Goal: Task Accomplishment & Management: Manage account settings

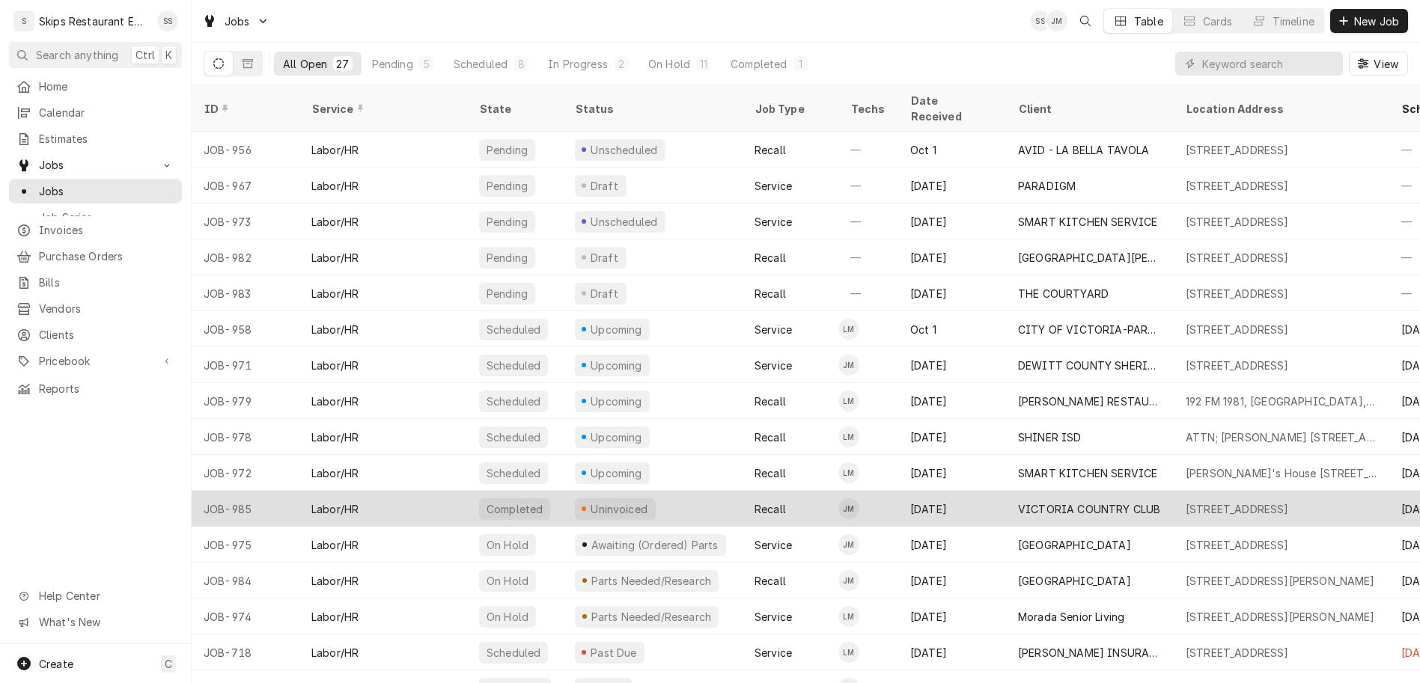
click at [589, 501] on div "Uninvoiced" at bounding box center [619, 509] width 61 height 16
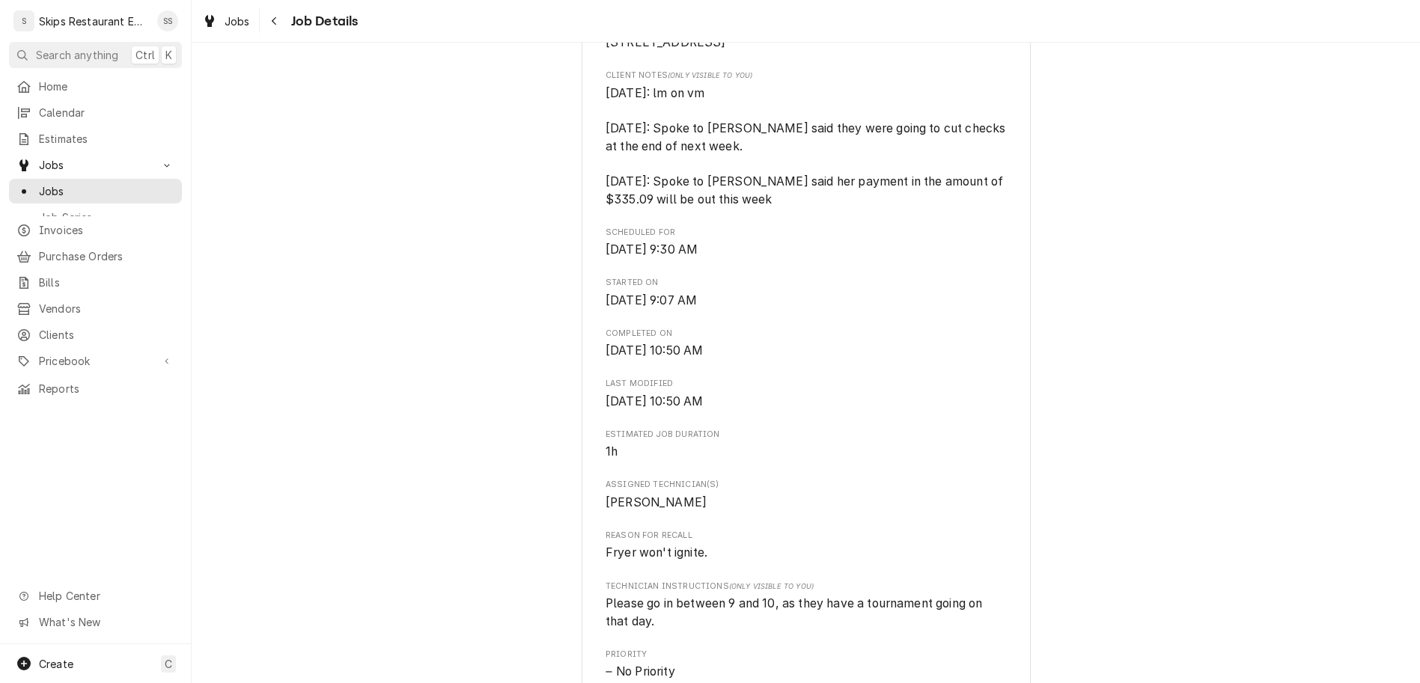
scroll to position [759, 0]
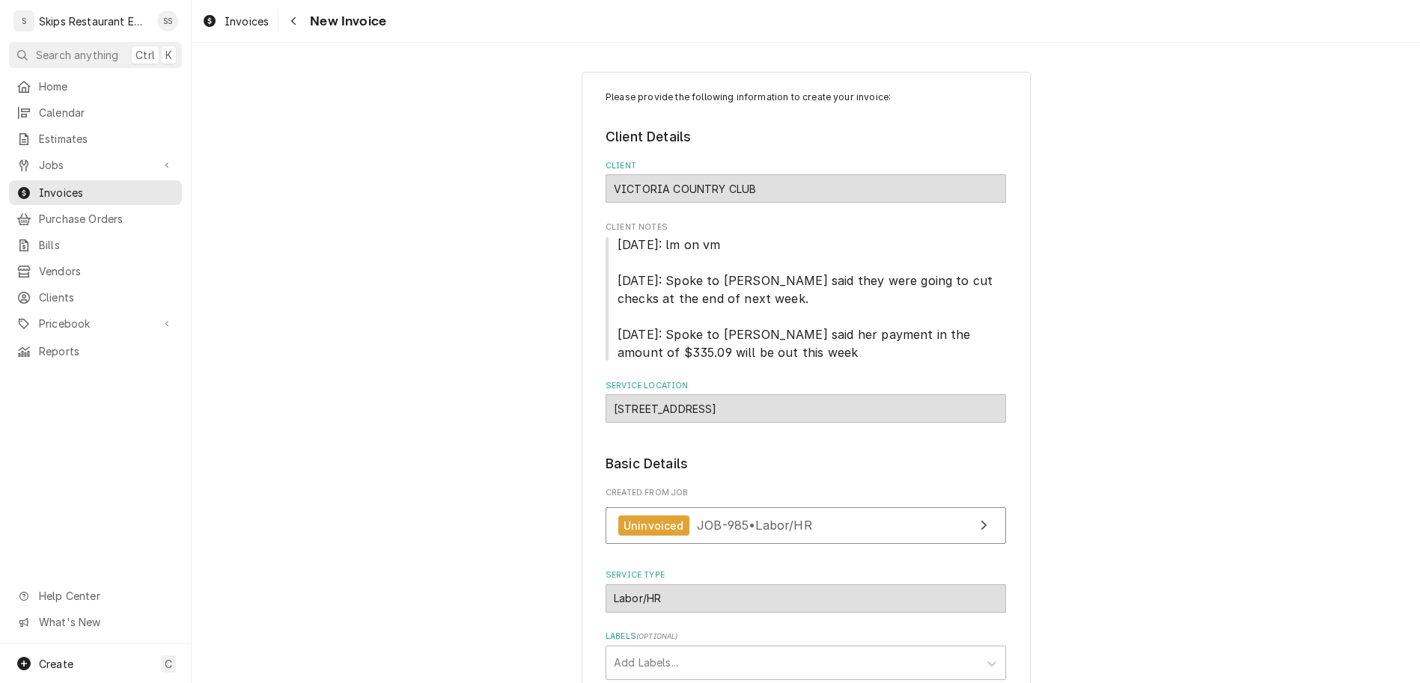
scroll to position [125, 0]
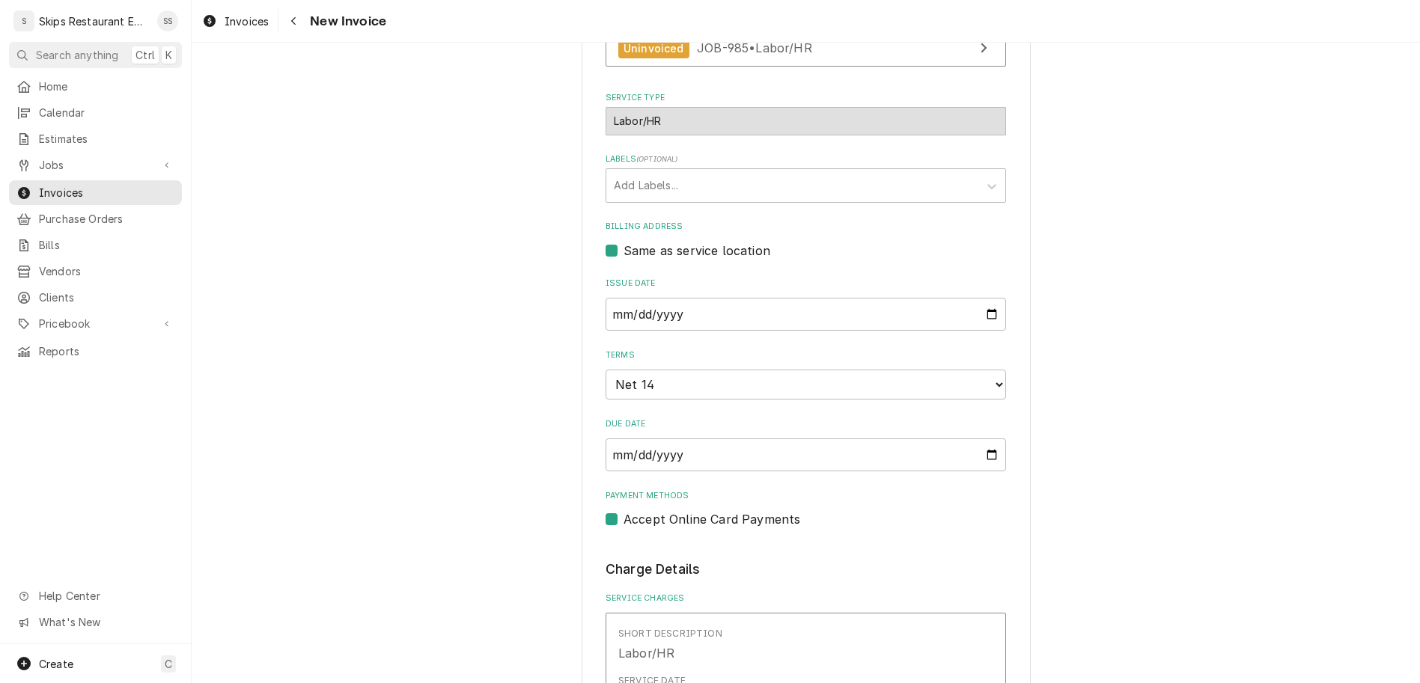
scroll to position [475, 0]
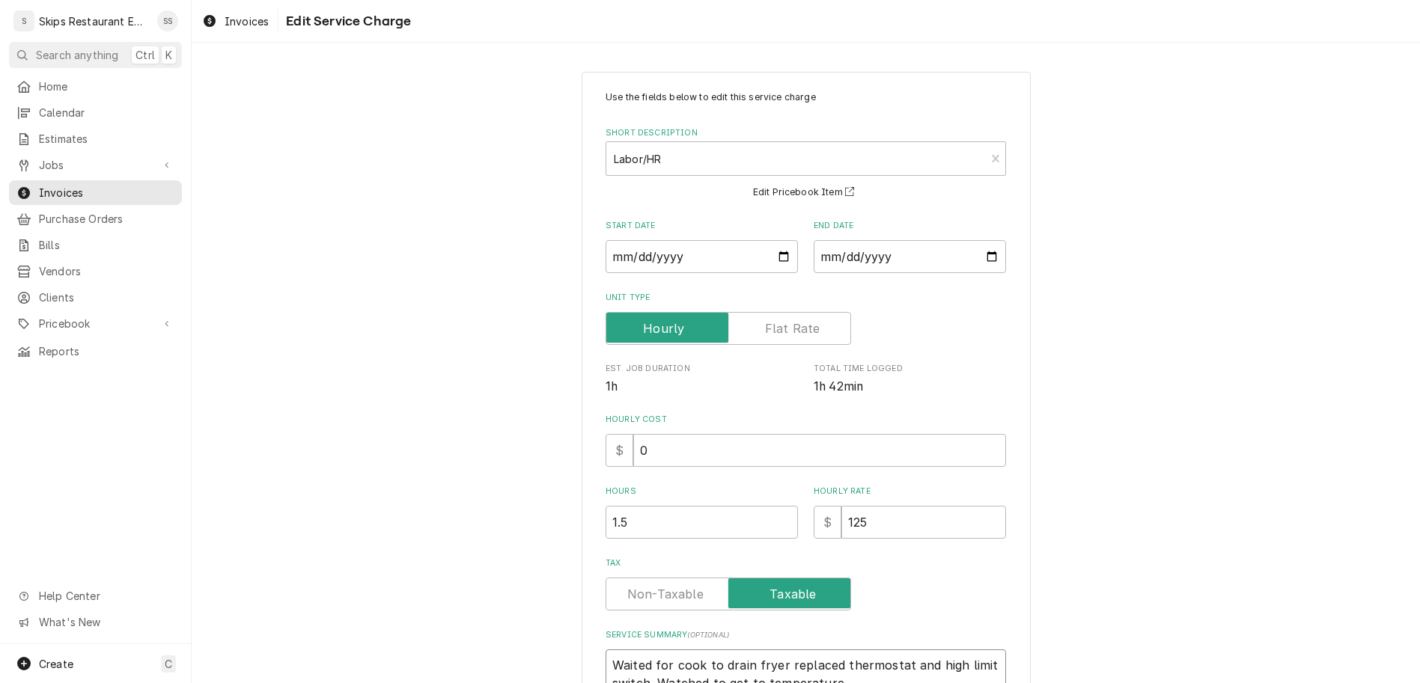
click at [712, 650] on textarea "Waited for cook to drain fryer replaced thermostat and high limit switch. Watch…" at bounding box center [805, 675] width 400 height 51
type textarea "x"
type textarea "Waited for cook to drain fryer replaced thermostat and high limit switch. Watch…"
type textarea "x"
type textarea "Waited for cook to drain fryer replaced thermostat and high limit switch. Watch…"
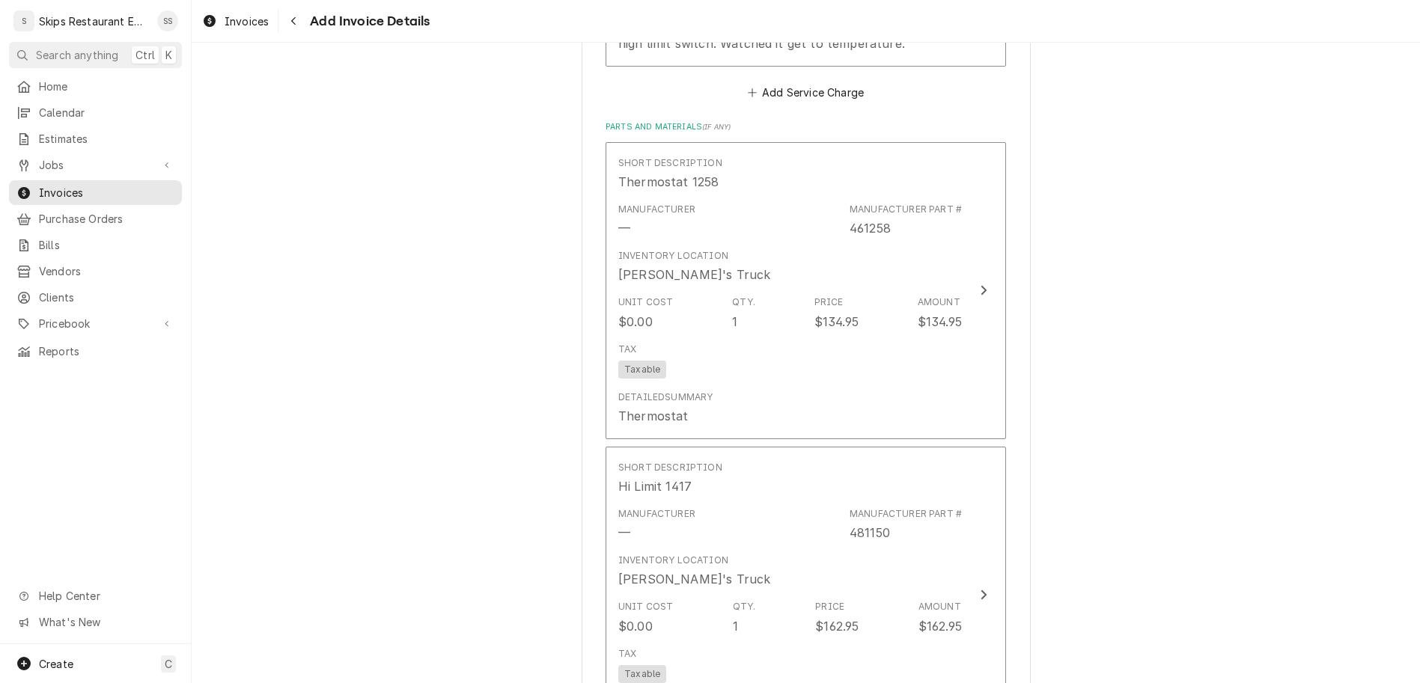
scroll to position [1468, 0]
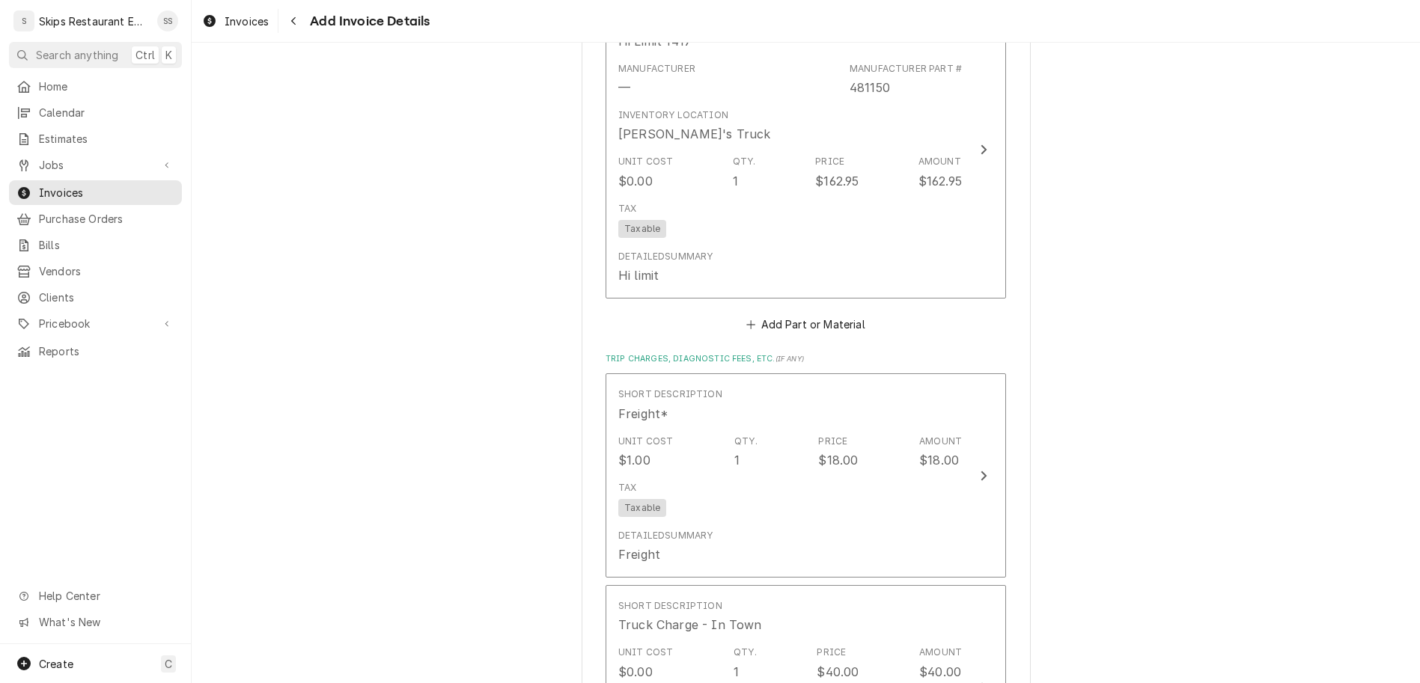
type textarea "x"
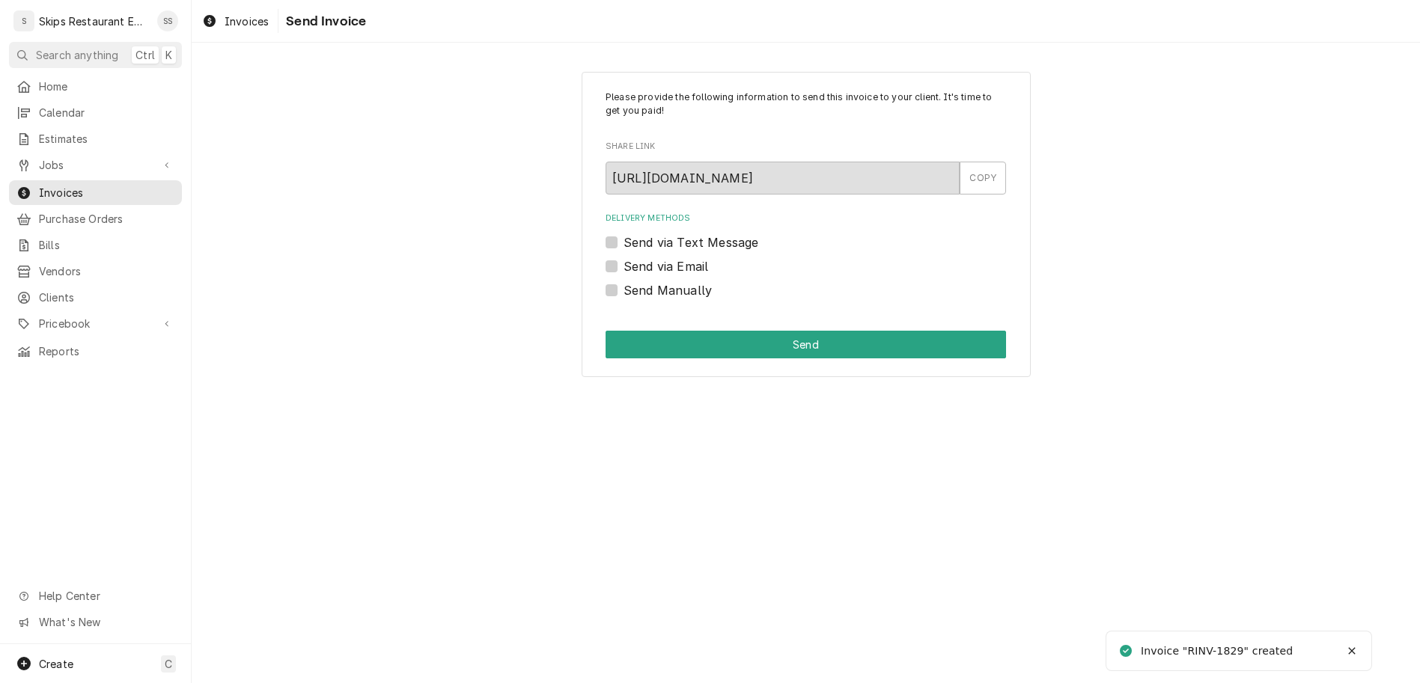
click at [636, 281] on label "Send Manually" at bounding box center [667, 290] width 88 height 18
click at [636, 281] on input "Send Manually" at bounding box center [823, 297] width 400 height 33
checkbox input "true"
click at [751, 331] on button "Send" at bounding box center [805, 345] width 400 height 28
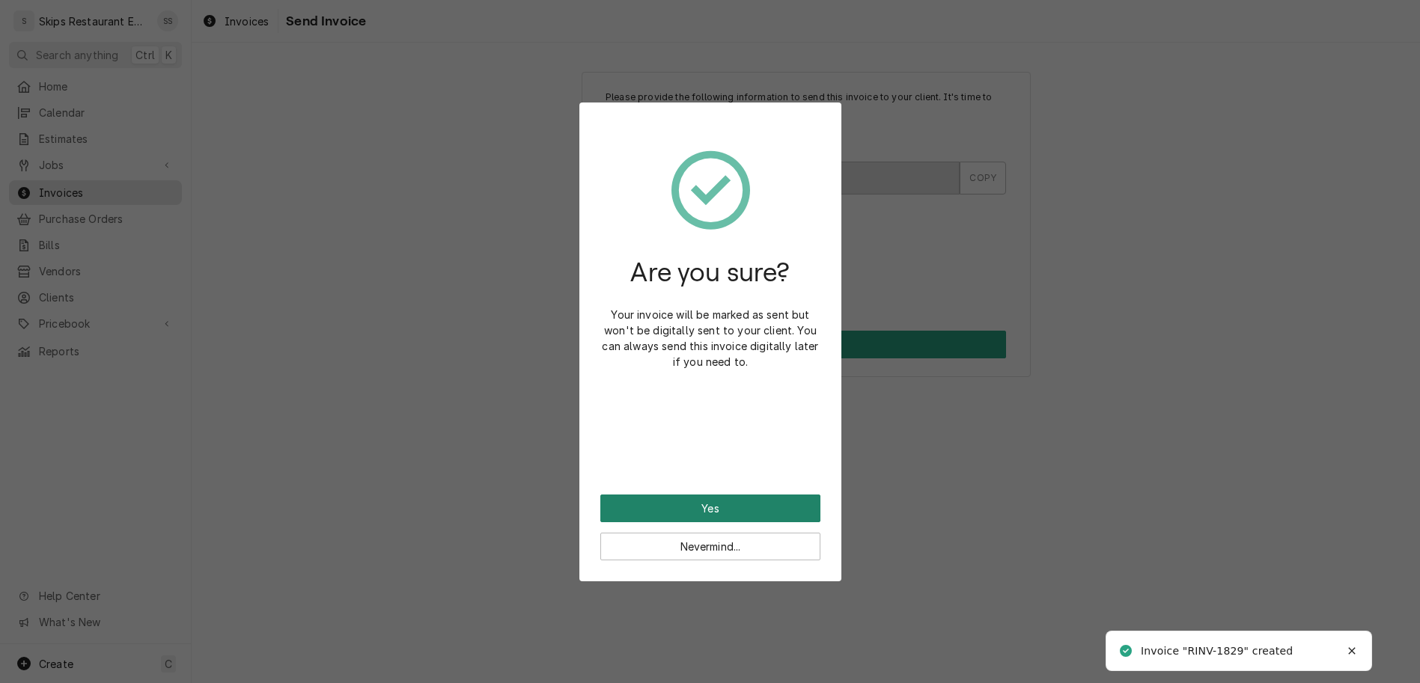
click at [704, 495] on button "Yes" at bounding box center [710, 509] width 220 height 28
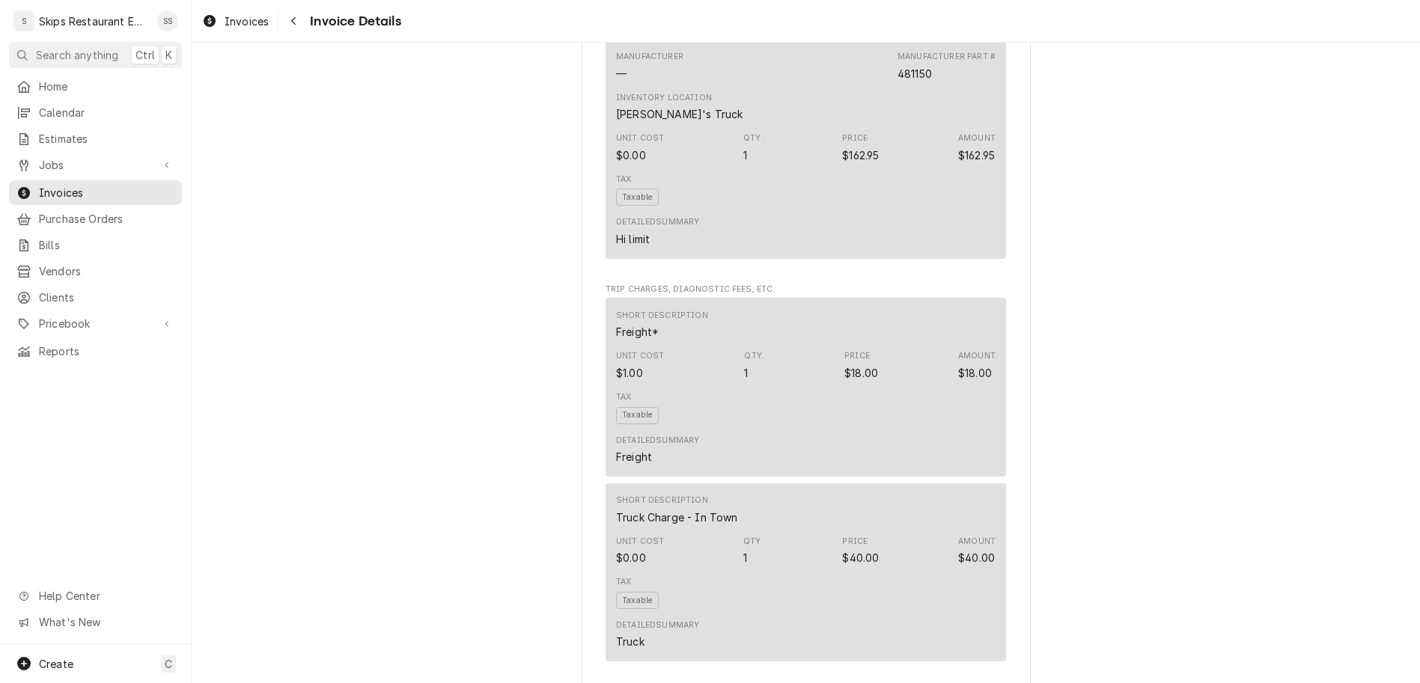
scroll to position [1467, 0]
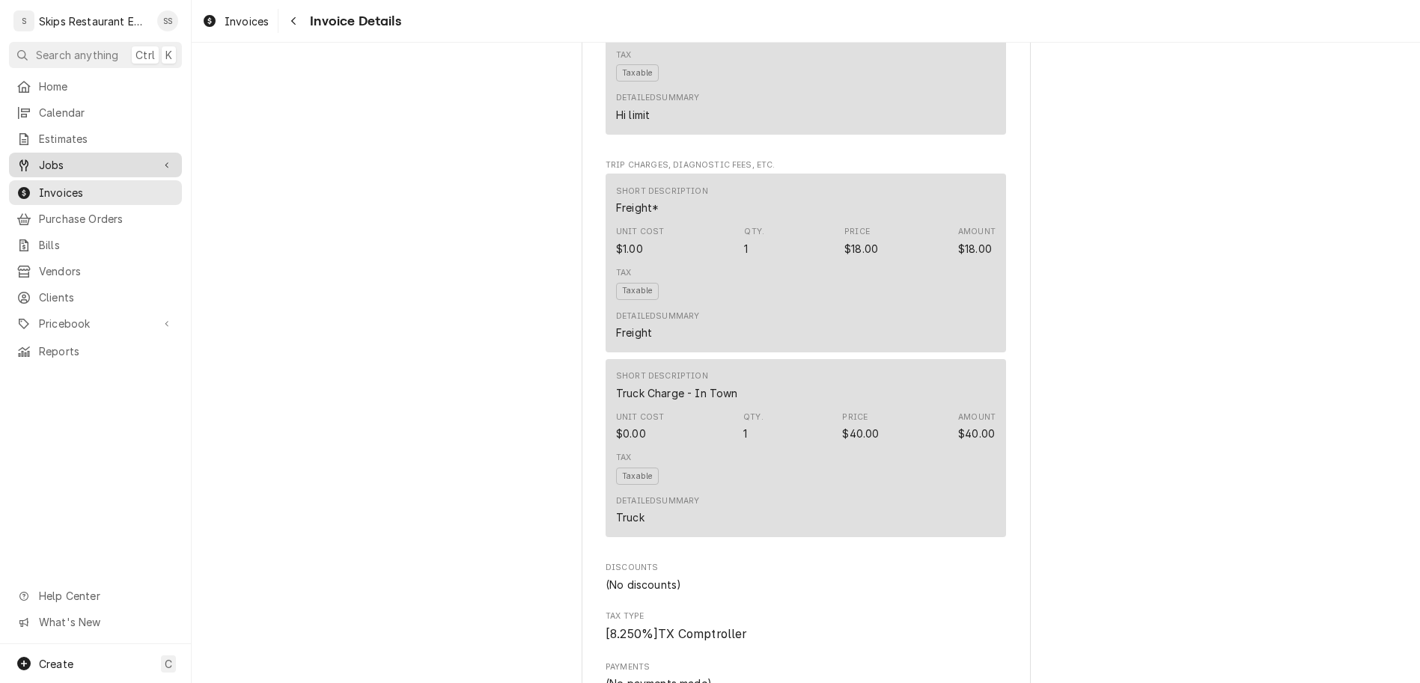
click at [40, 156] on div "Jobs" at bounding box center [95, 165] width 167 height 19
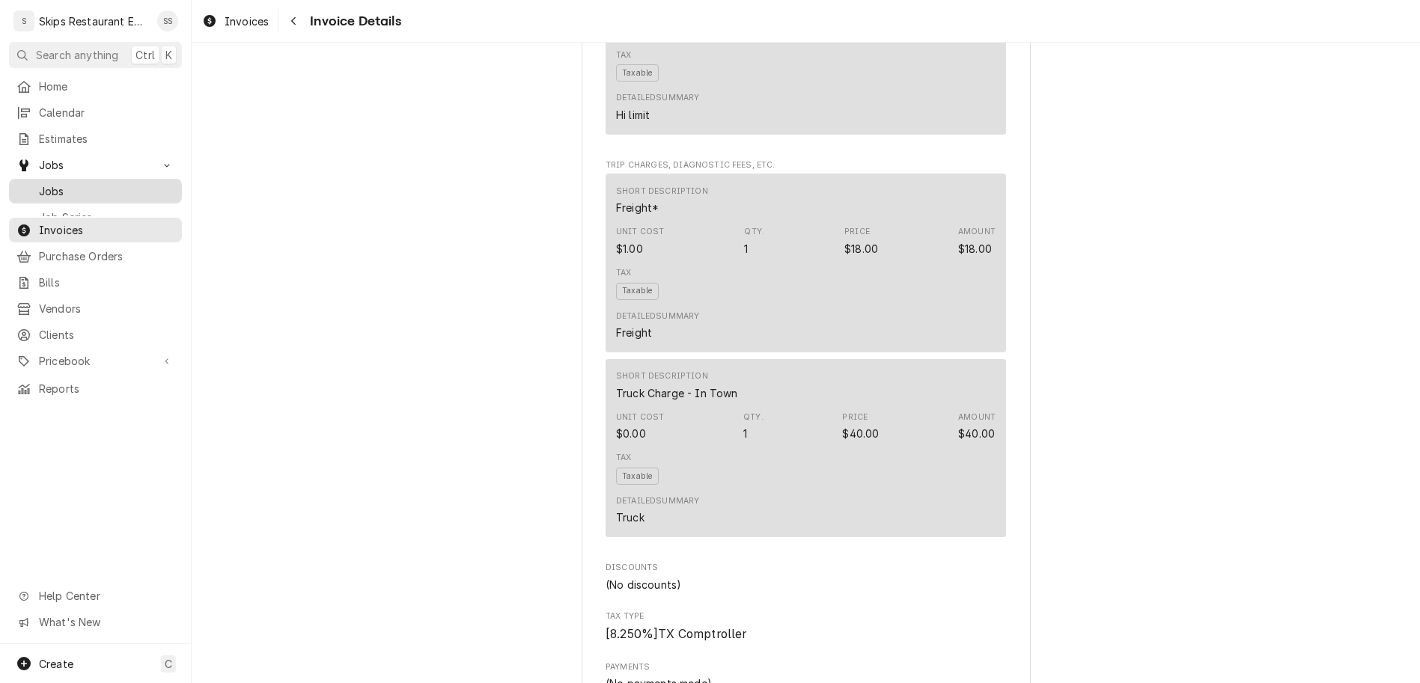
click at [38, 179] on link "Jobs" at bounding box center [95, 191] width 173 height 25
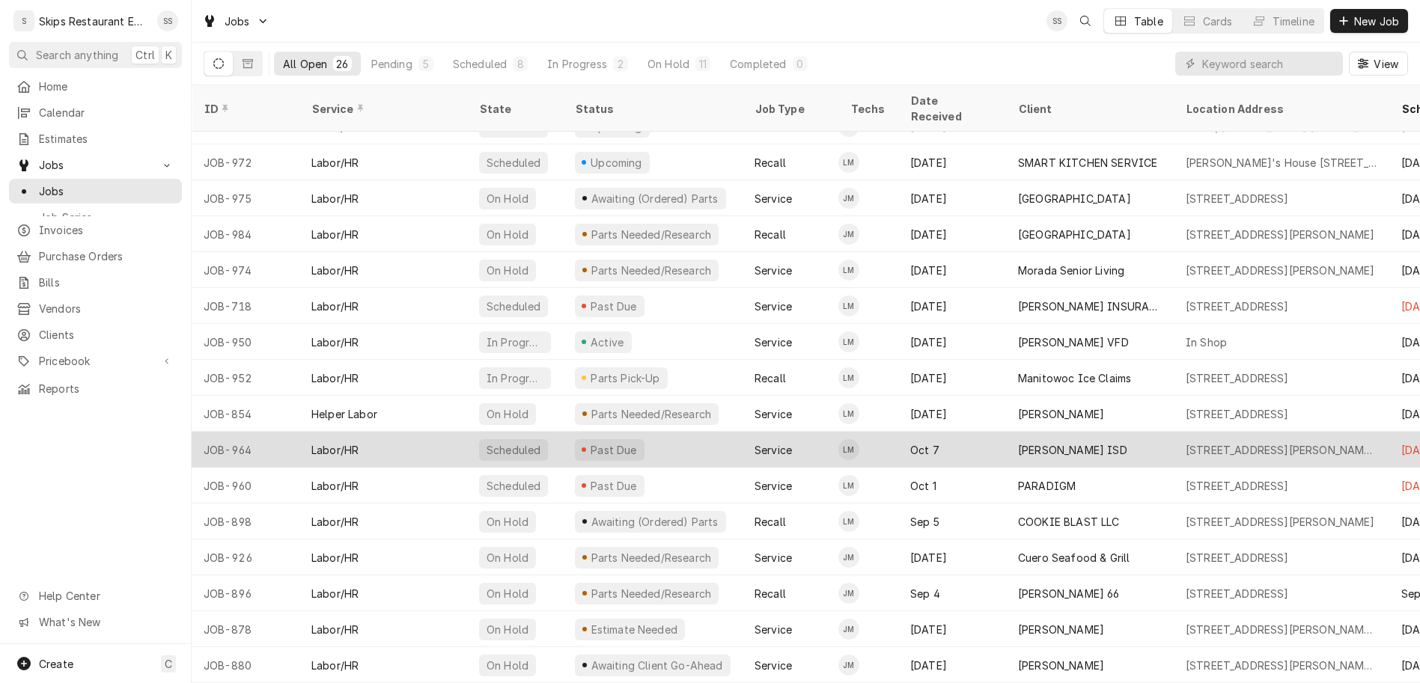
scroll to position [174, 0]
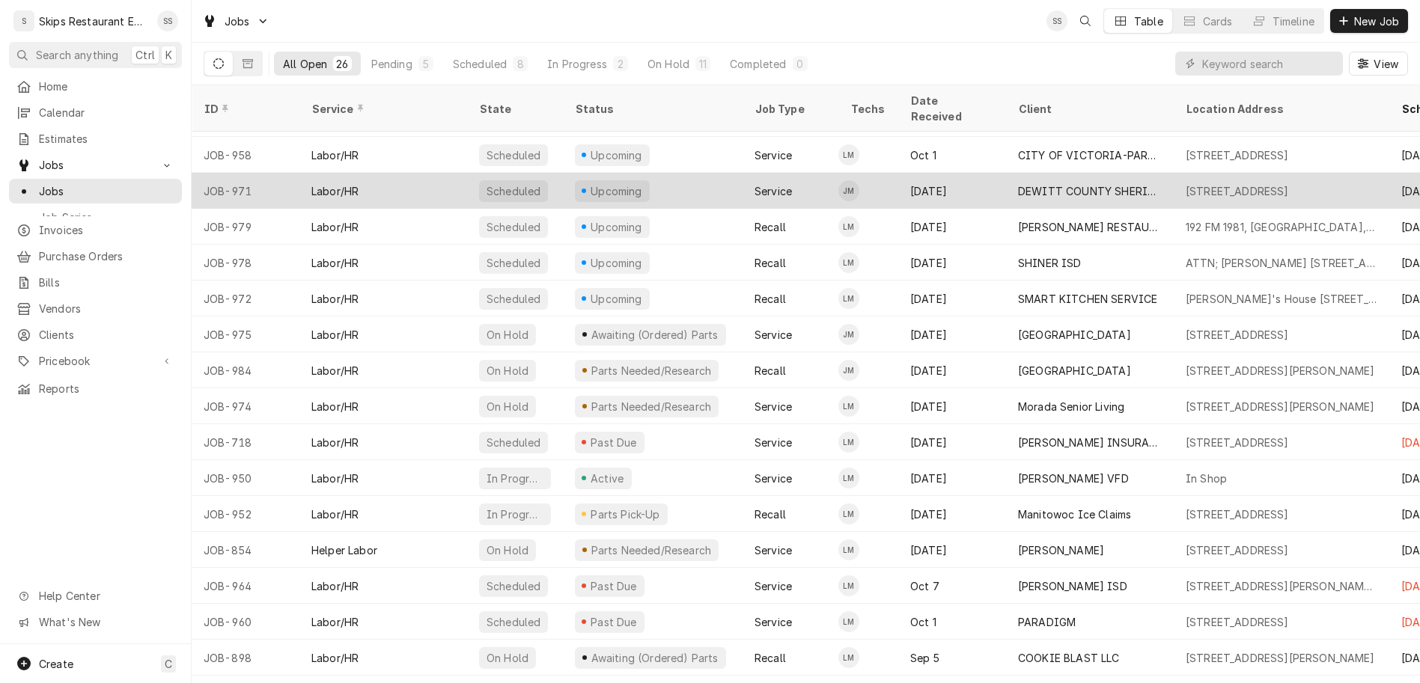
click at [600, 173] on div "Upcoming" at bounding box center [653, 191] width 180 height 36
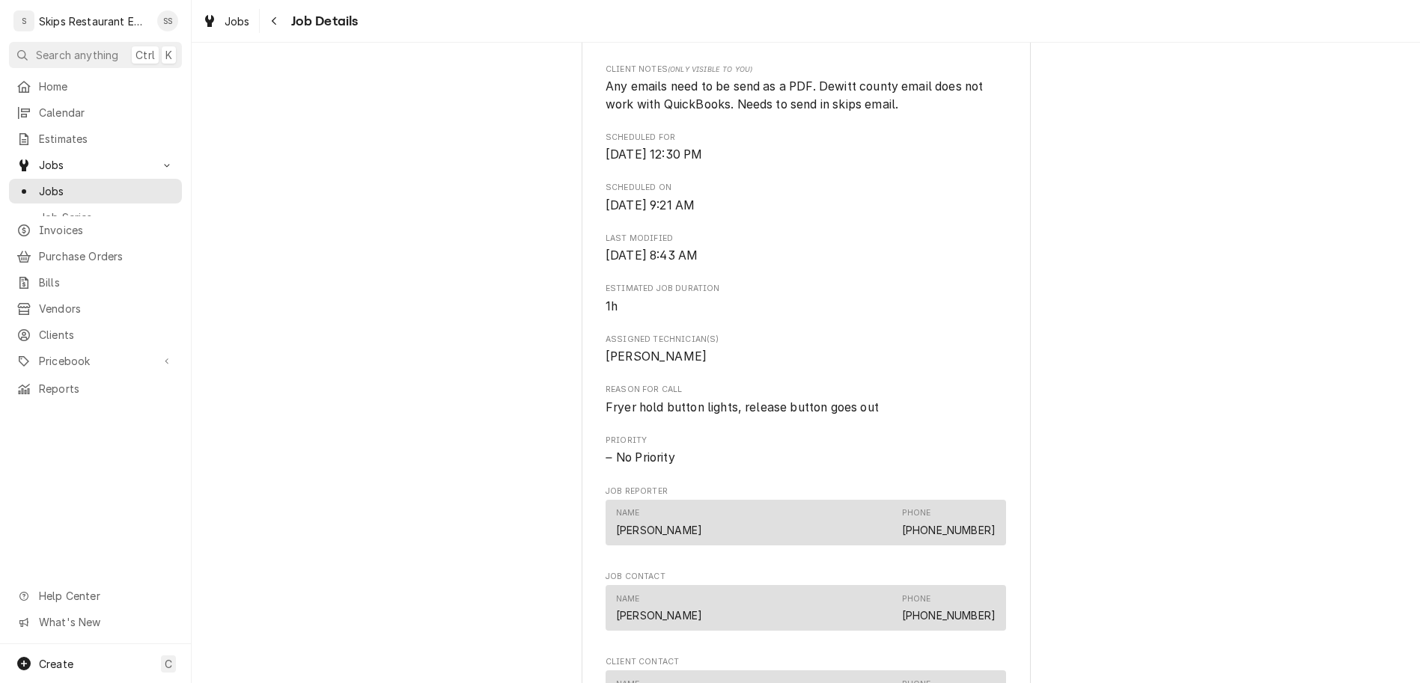
scroll to position [598, 0]
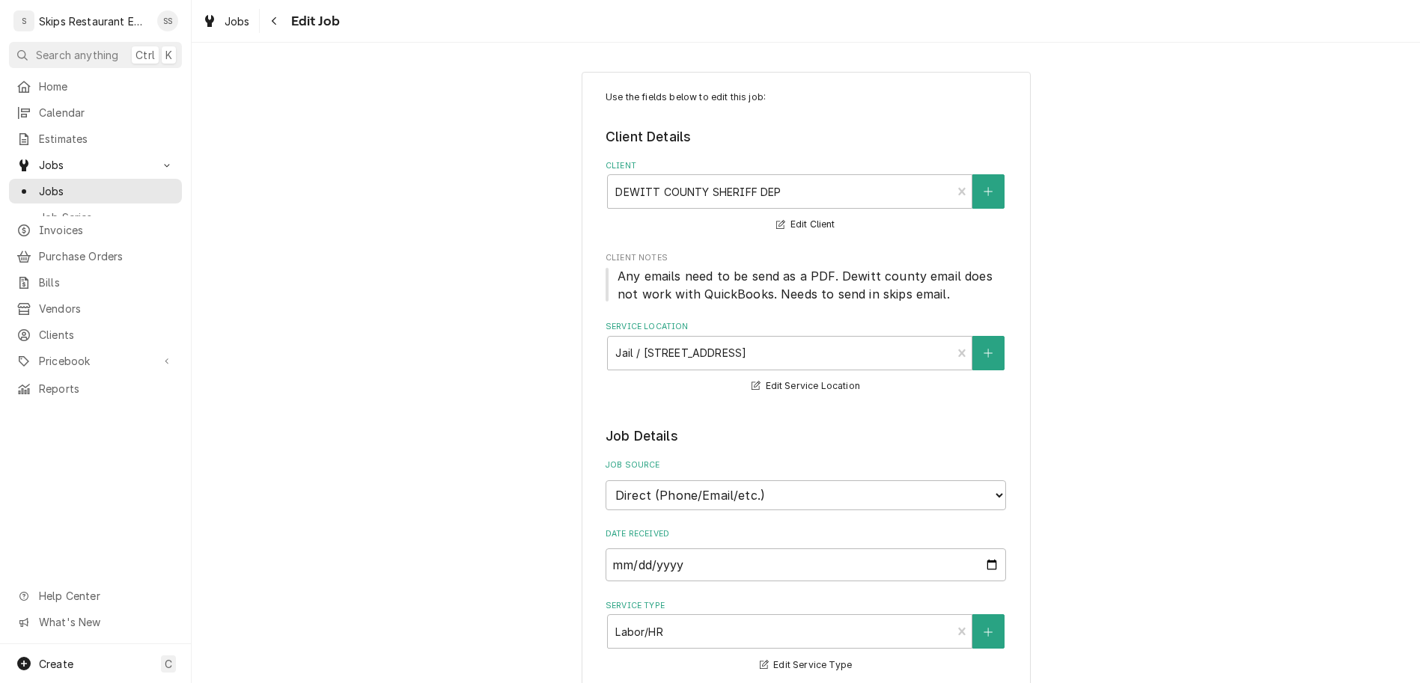
type textarea "x"
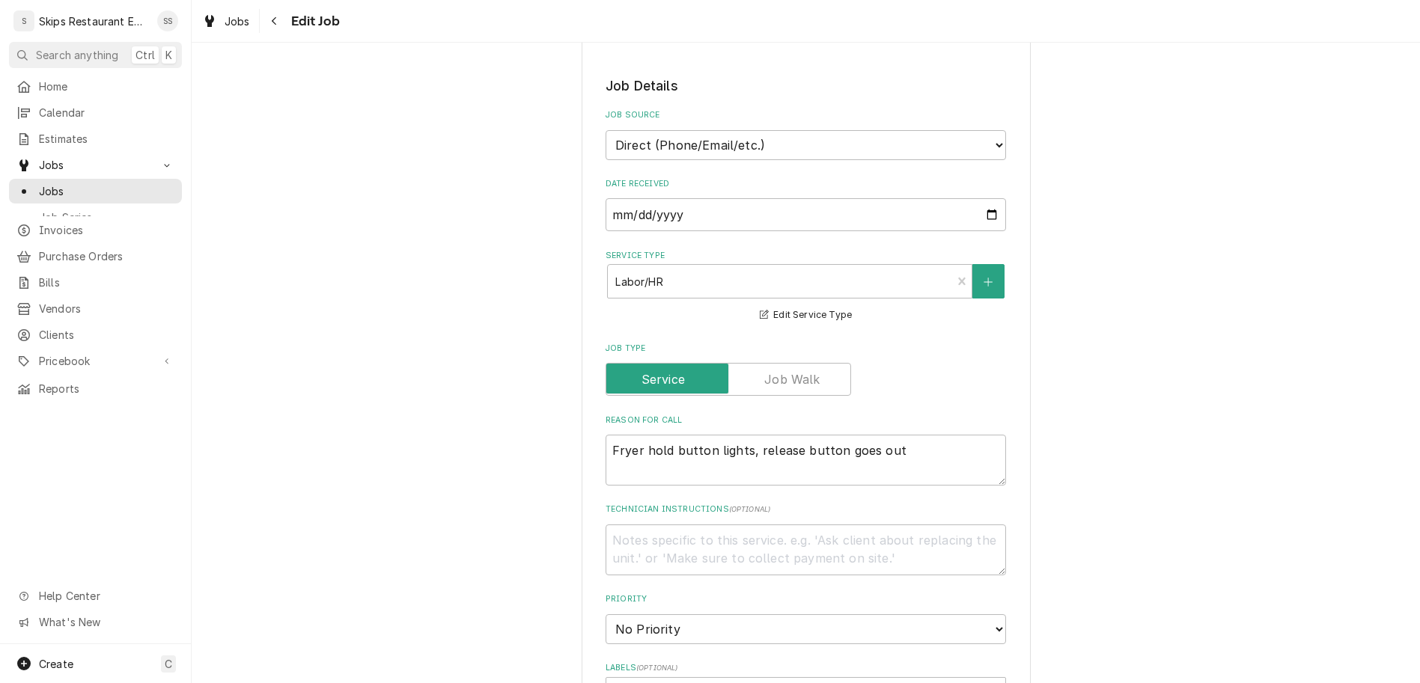
scroll to position [696, 0]
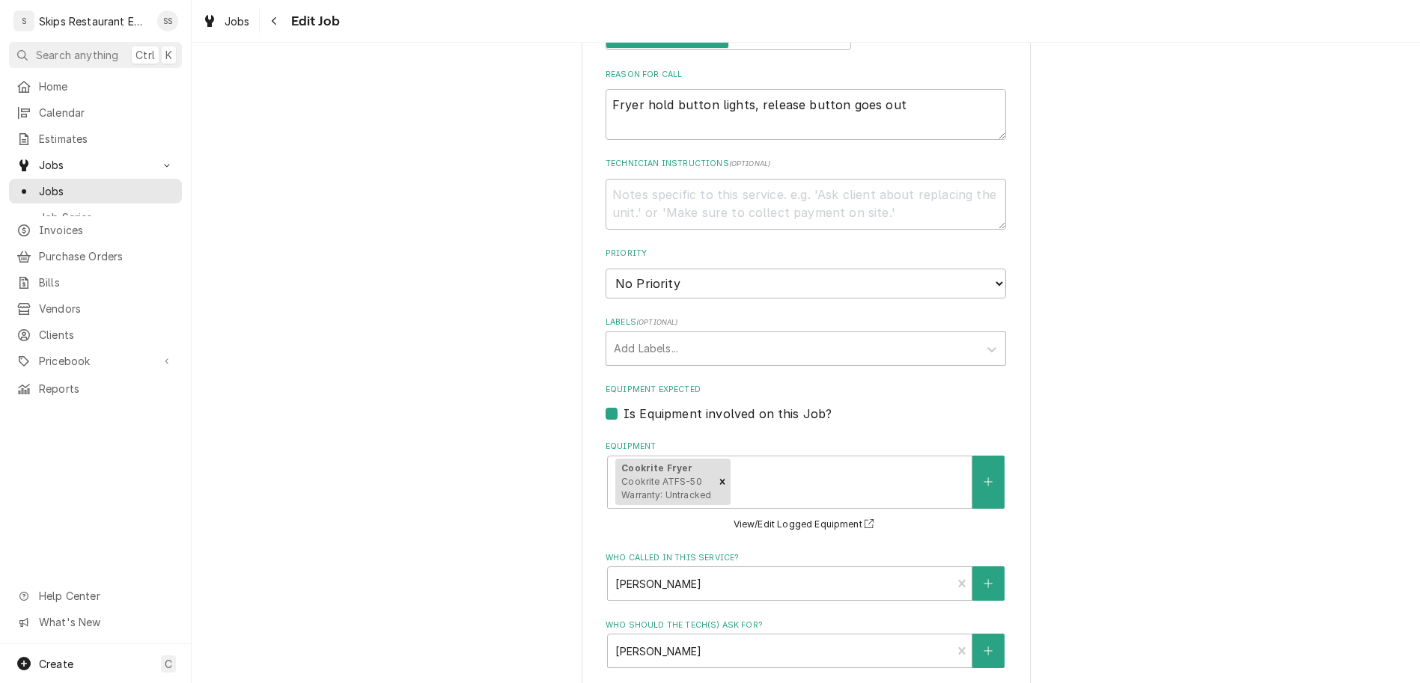
type input "2025-10-15"
type textarea "x"
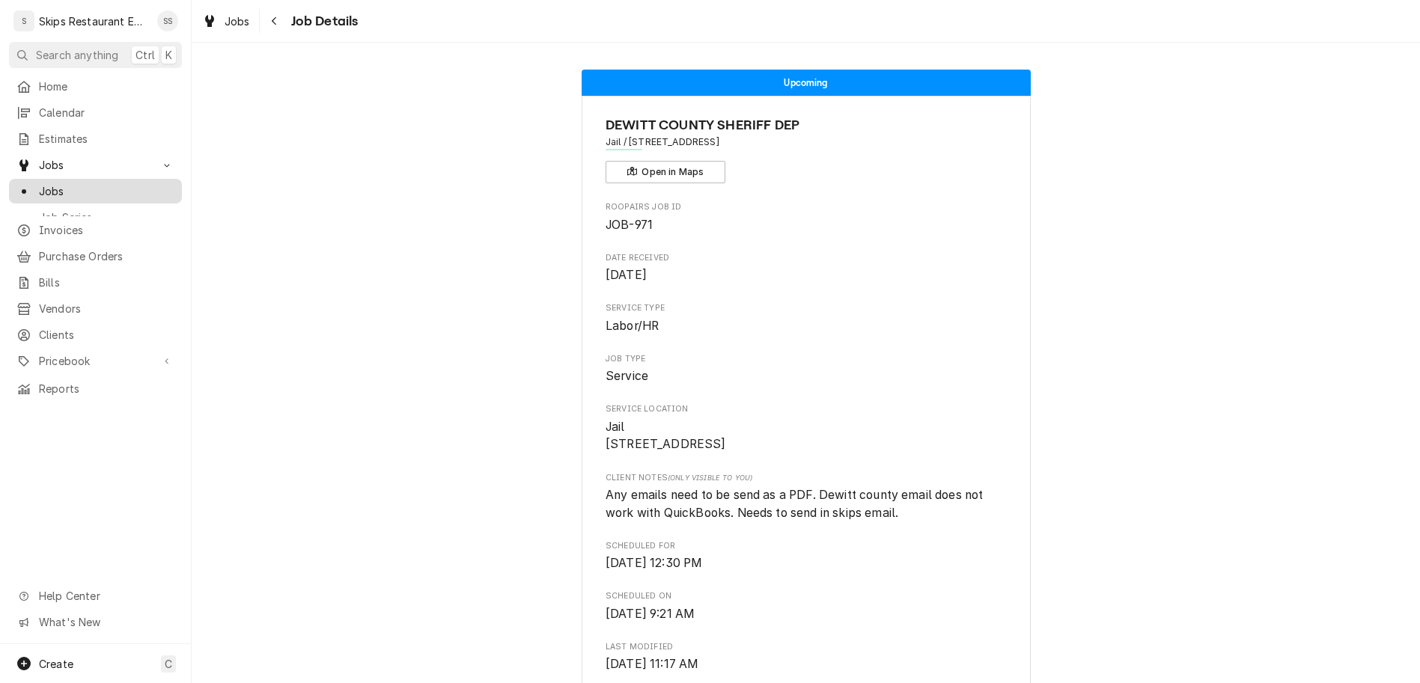
click at [39, 183] on span "Jobs" at bounding box center [106, 191] width 135 height 16
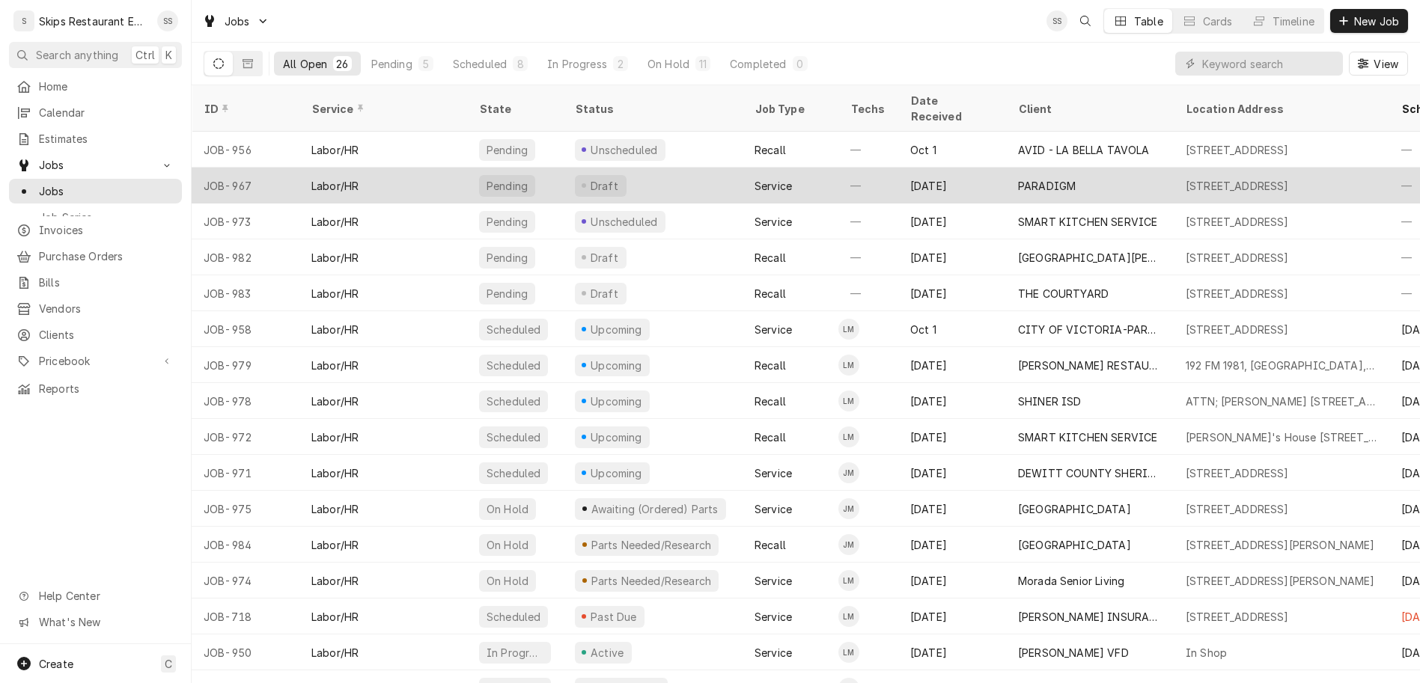
click at [1018, 178] on div "PARADIGM" at bounding box center [1047, 186] width 58 height 16
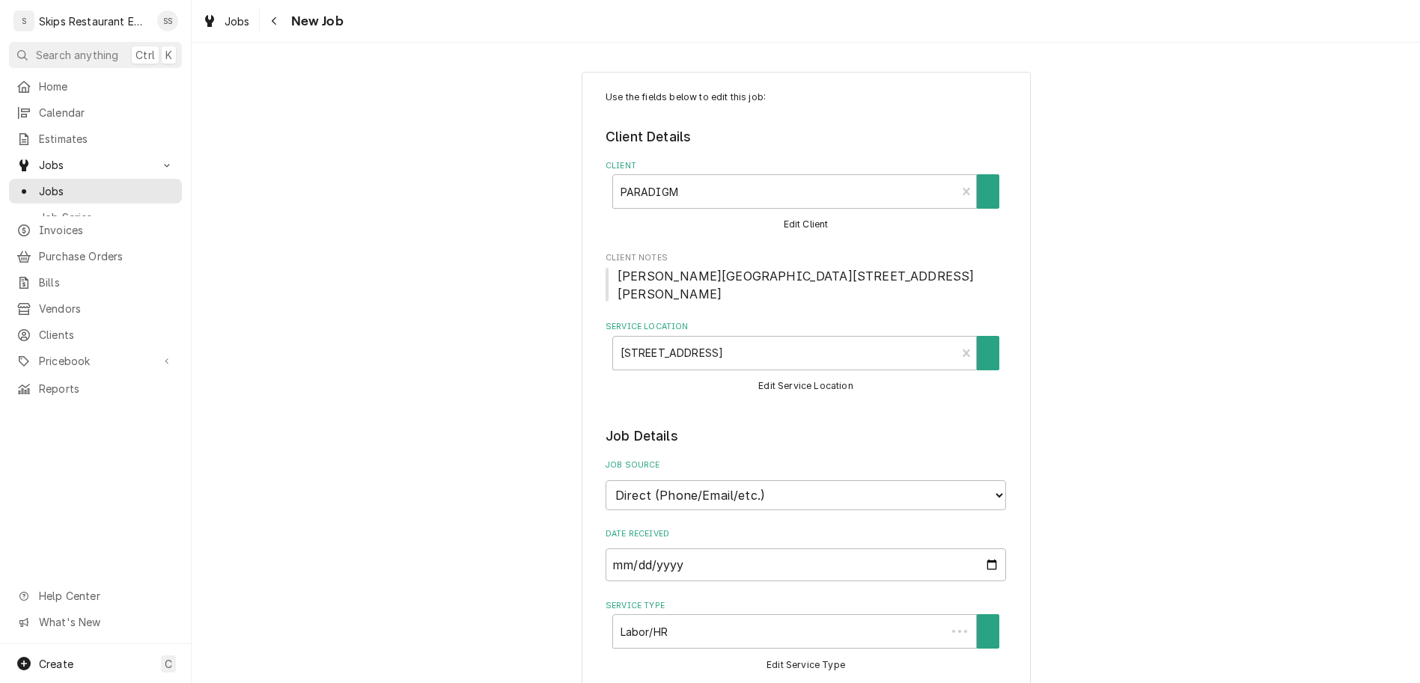
type textarea "x"
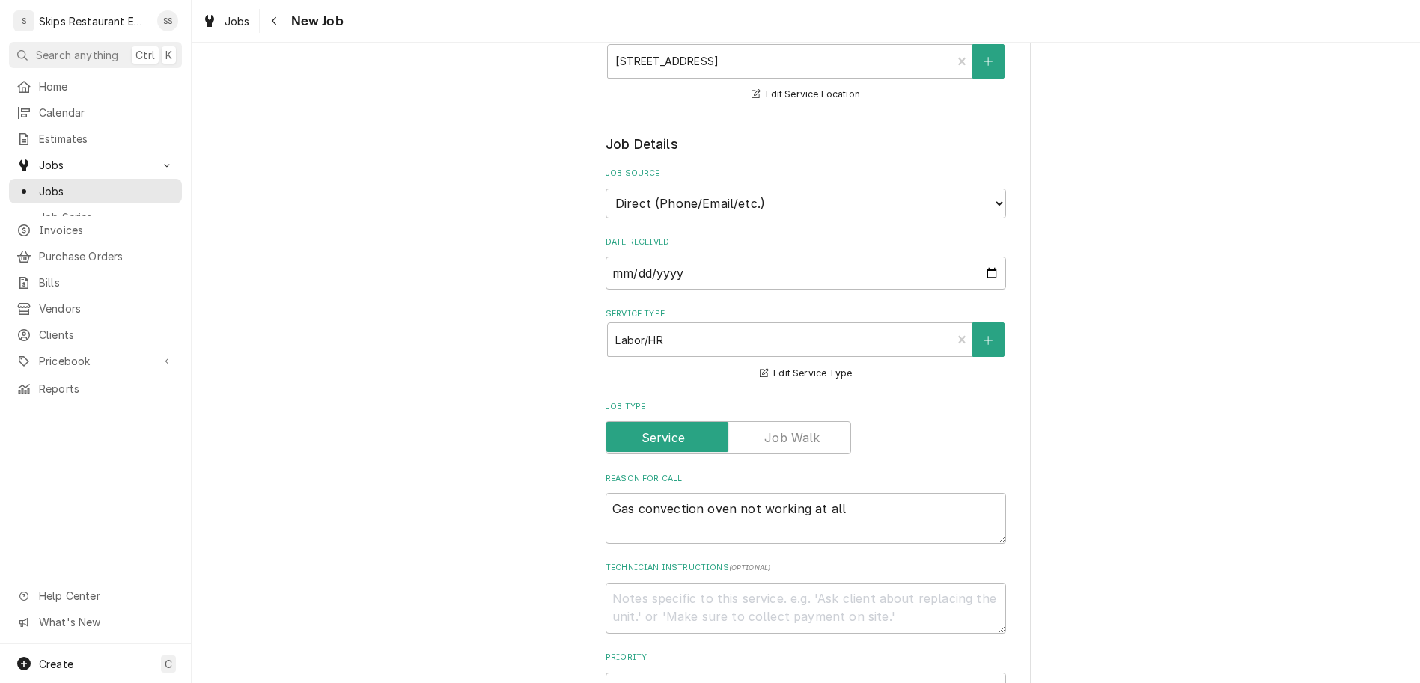
scroll to position [584, 0]
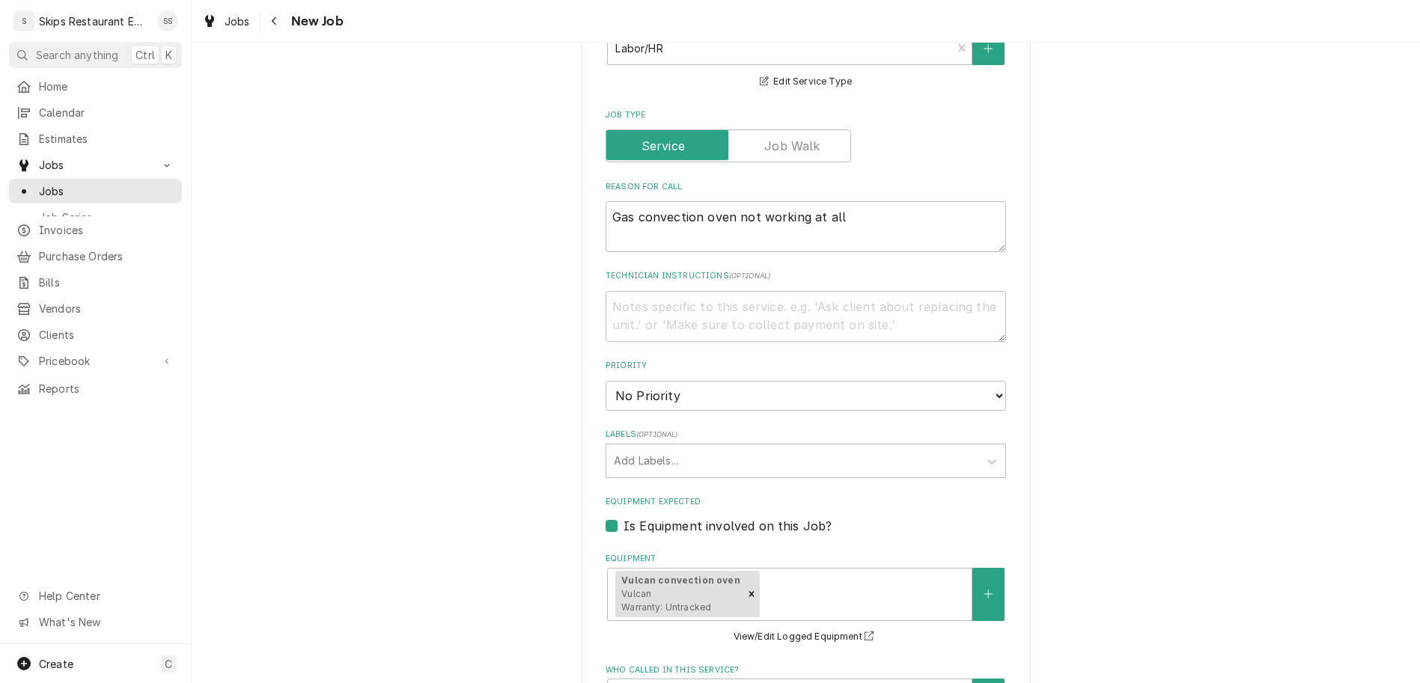
type input "[DATE]"
type textarea "x"
select select "13:30:00"
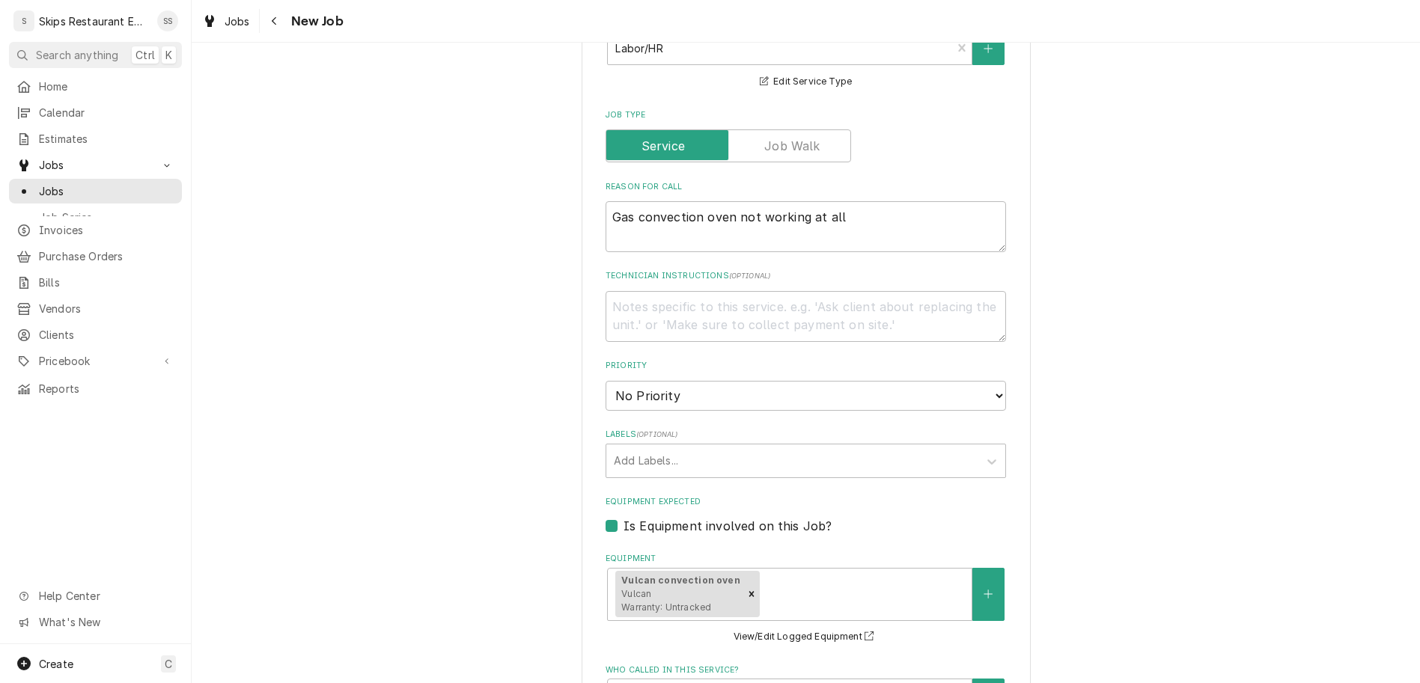
click option "1:30 PM" at bounding box center [0, 0] width 0 height 0
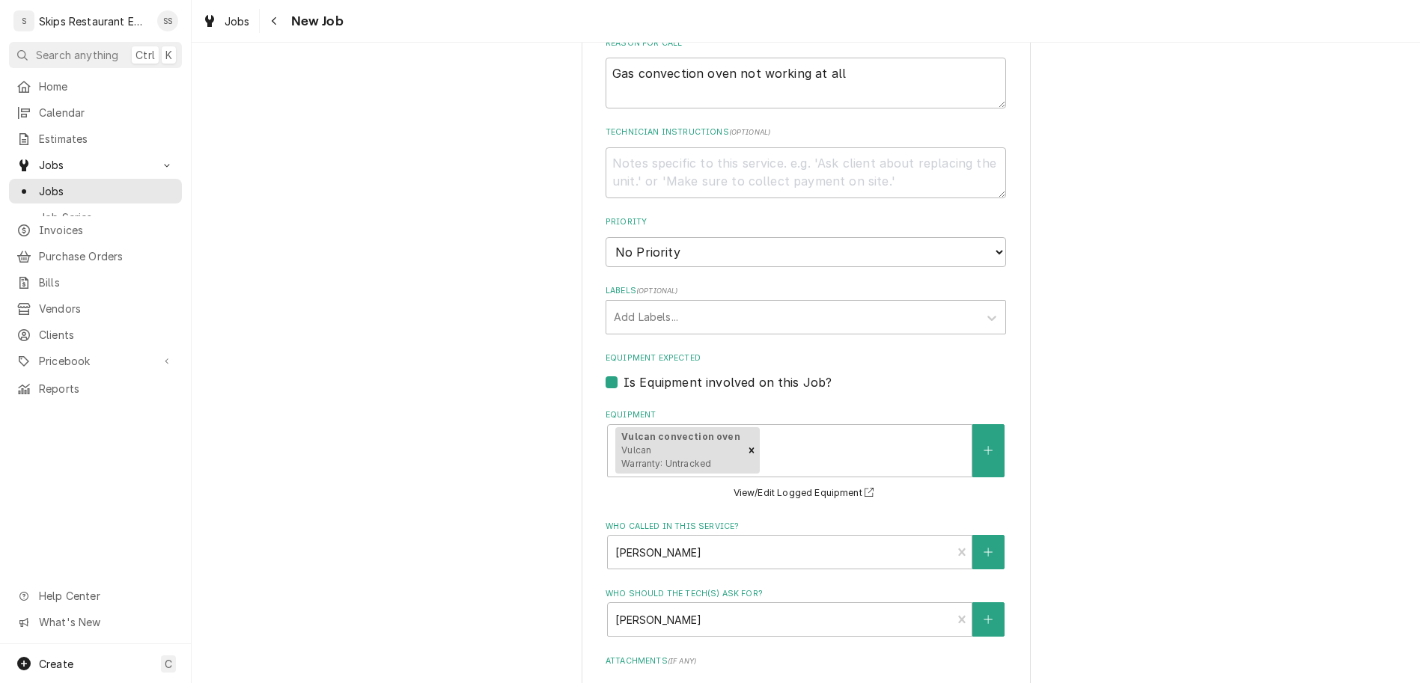
type textarea "x"
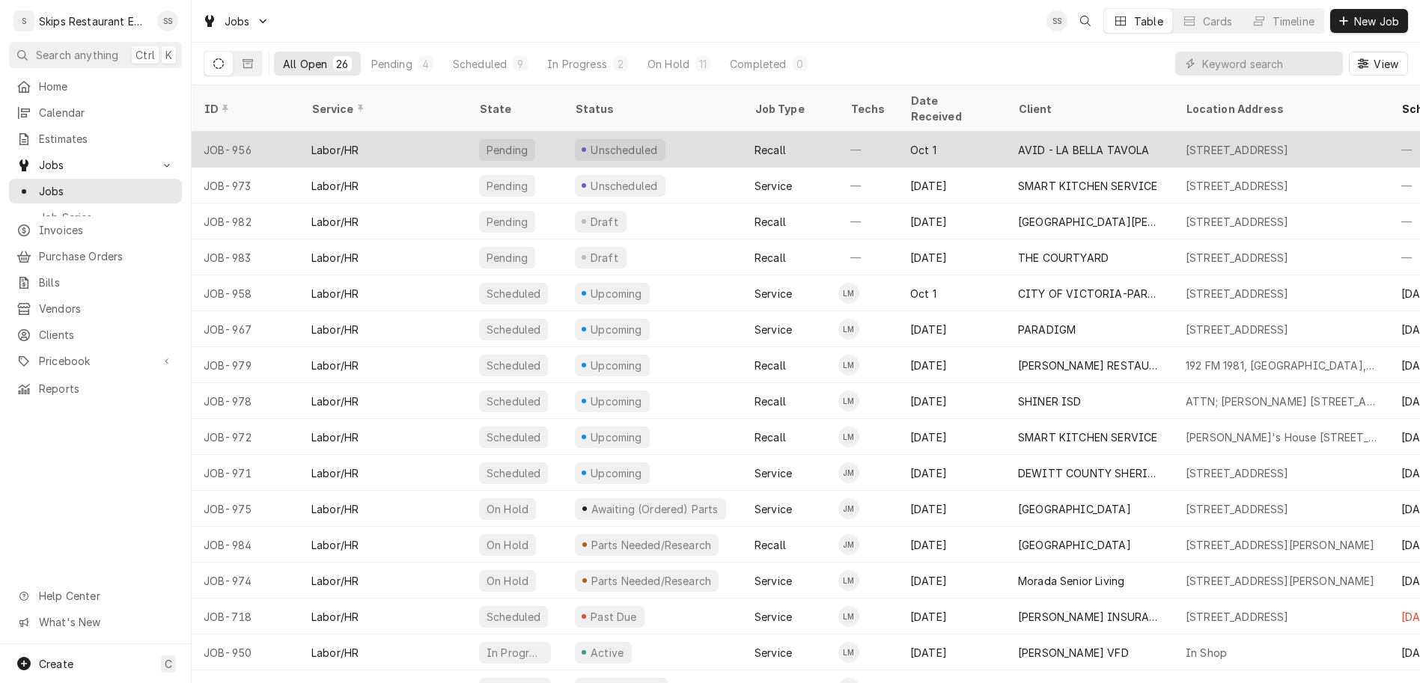
click at [1023, 142] on div "AVID - LA BELLA TAVOLA" at bounding box center [1084, 150] width 132 height 16
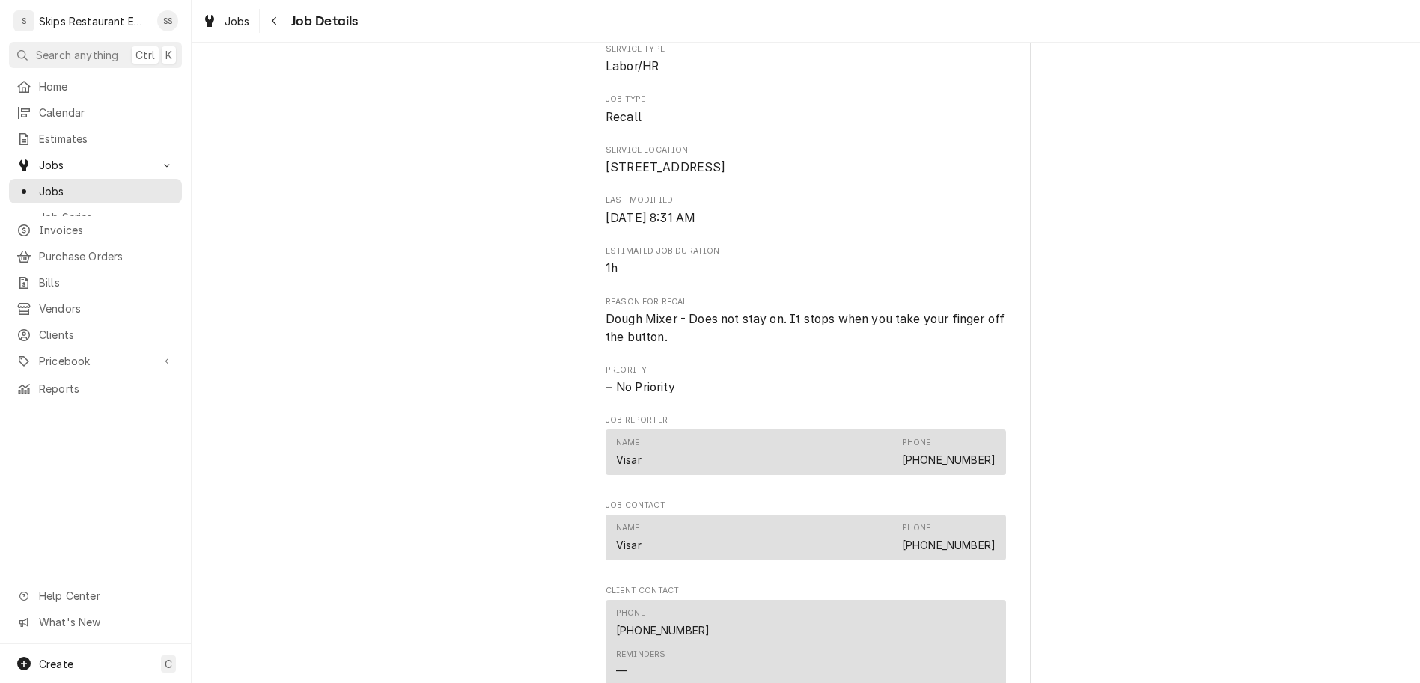
scroll to position [407, 0]
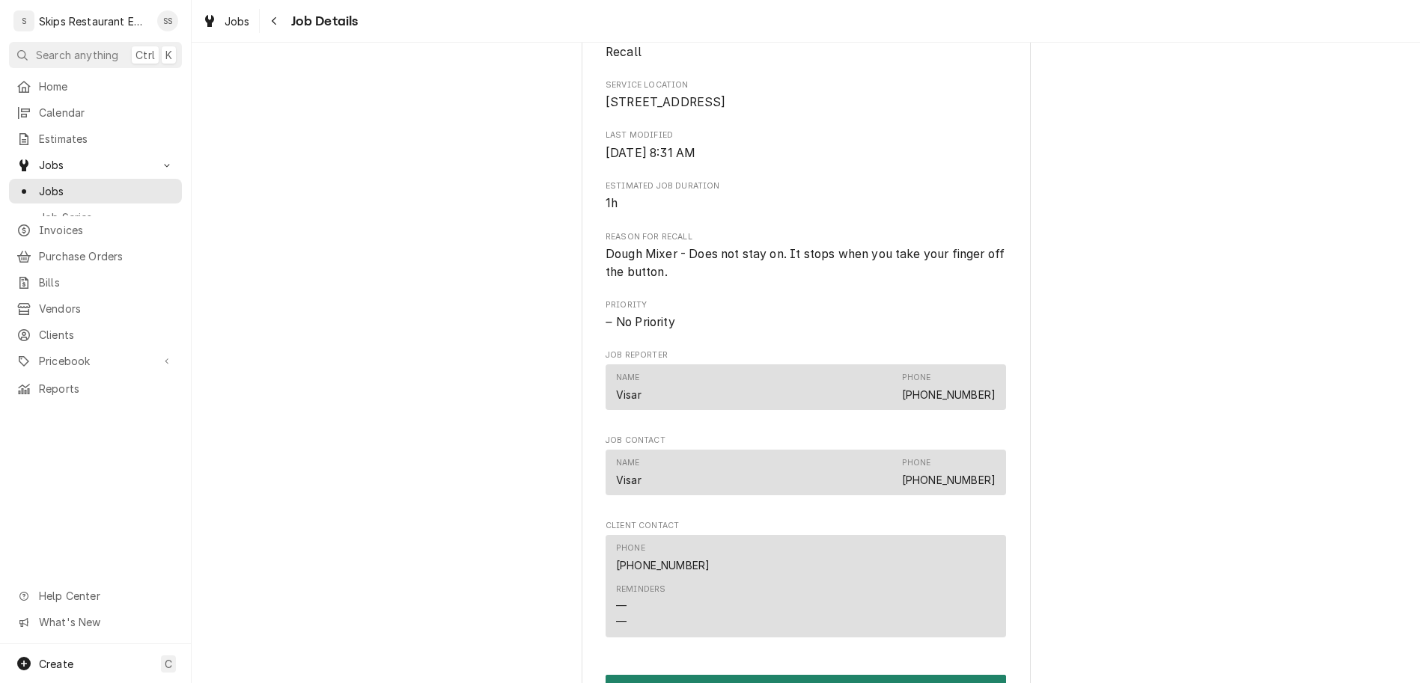
click at [771, 675] on button "Schedule Job" at bounding box center [805, 689] width 400 height 28
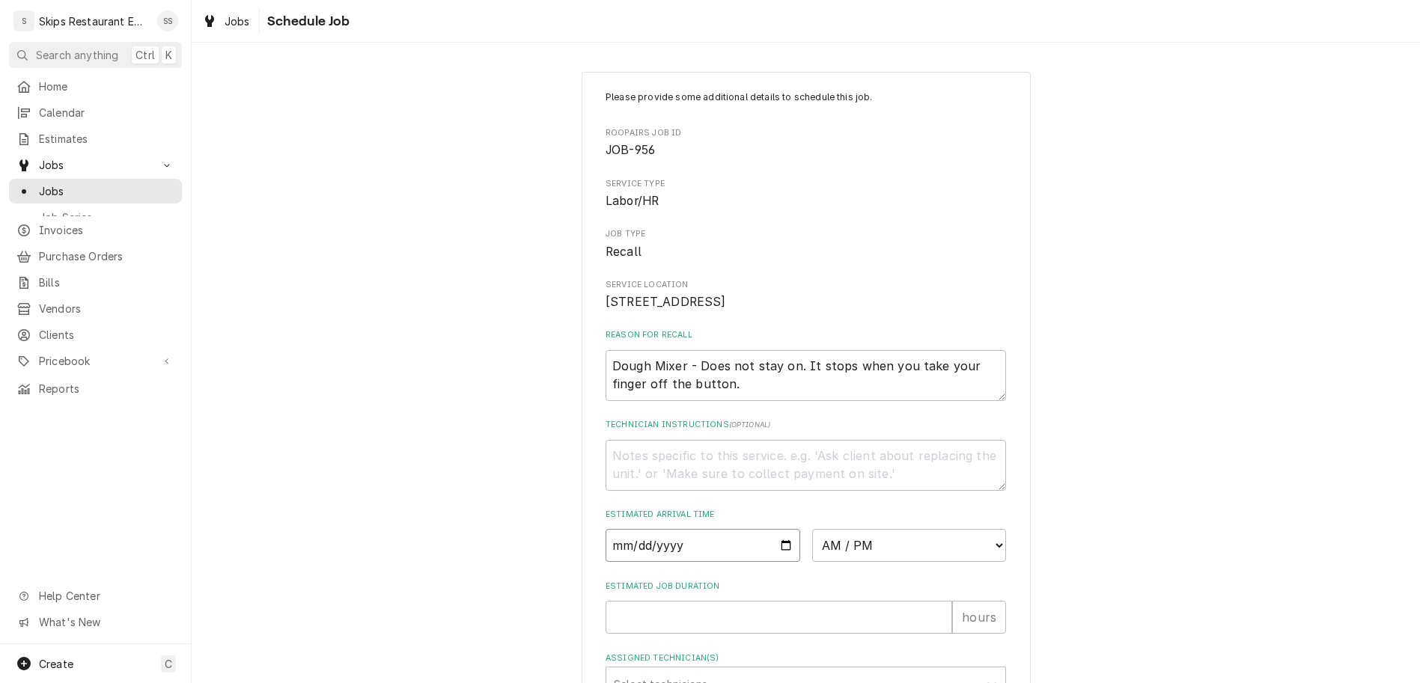
click at [771, 529] on input "Date" at bounding box center [702, 545] width 195 height 33
click at [763, 529] on input "Date" at bounding box center [702, 545] width 195 height 33
type input "[DATE]"
type textarea "x"
click at [812, 529] on select "AM / PM 6:00 AM 6:15 AM 6:30 AM 6:45 AM 7:00 AM 7:15 AM 7:30 AM 7:45 AM 8:00 AM…" at bounding box center [909, 545] width 195 height 33
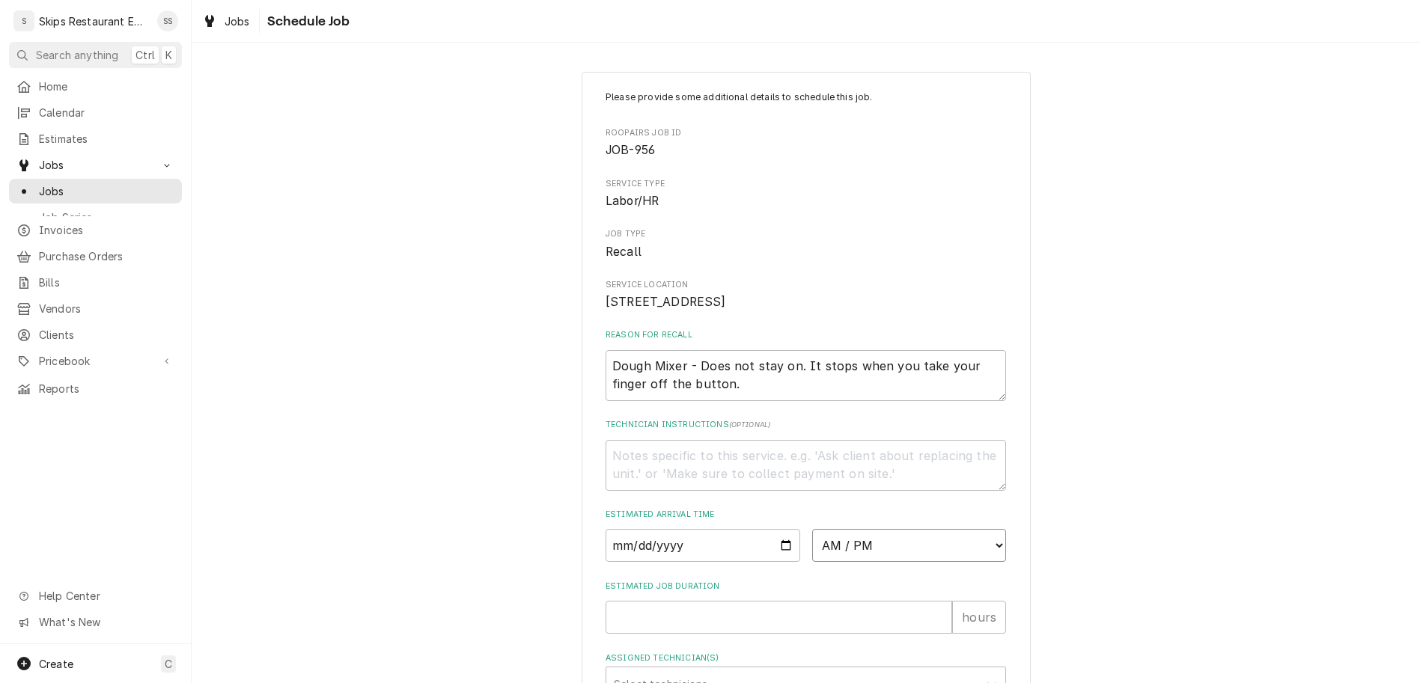
select select "13:00:00"
click option "1:00 PM" at bounding box center [0, 0] width 0 height 0
click at [707, 601] on input "Estimated Job Duration" at bounding box center [778, 617] width 347 height 33
type textarea "x"
type input "1"
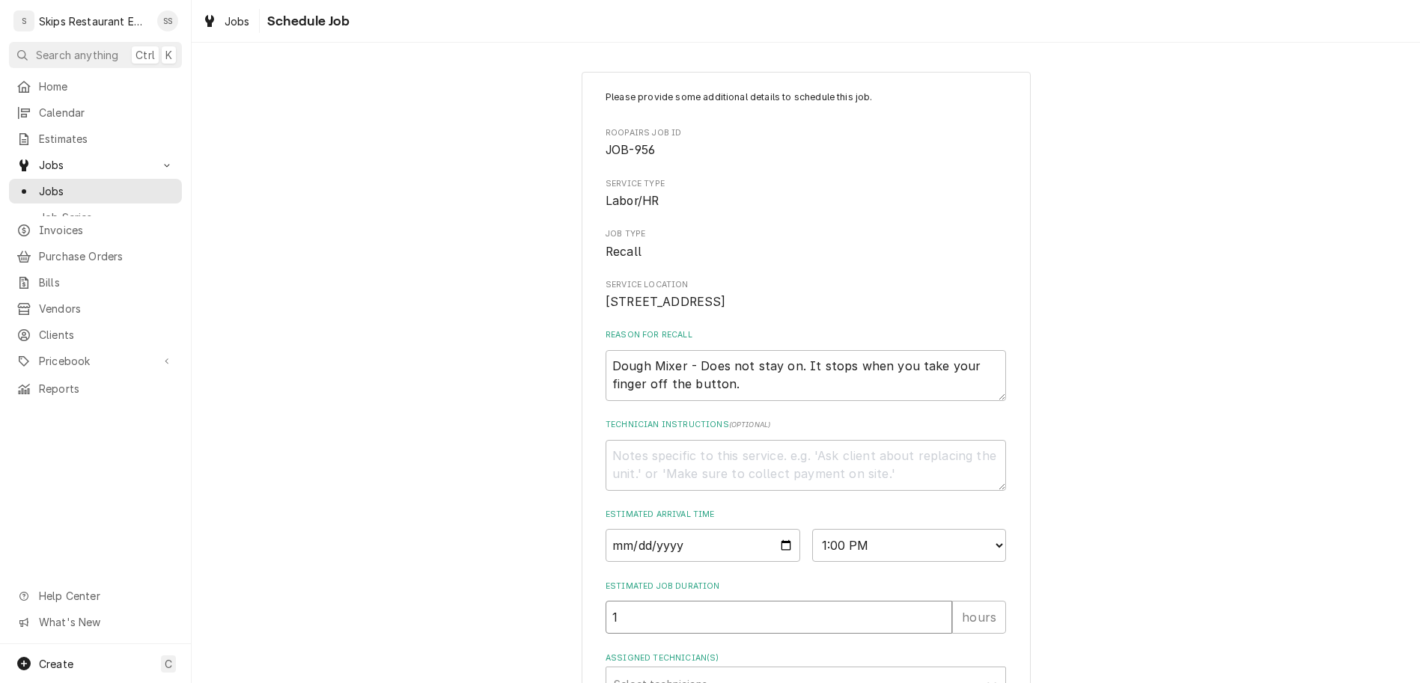
drag, startPoint x: 677, startPoint y: 507, endPoint x: 549, endPoint y: 507, distance: 127.2
click at [605, 601] on input "1" at bounding box center [778, 617] width 347 height 33
type textarea "x"
type input "2"
click at [681, 671] on div "Assigned Technician(s)" at bounding box center [792, 684] width 357 height 27
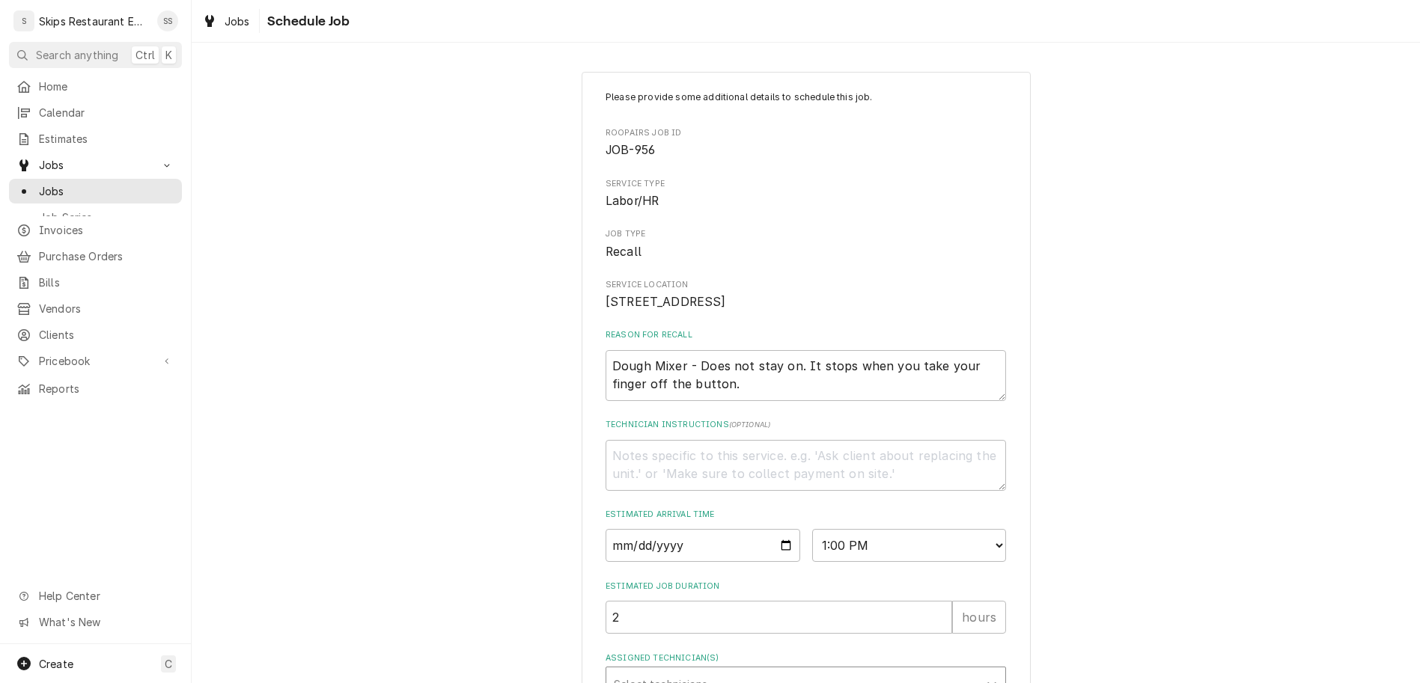
type textarea "x"
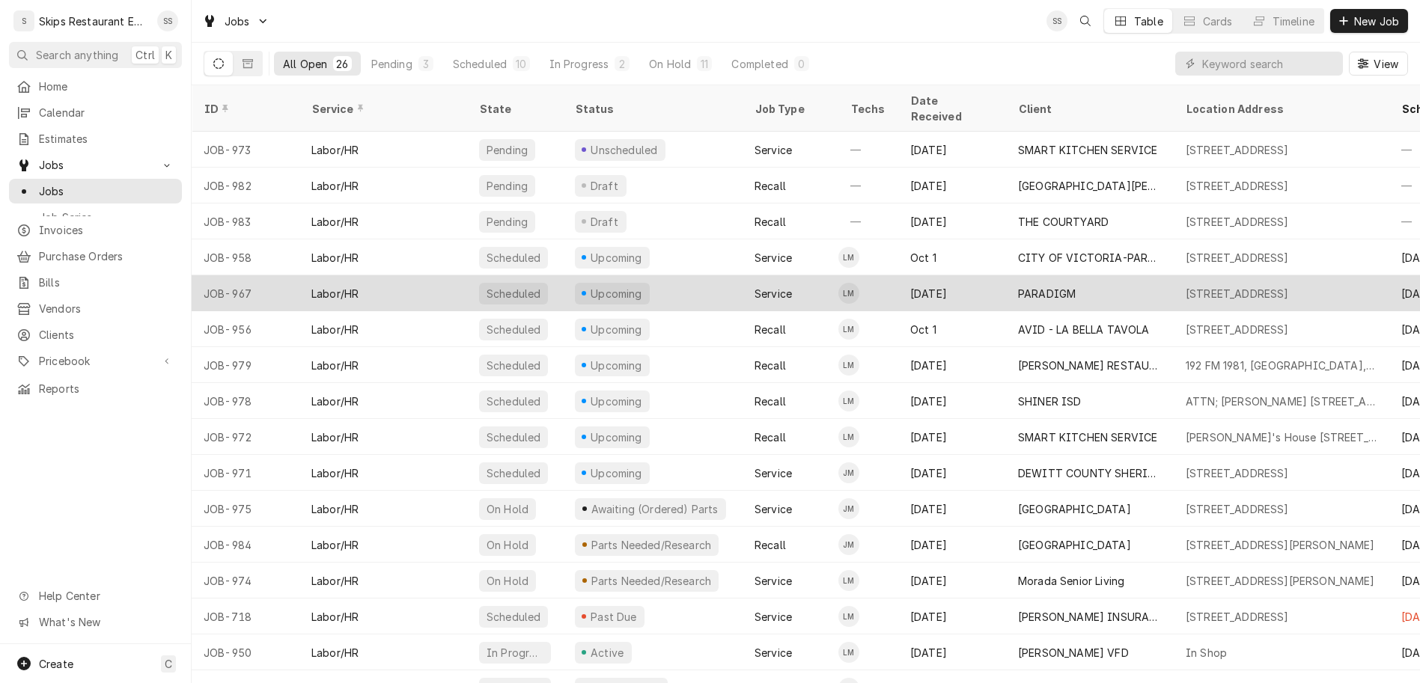
click at [1018, 286] on div "PARADIGM" at bounding box center [1047, 294] width 58 height 16
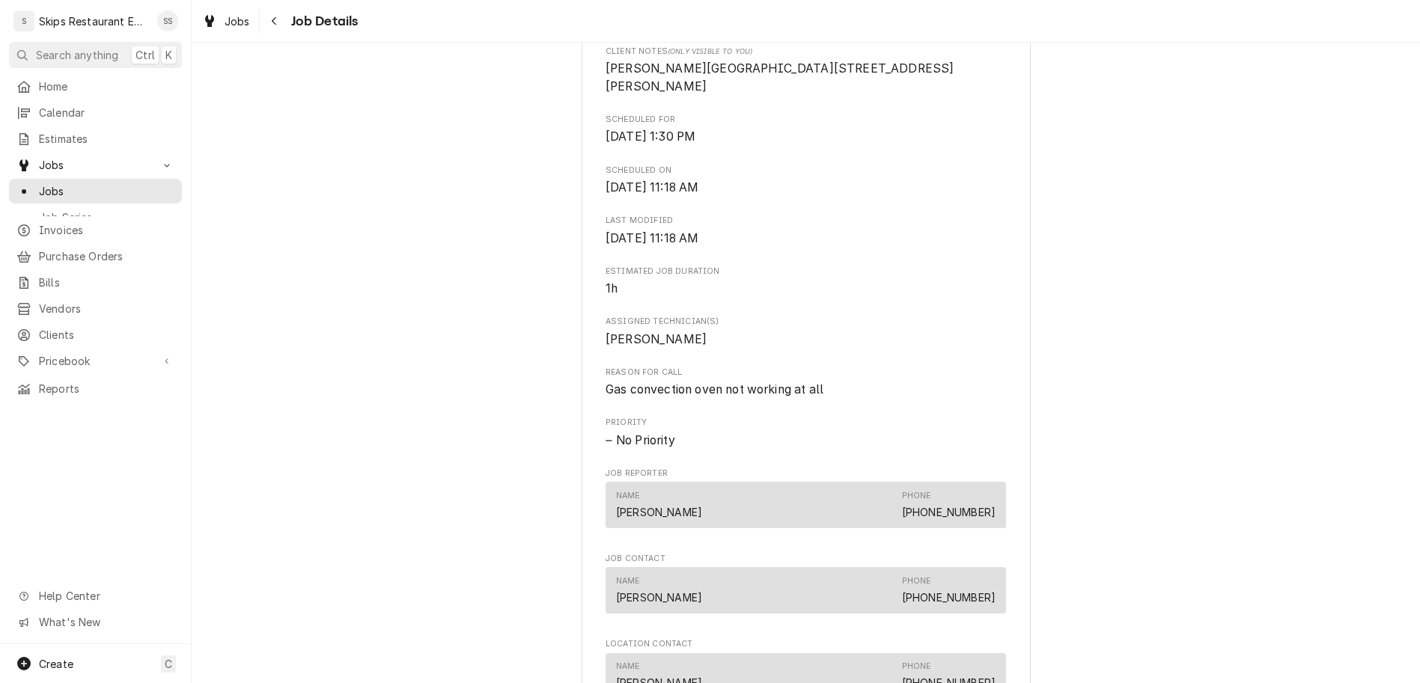
scroll to position [642, 0]
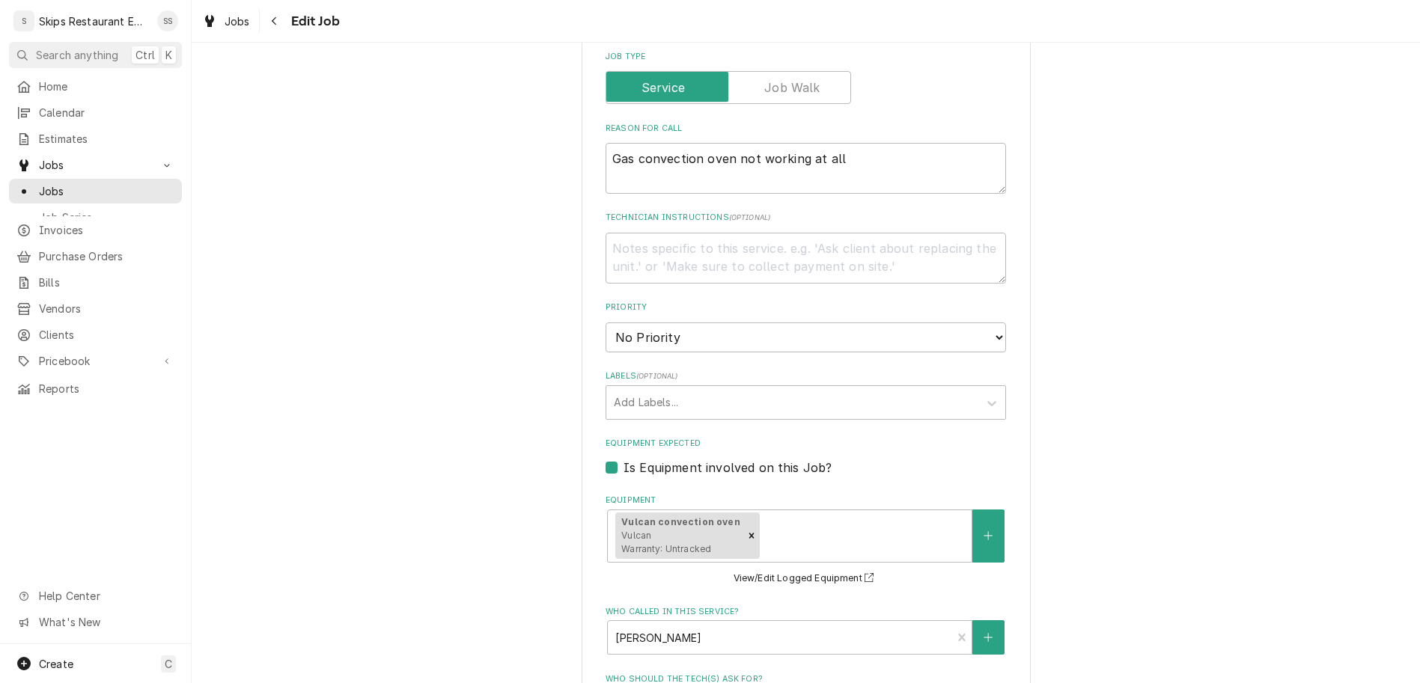
scroll to position [710, 0]
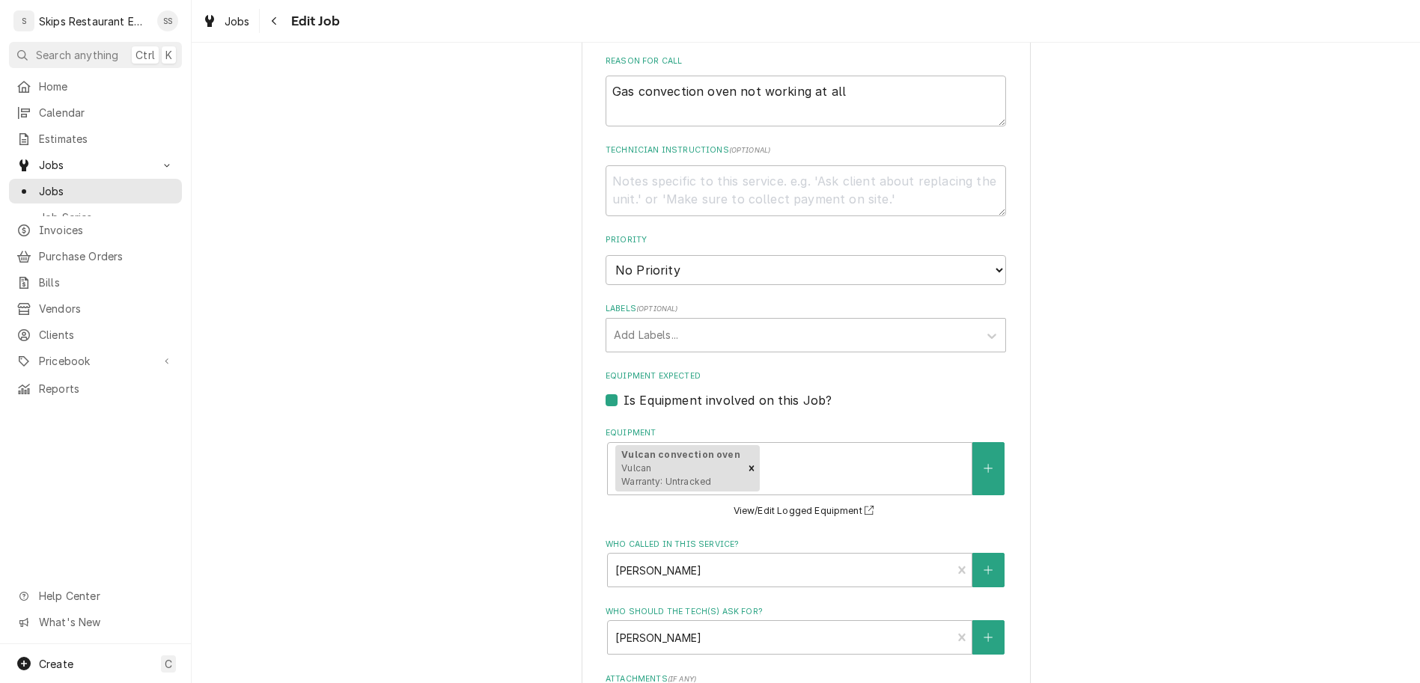
drag, startPoint x: 645, startPoint y: 552, endPoint x: 603, endPoint y: 550, distance: 42.7
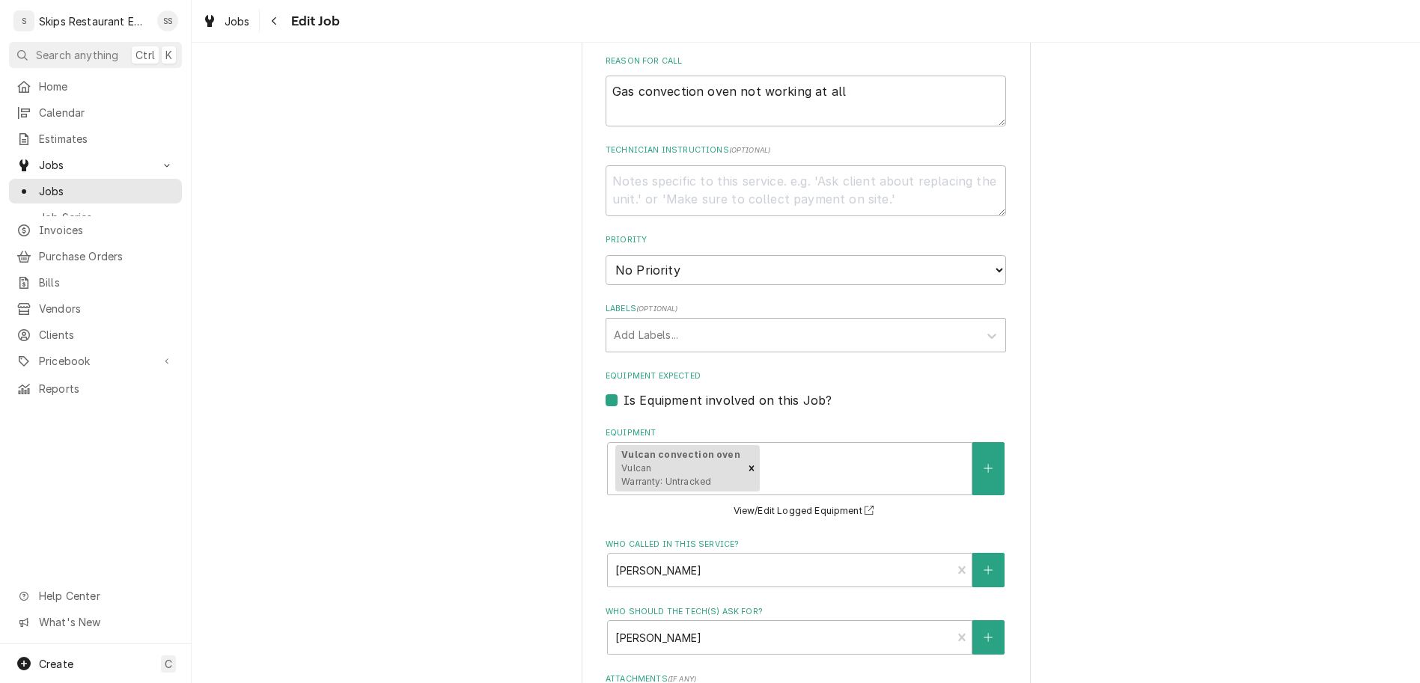
type textarea "x"
type input "2"
type textarea "x"
type input "2"
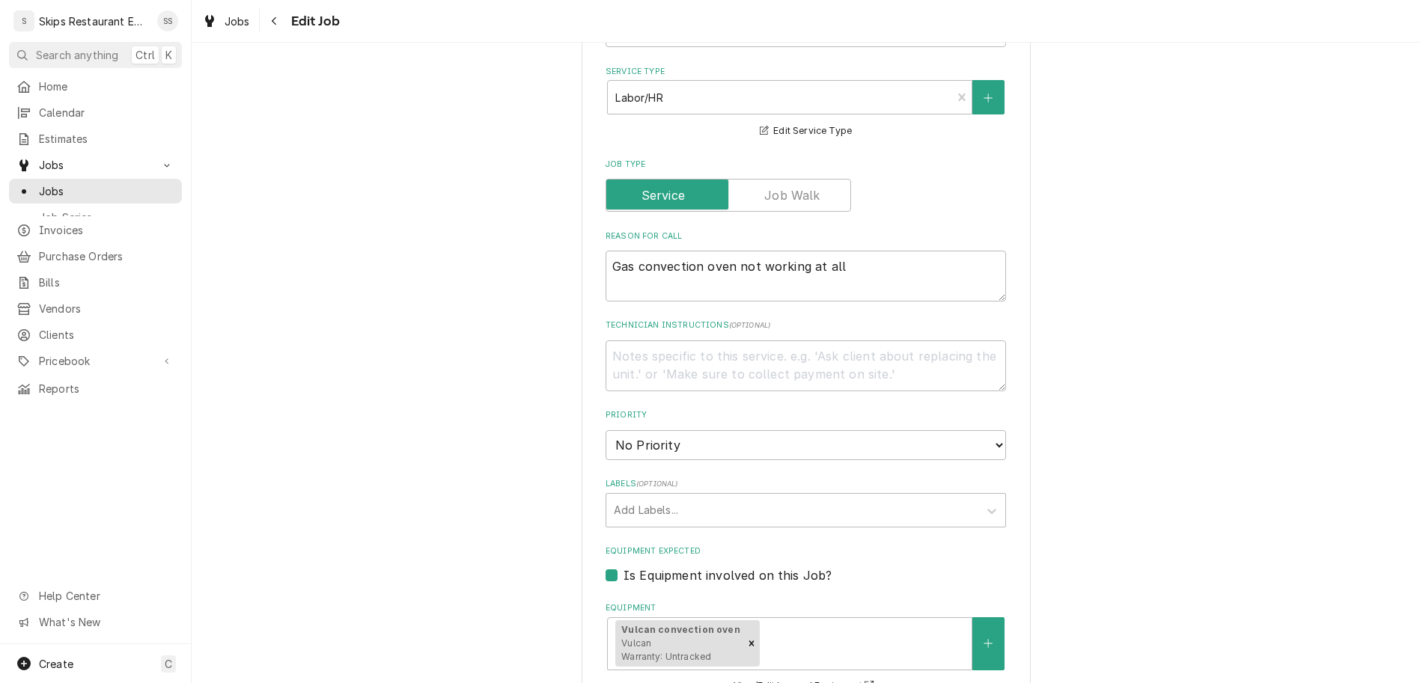
scroll to position [242, 0]
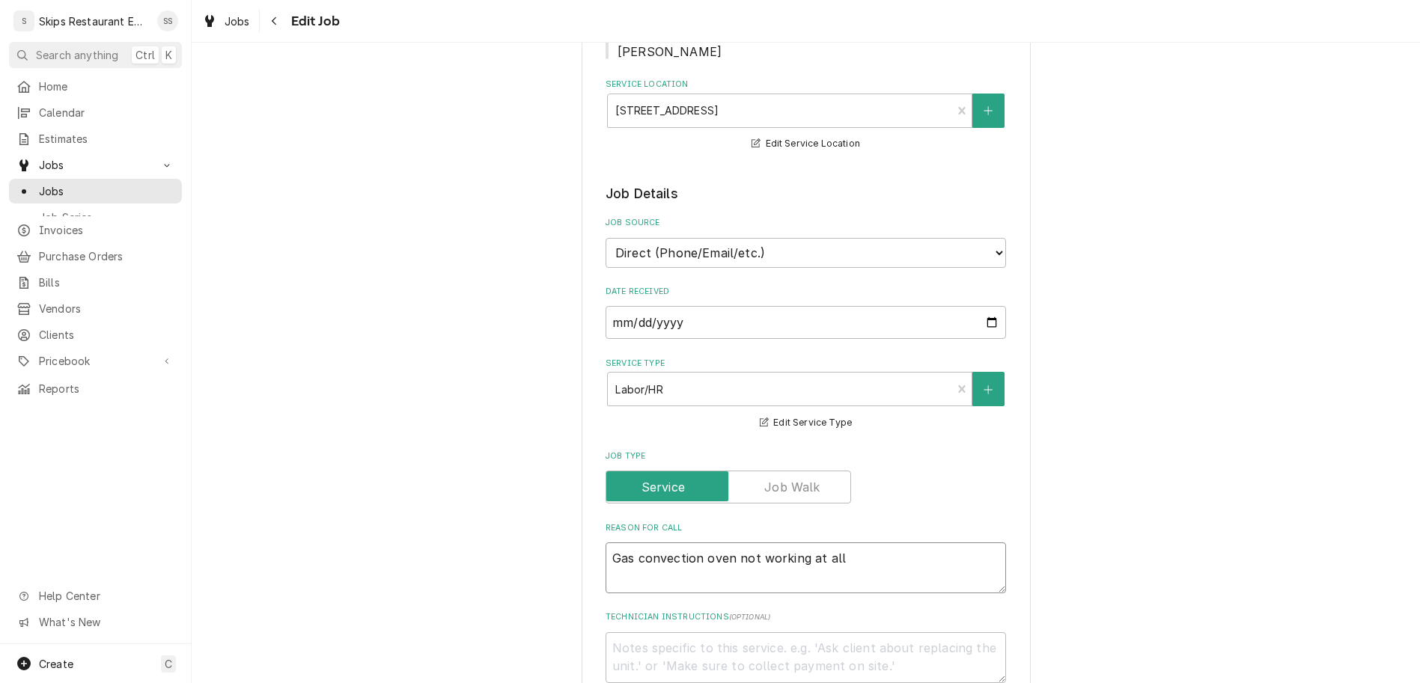
click at [823, 543] on textarea "Gas convection oven not working at all" at bounding box center [805, 568] width 400 height 51
type textarea "x"
type textarea "Gas convection oven not working at all"
type textarea "x"
type textarea "Gas convection oven not working at all N"
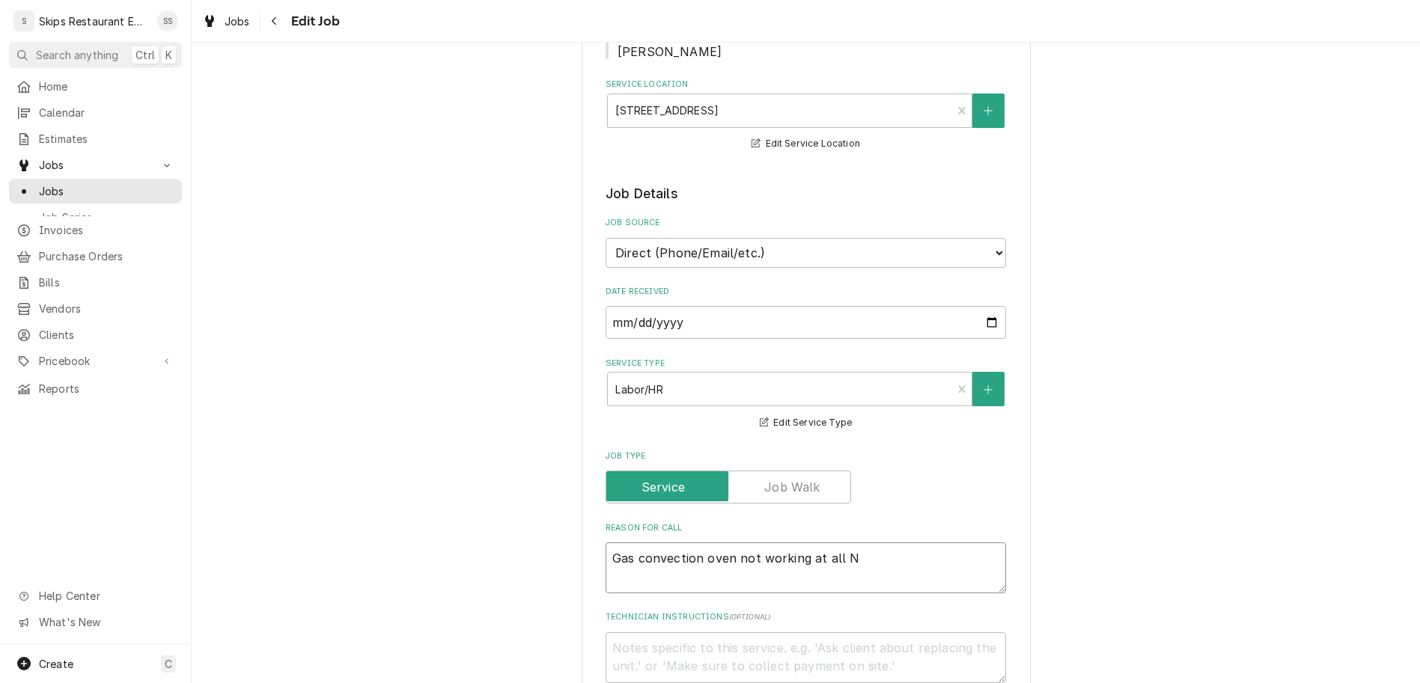
type textarea "x"
type textarea "Gas convection oven not working at all Ne"
type textarea "x"
type textarea "Gas convection oven not working at all Nee"
type textarea "x"
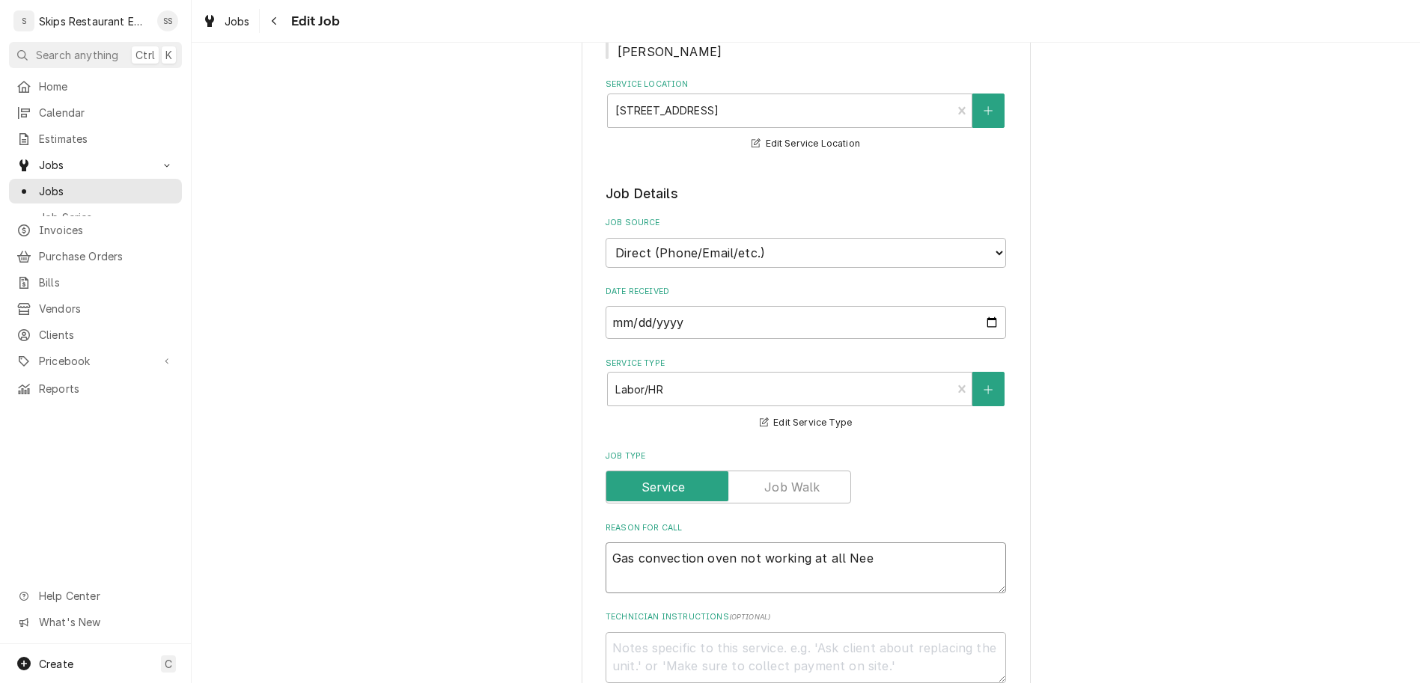
type textarea "Gas convection oven not working at all Need"
type textarea "x"
type textarea "Gas convection oven not working at all Need t"
type textarea "x"
type textarea "Gas convection oven not working at all Need to"
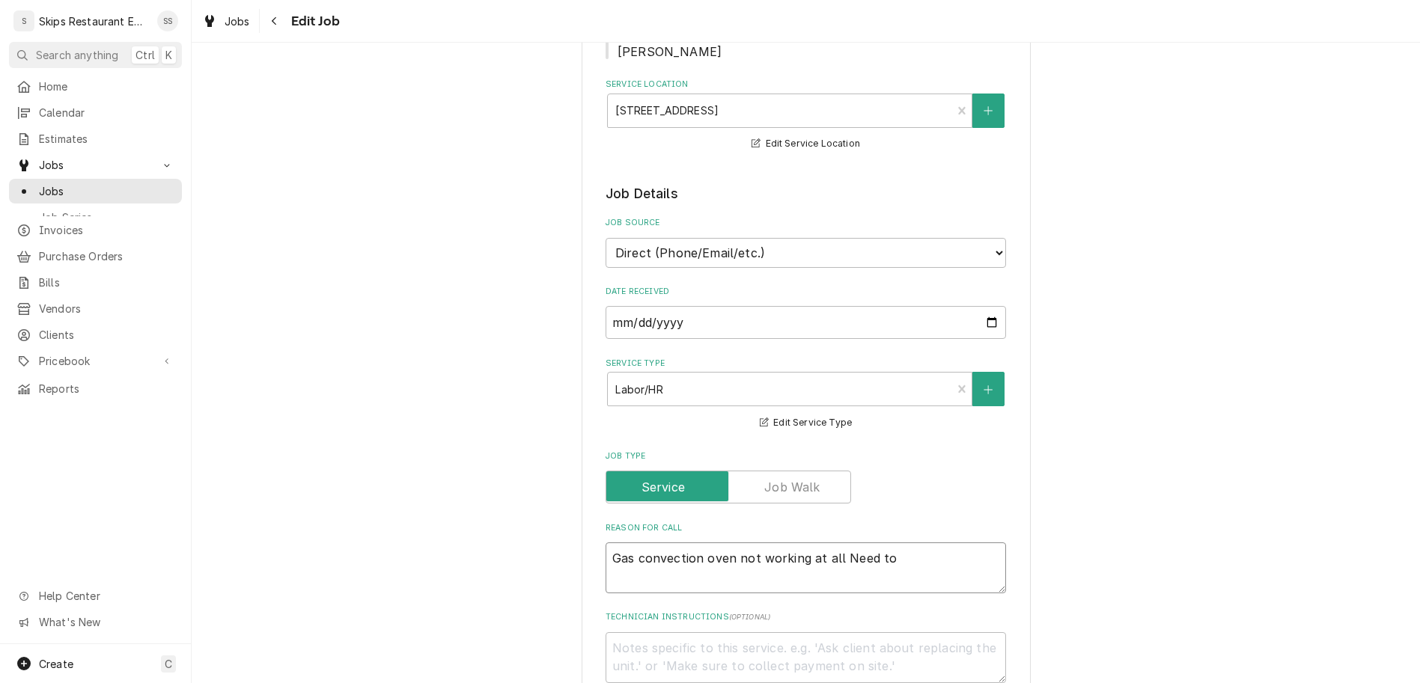
type textarea "x"
type textarea "Gas convection oven not working at all Need to"
type textarea "x"
type textarea "Gas convection oven not working at all Need to i"
type textarea "x"
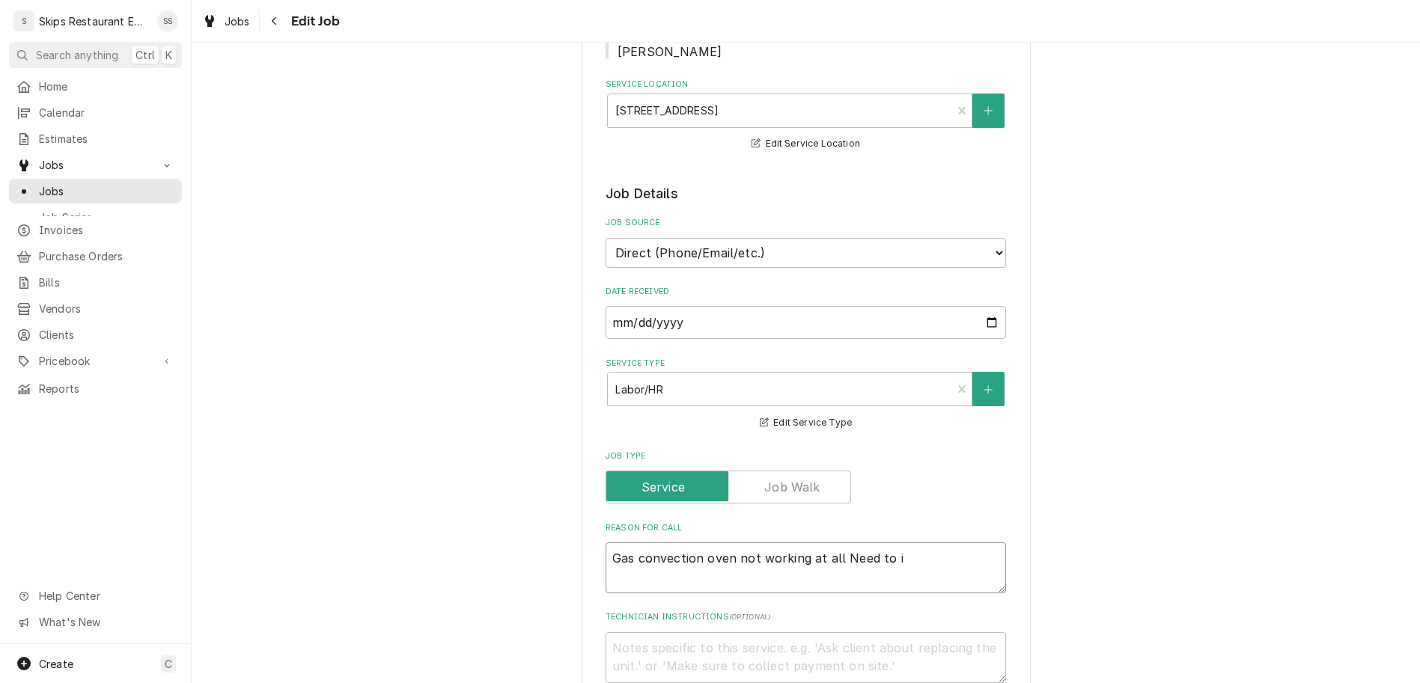
type textarea "Gas convection oven not working at all Need to in"
type textarea "x"
type textarea "Gas convection oven not working at all Need to ins"
type textarea "x"
type textarea "Gas convection oven not working at all Need to inst"
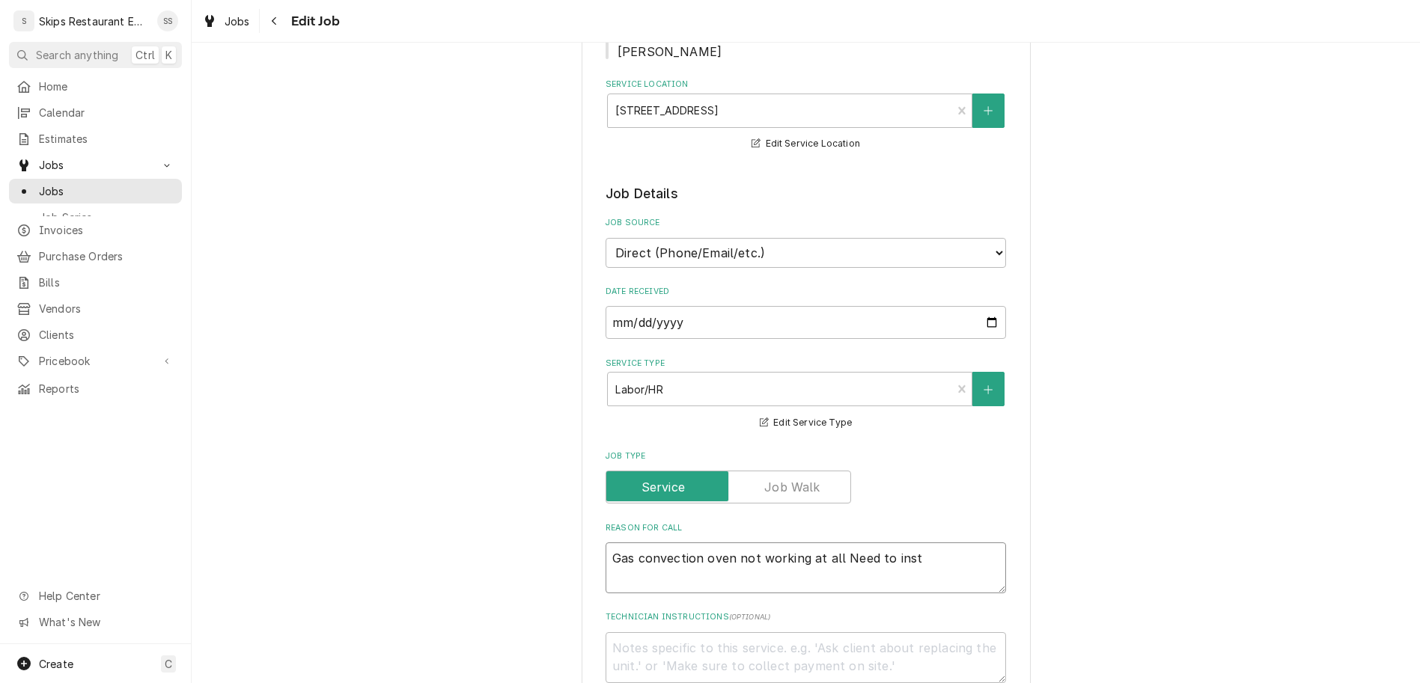
type textarea "x"
type textarea "Gas convection oven not working at all Need to insta"
type textarea "x"
type textarea "Gas convection oven not working at all Need to instal"
type textarea "x"
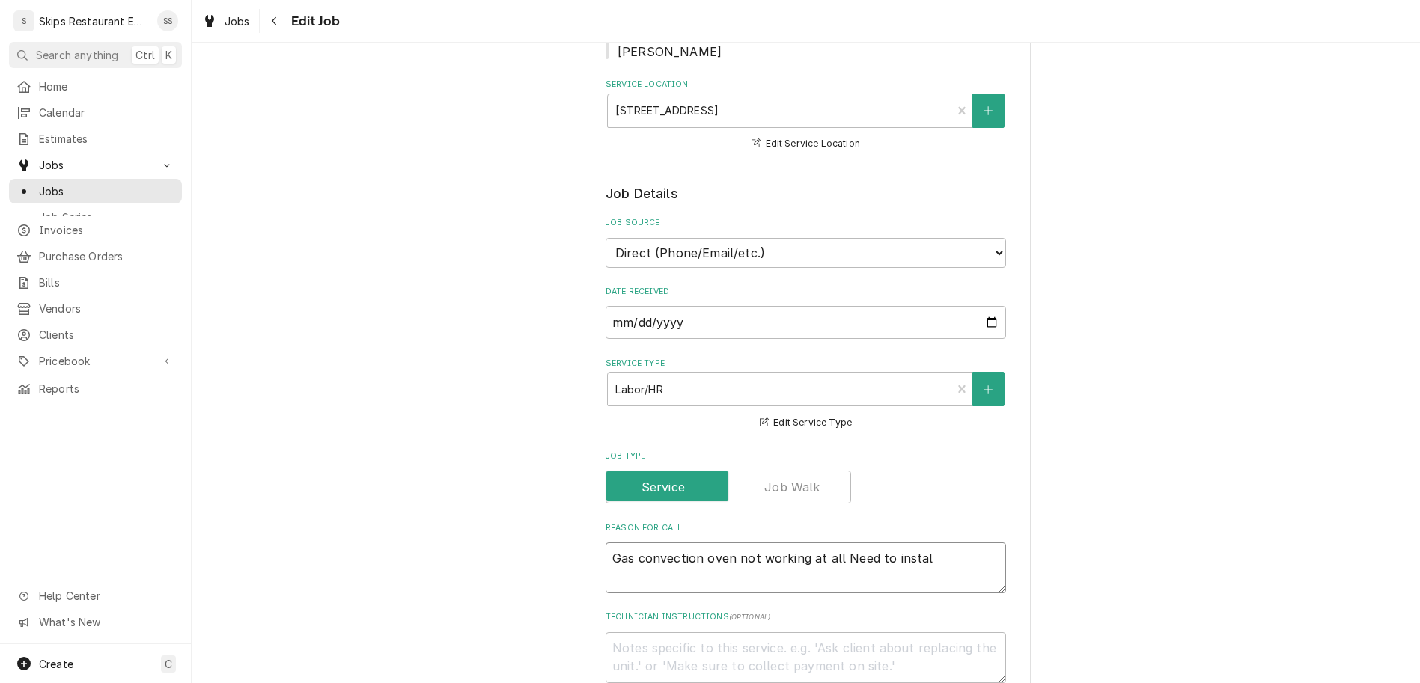
type textarea "Gas convection oven not working at all Need to install"
type textarea "x"
type textarea "Gas convection oven not working at all Need to install"
type textarea "x"
type textarea "Gas convection oven not working at all Need to install n"
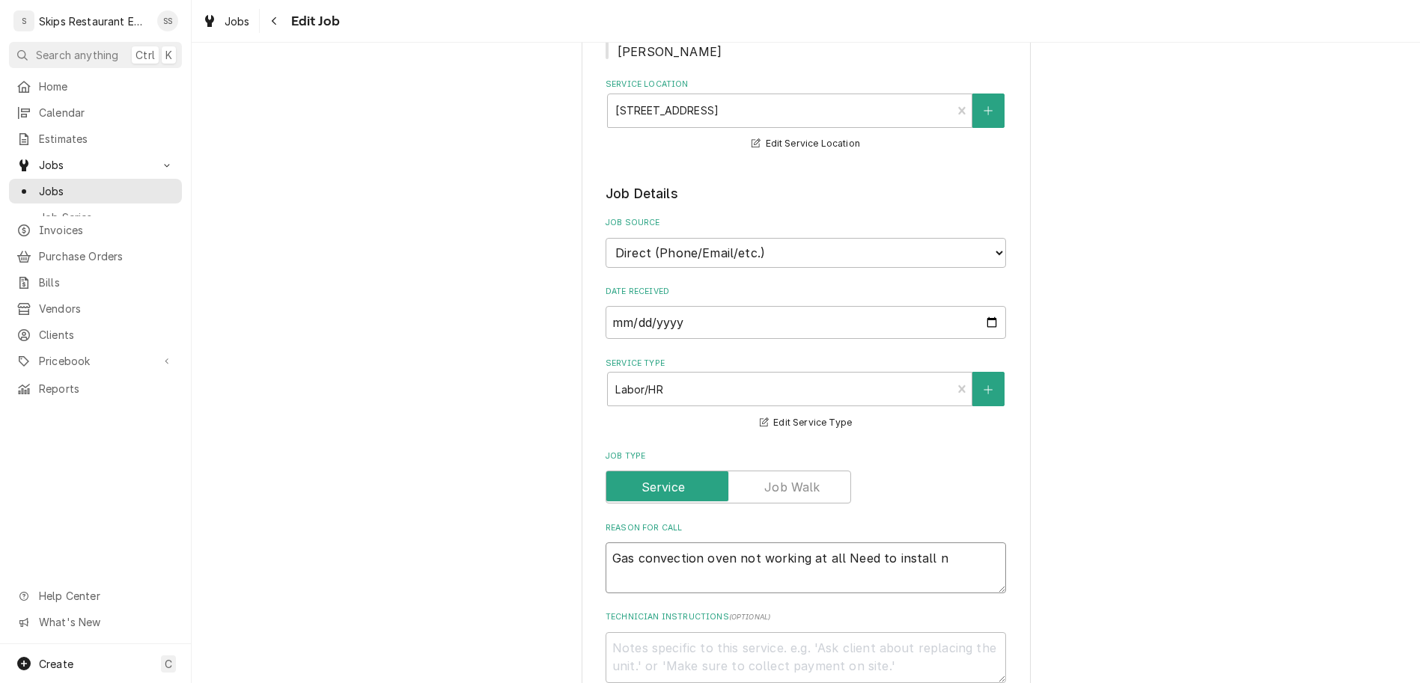
type textarea "x"
type textarea "Gas convection oven not working at all Need to install ne"
type textarea "x"
type textarea "Gas convection oven not working at all Need to install new"
type textarea "x"
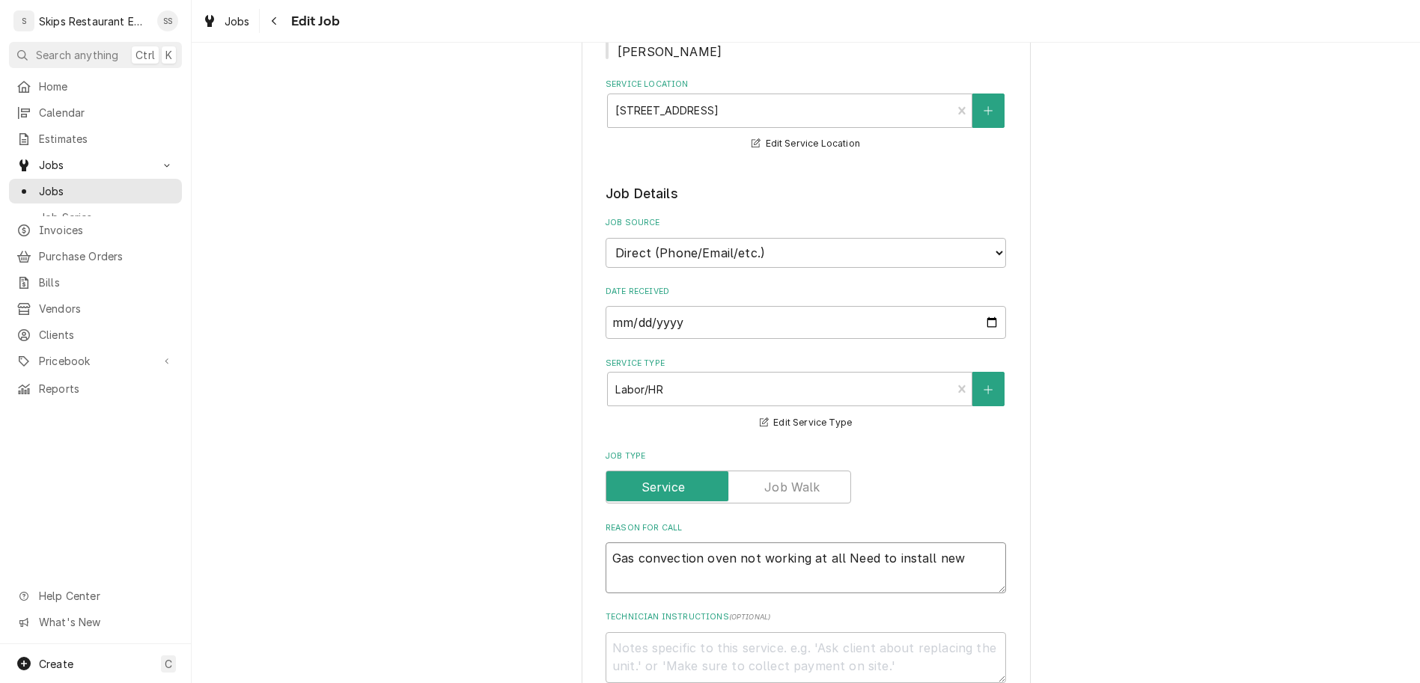
type textarea "Gas convection oven not working at all Need to install new"
type textarea "x"
type textarea "Gas convection oven not working at all Need to install new p"
type textarea "x"
type textarea "Gas convection oven not working at all Need to install new pi"
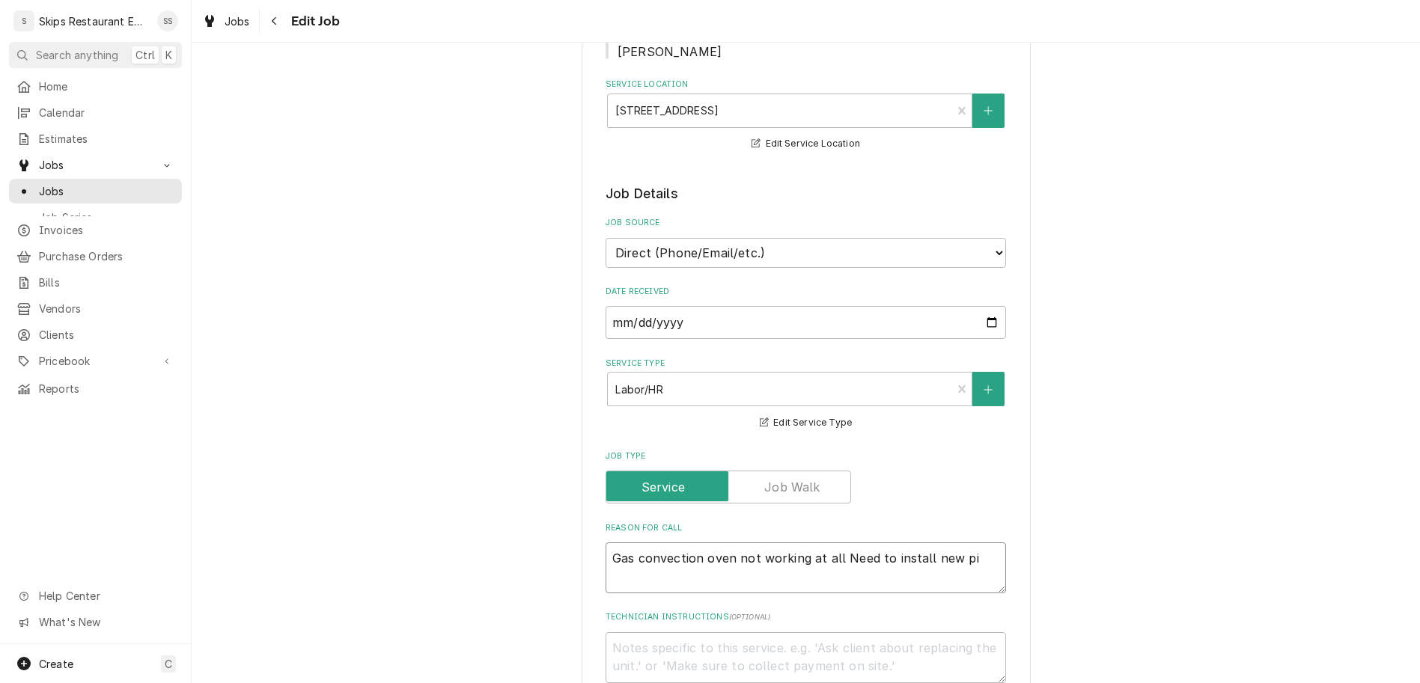
type textarea "x"
type textarea "Gas convection oven not working at all Need to install new pil"
type textarea "x"
type textarea "Gas convection oven not working at all Need to install new pilo"
type textarea "x"
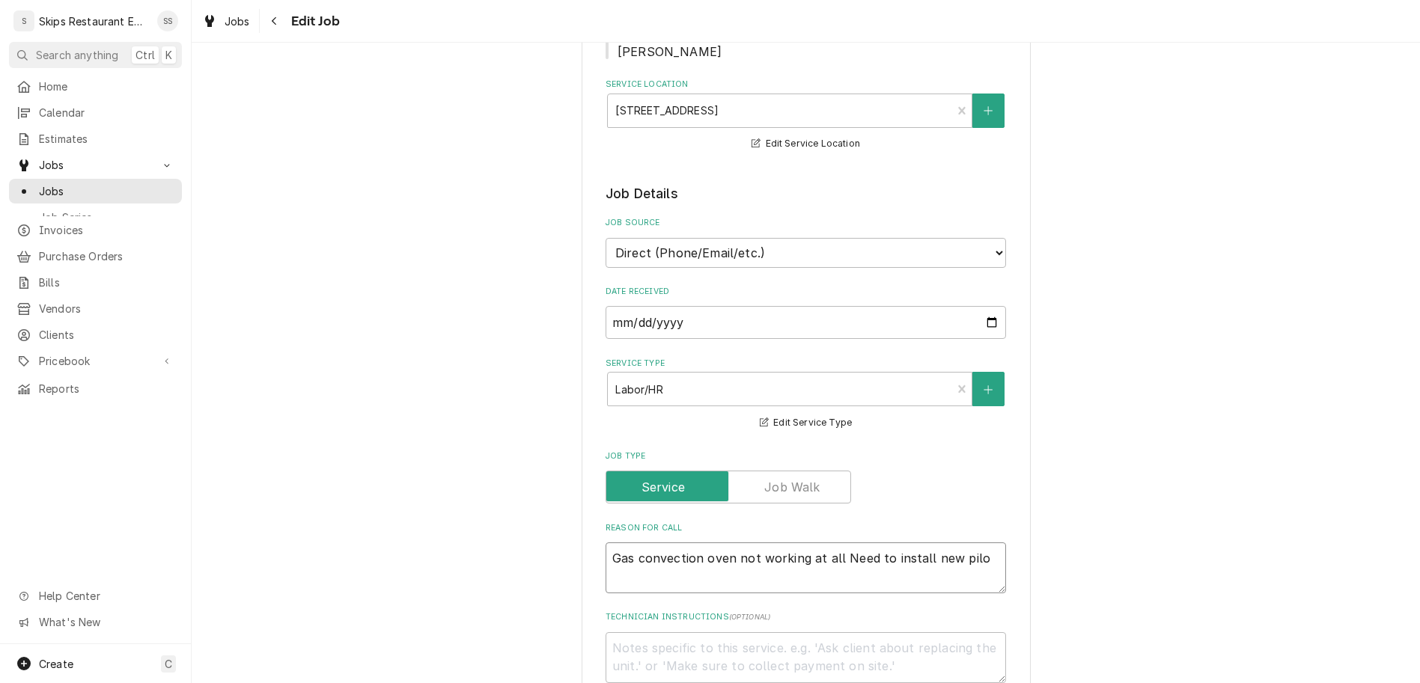
type textarea "Gas convection oven not working at all Need to install new pilot"
type textarea "x"
type textarea "Gas convection oven not working at all Need to install new pilot"
type textarea "x"
type textarea "Gas convection oven not working at all Need to install new pilot t"
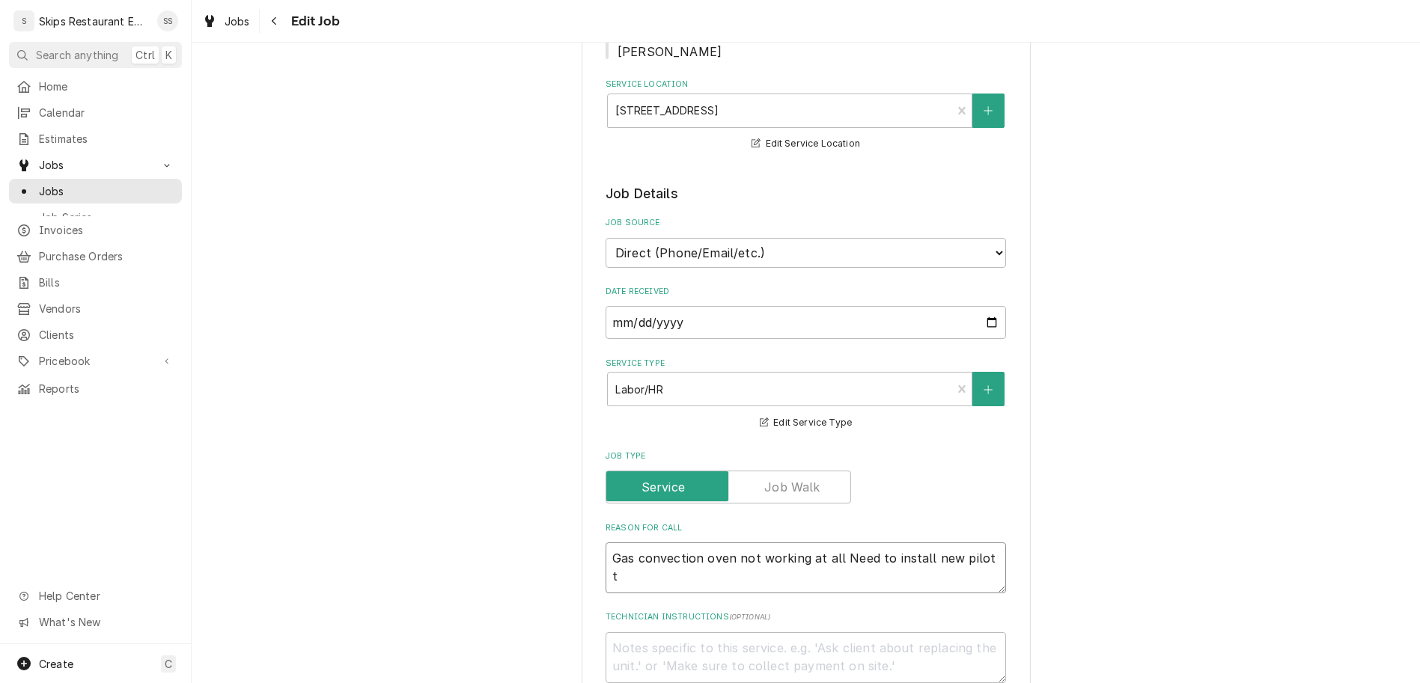
type textarea "x"
type textarea "Gas convection oven not working at all Need to install new pilot tu"
type textarea "x"
type textarea "Gas convection oven not working at all Need to install new pilot tub"
type textarea "x"
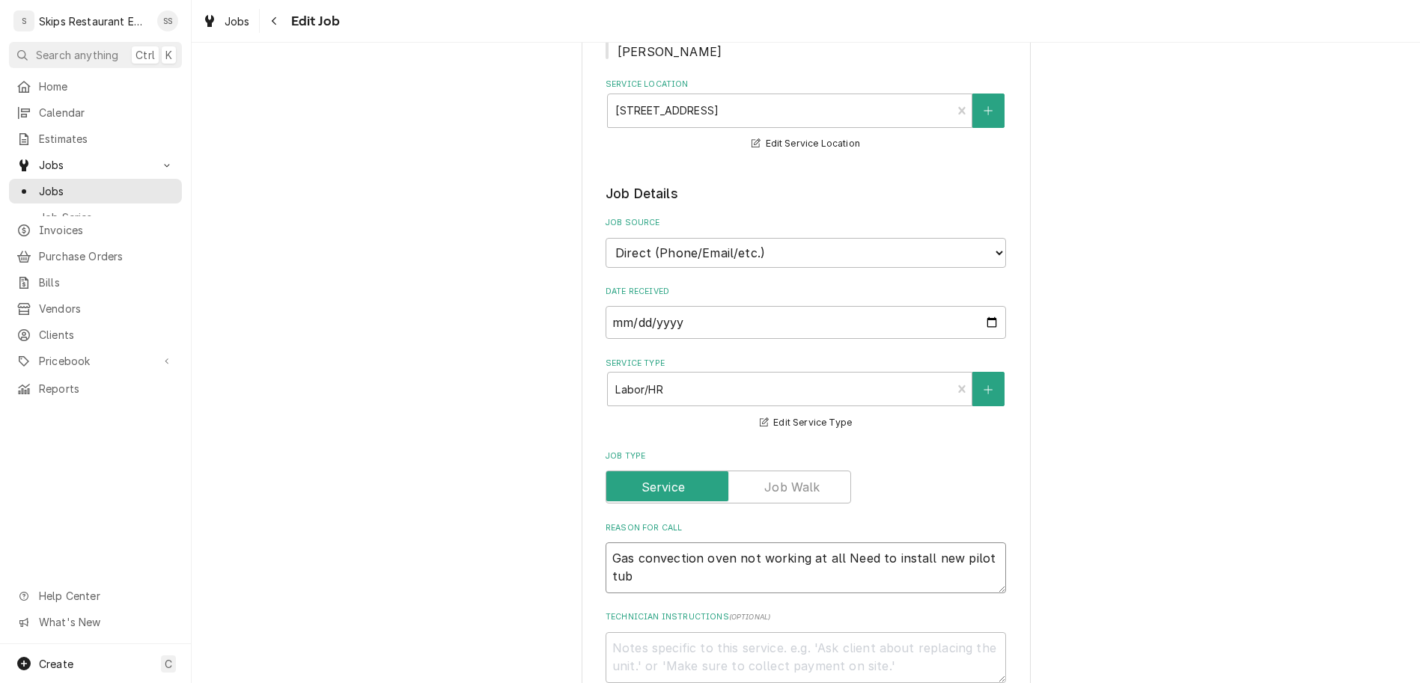
type textarea "Gas convection oven not working at all Need to install new pilot tube"
type textarea "x"
type textarea "Gas convection oven not working at all Need to install new pilot tubes"
type textarea "x"
type textarea "Gas convection oven not working at all Need to install new pilot tubes"
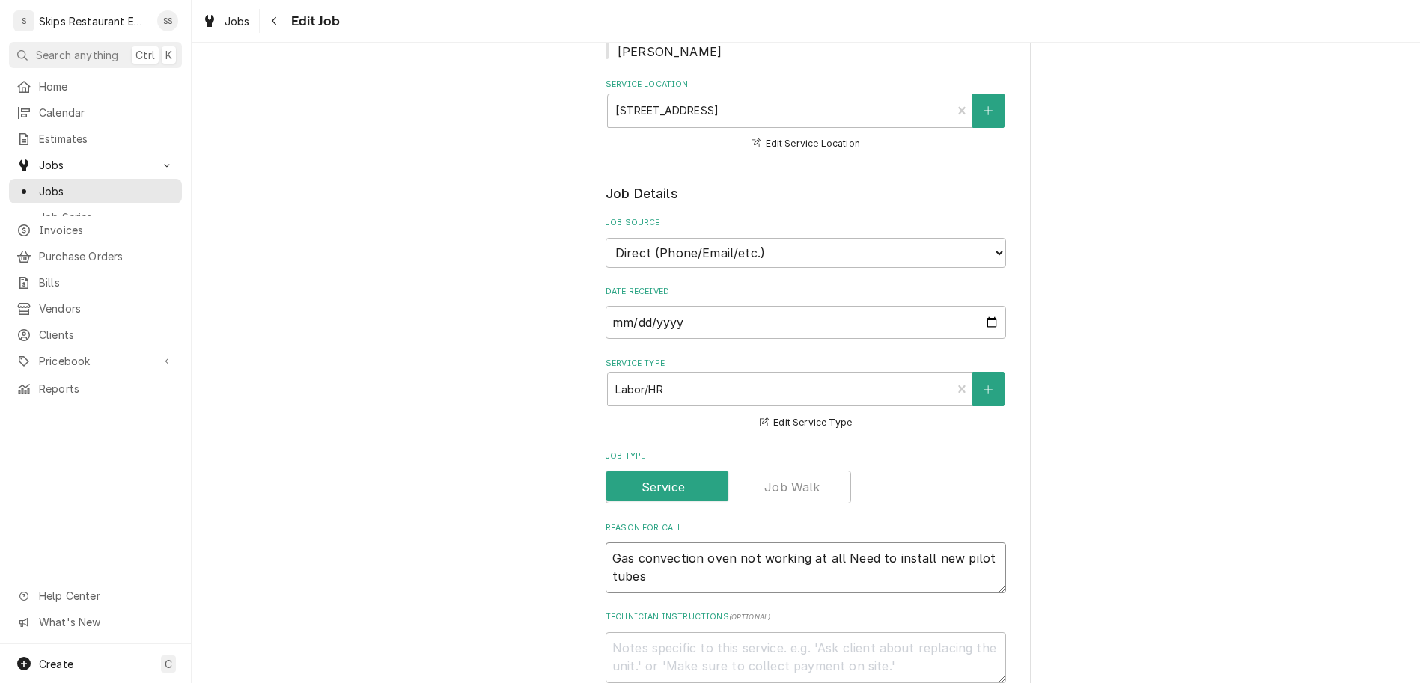
type textarea "x"
type textarea "Gas convection oven not working at all Need to install new pilot tubes o"
type textarea "x"
type textarea "Gas convection oven not working at all Need to install new pilot tubes on"
type textarea "x"
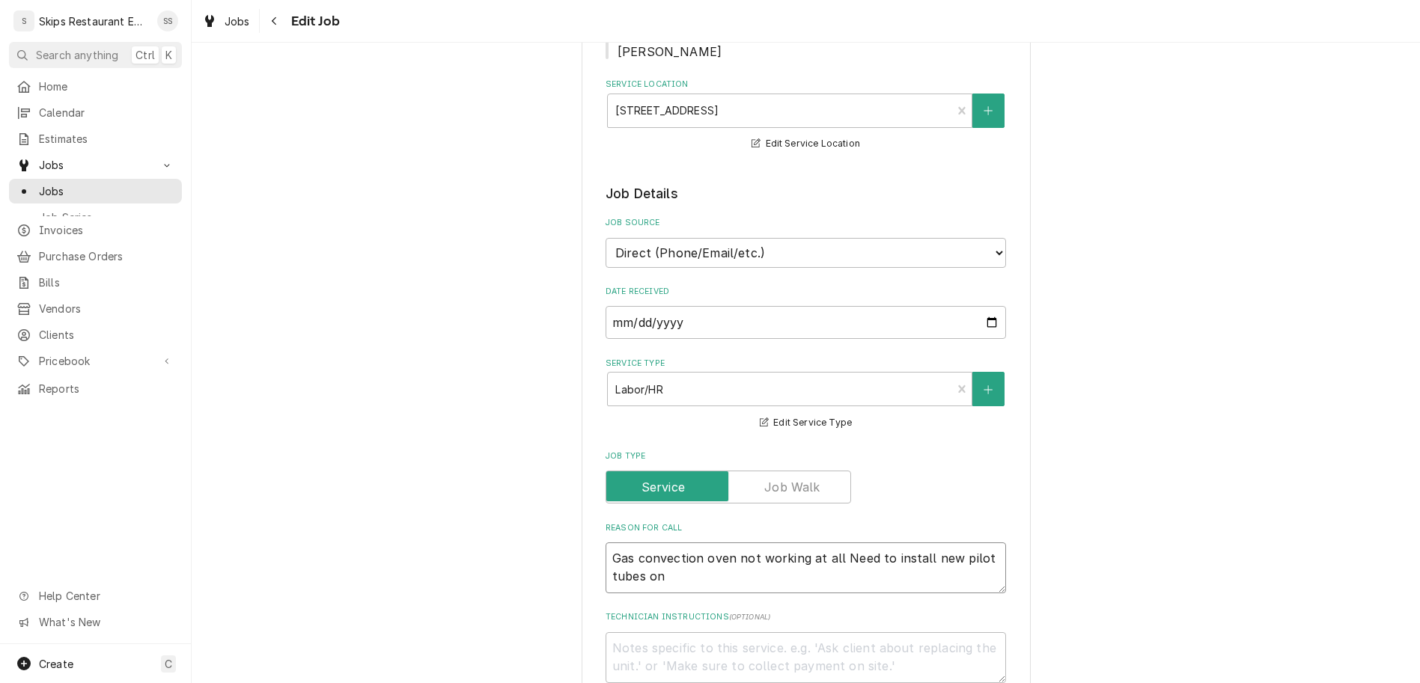
type textarea "Gas convection oven not working at all Need to install new pilot tubes on"
type textarea "x"
type textarea "Gas convection oven not working at all Need to install new pilot tubes on c"
type textarea "x"
type textarea "Gas convection oven not working at all Need to install new pilot tubes on cl"
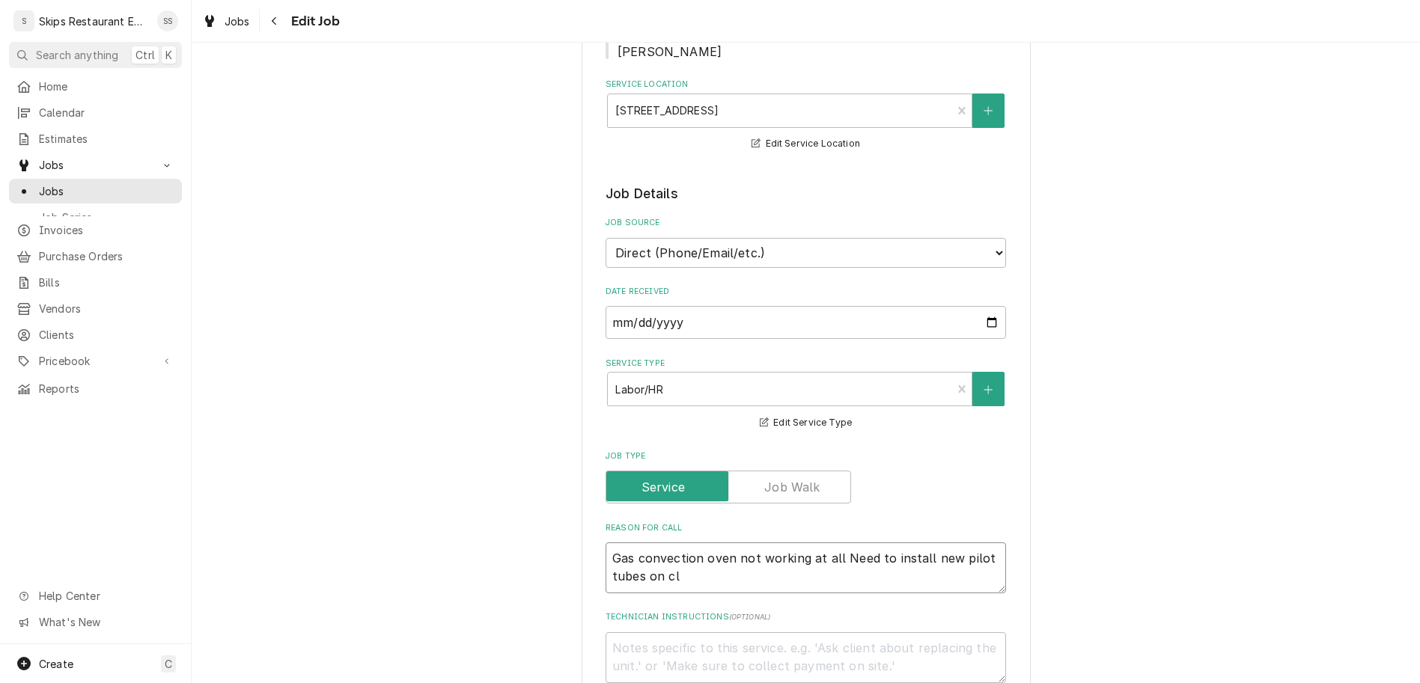
type textarea "x"
type textarea "Gas convection oven not working at all Need to install new pilot tubes on clog"
type textarea "x"
type textarea "Gas convection oven not working at all Need to install new pilot tubes on clogg"
type textarea "x"
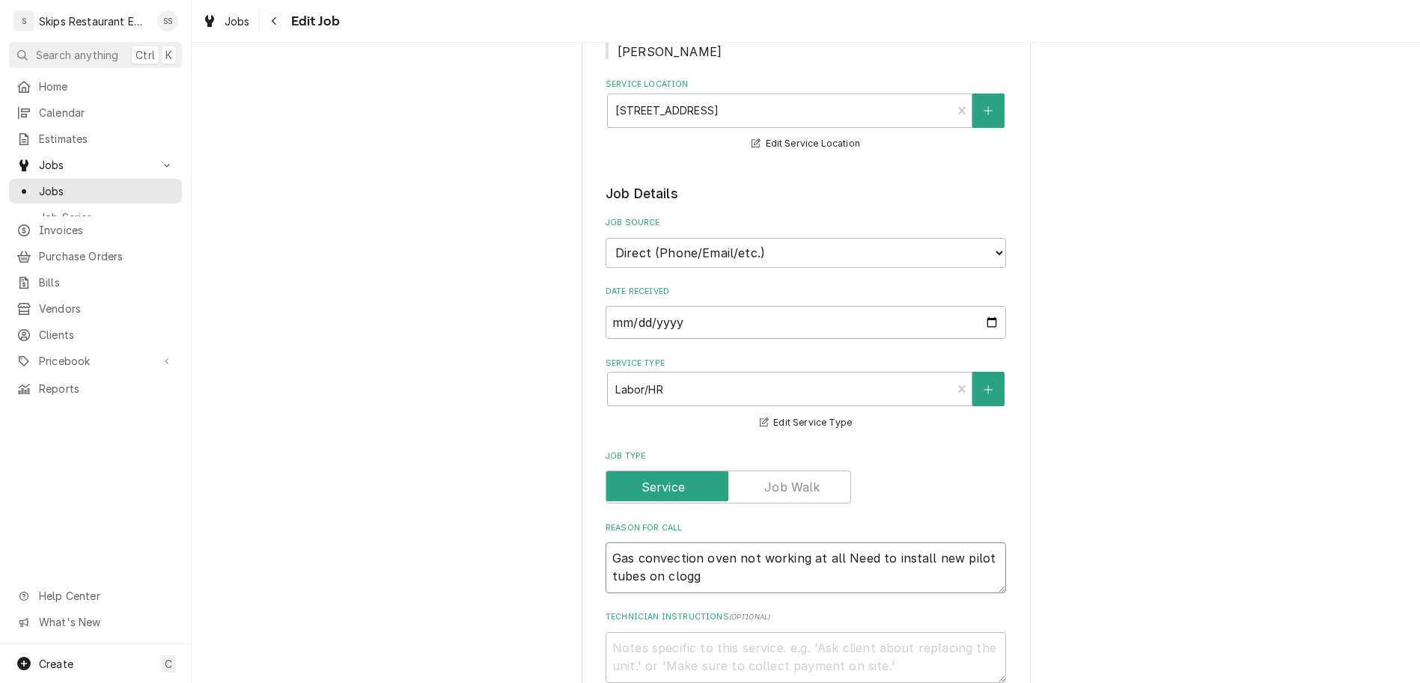
type textarea "Gas convection oven not working at all Need to install new pilot tubes on clogge"
type textarea "x"
type textarea "Gas convection oven not working at all Need to install new pilot tubes on clogg…"
type textarea "x"
type textarea "Gas convection oven not working at all Need to install new pilot tubes on clogg…"
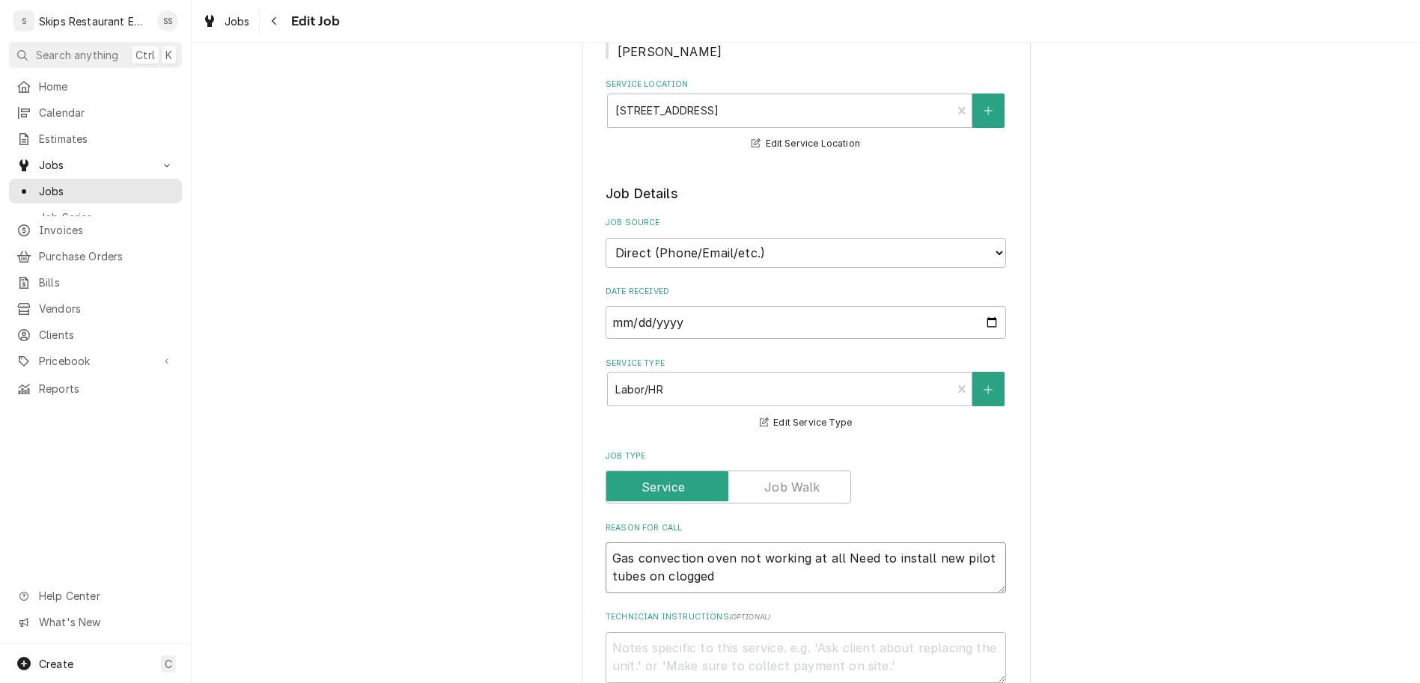
type textarea "x"
type textarea "Gas convection oven not working at all Need to install new pilot tubes on clogg…"
type textarea "x"
type textarea "Gas convection oven not working at all Need to install new pilot tubes on clogg…"
type textarea "x"
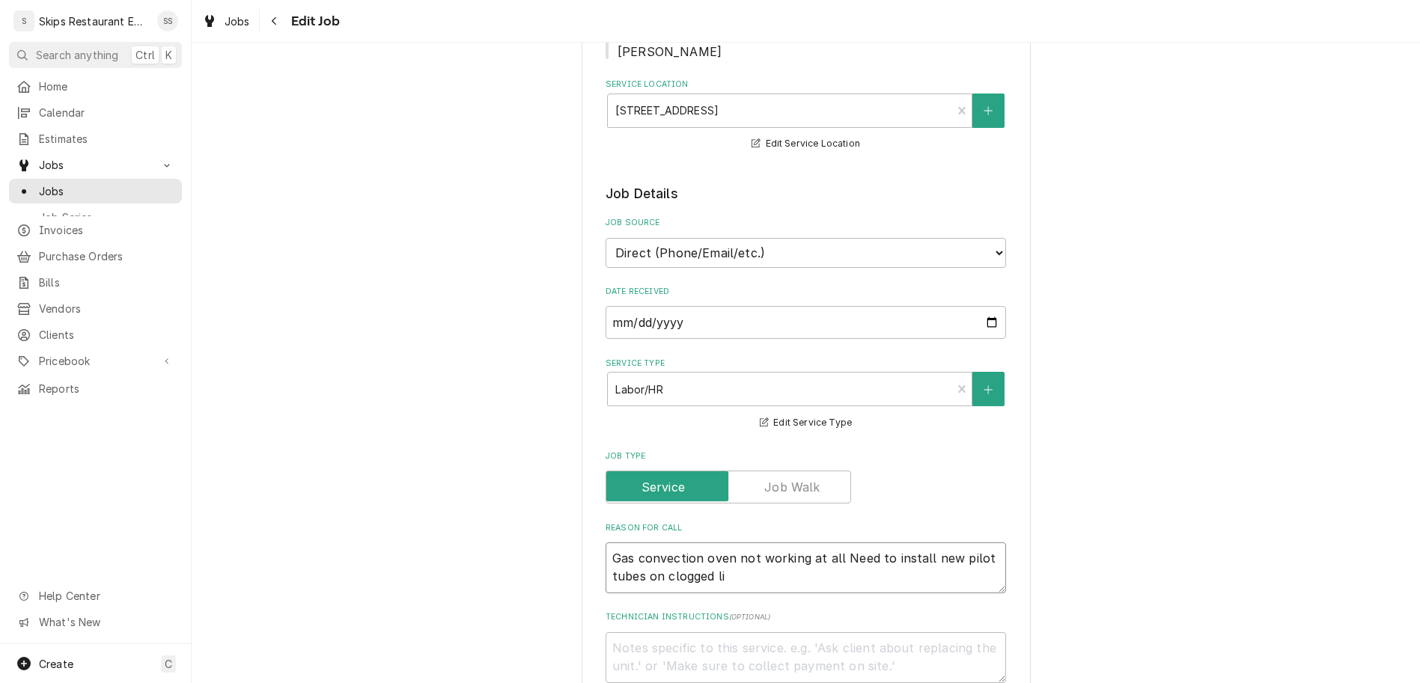
type textarea "Gas convection oven not working at all Need to install new pilot tubes on clogg…"
type textarea "x"
type textarea "Gas convection oven not working at all Need to install new pilot tubes on clogg…"
type textarea "x"
type textarea "Gas convection oven not working at all Need to install new pilot tubes on clogg…"
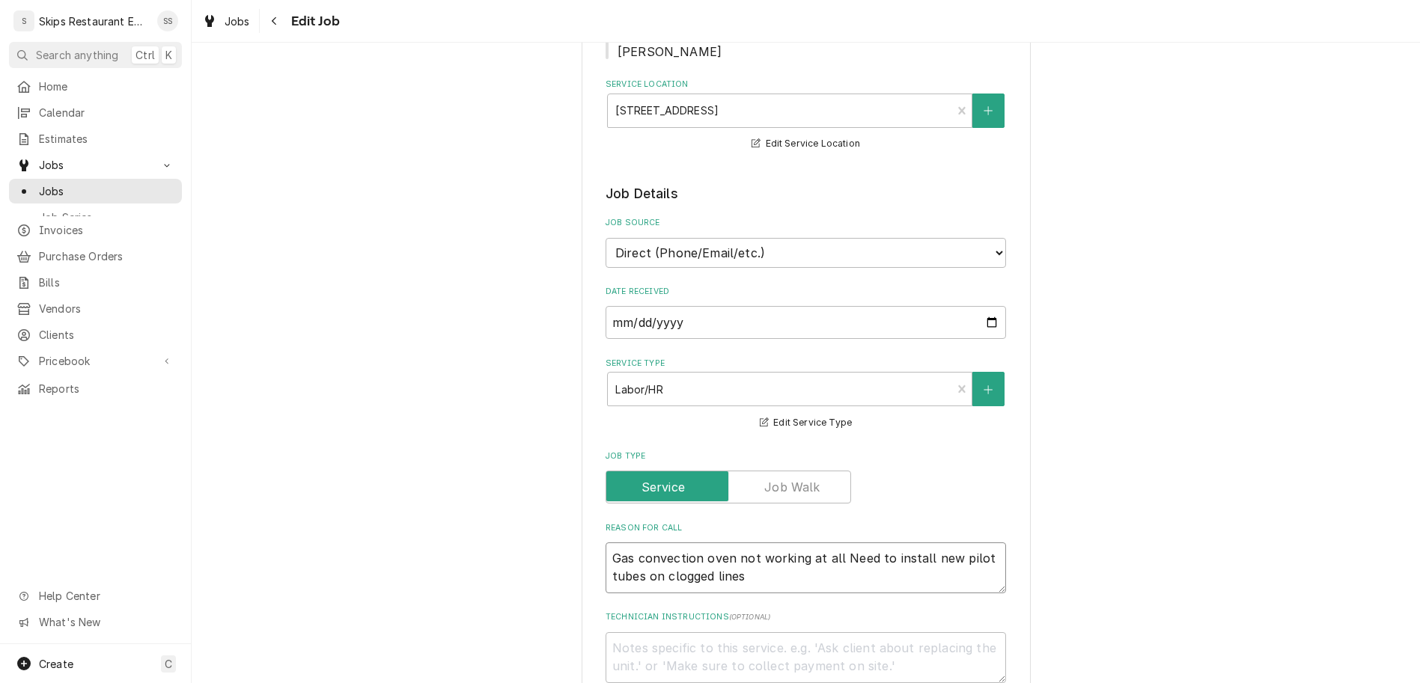
type textarea "x"
type textarea "Gas convection oven not working at all Need to install new pilot tubes on clogg…"
type textarea "x"
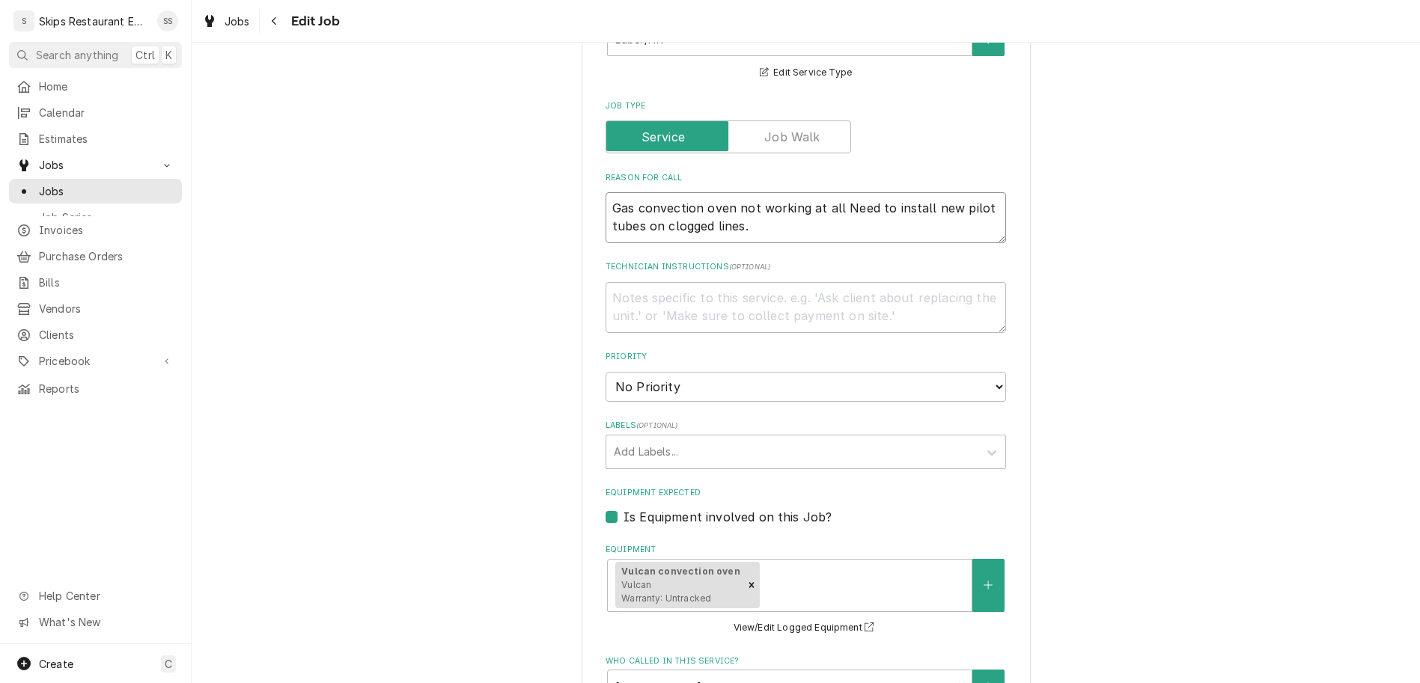
scroll to position [710, 0]
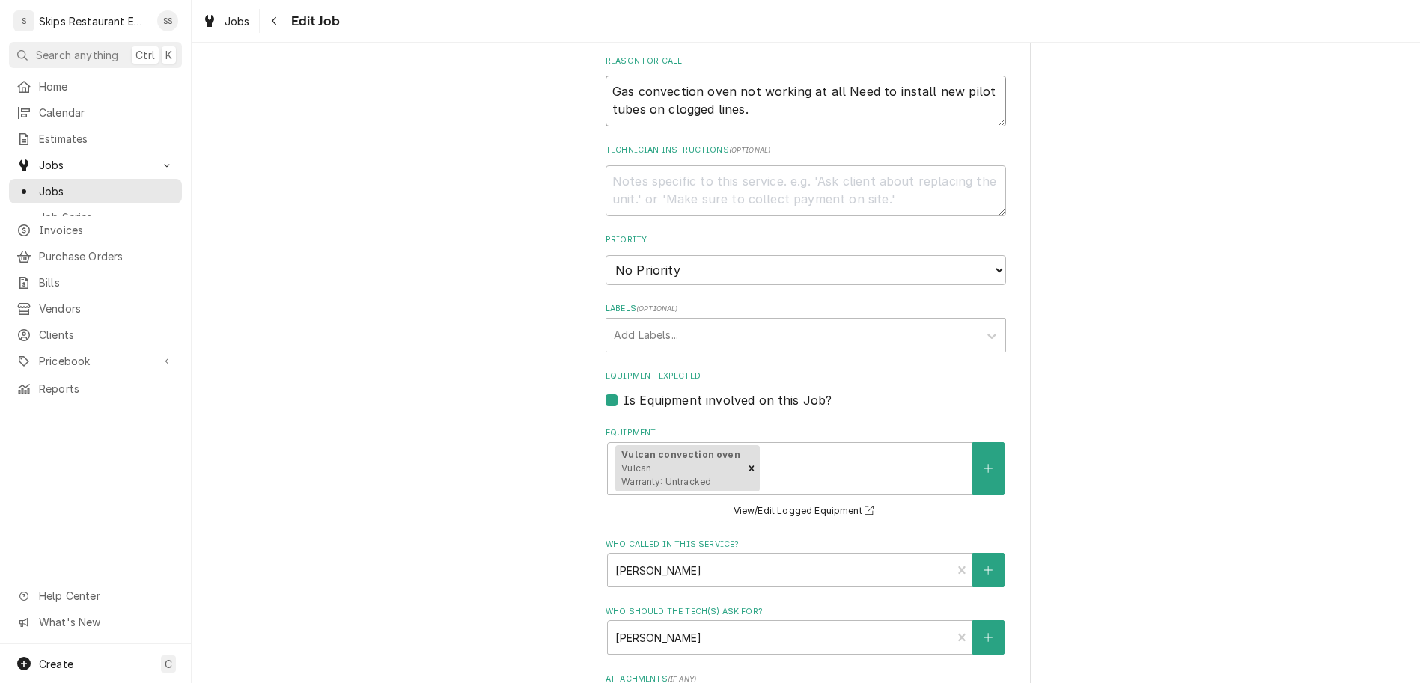
type textarea "Gas convection oven not working at all Need to install new pilot tubes on clogg…"
type textarea "x"
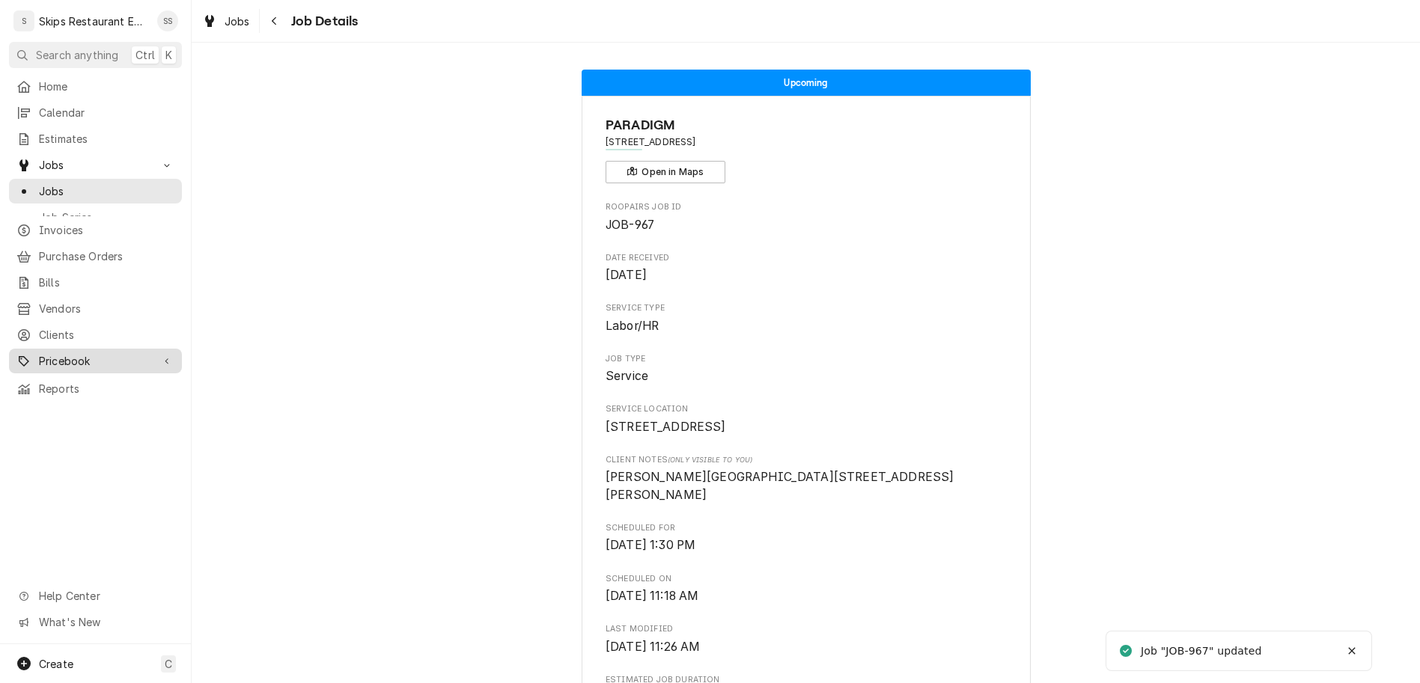
click at [46, 353] on span "Pricebook" at bounding box center [95, 361] width 113 height 16
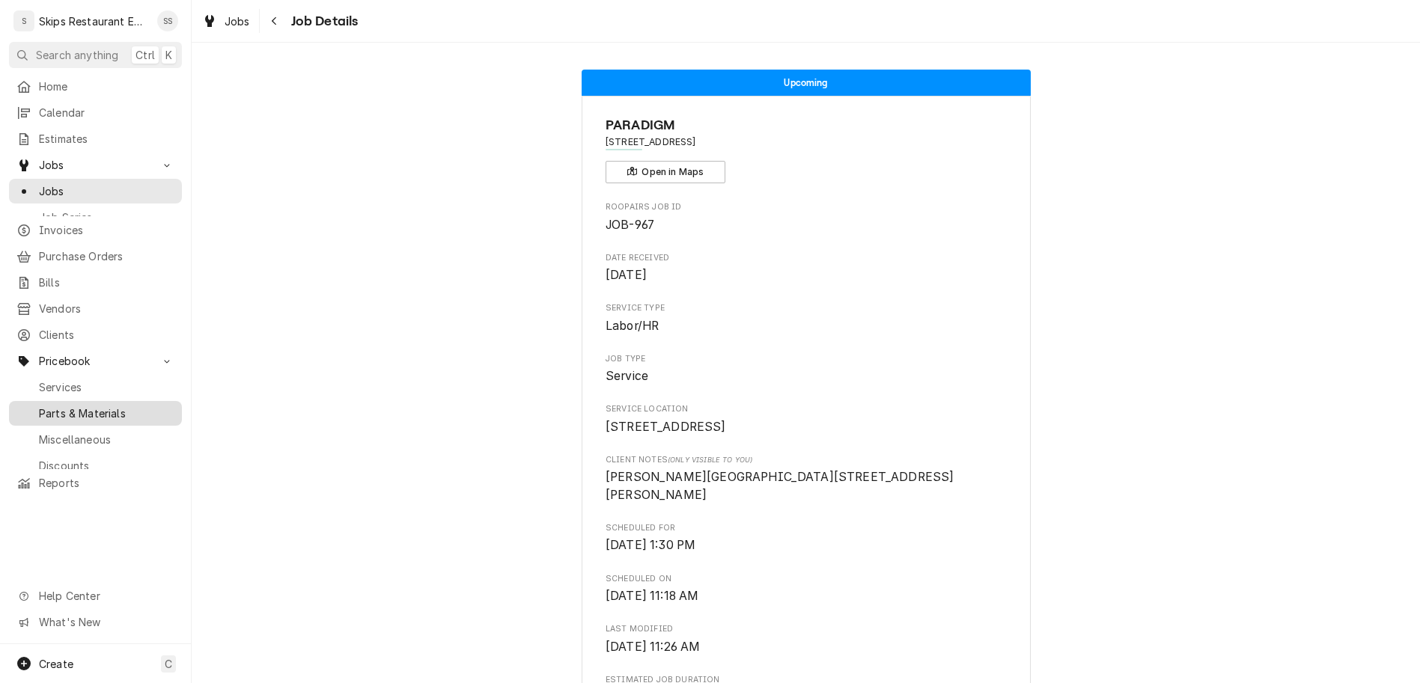
click at [46, 406] on span "Parts & Materials" at bounding box center [106, 414] width 135 height 16
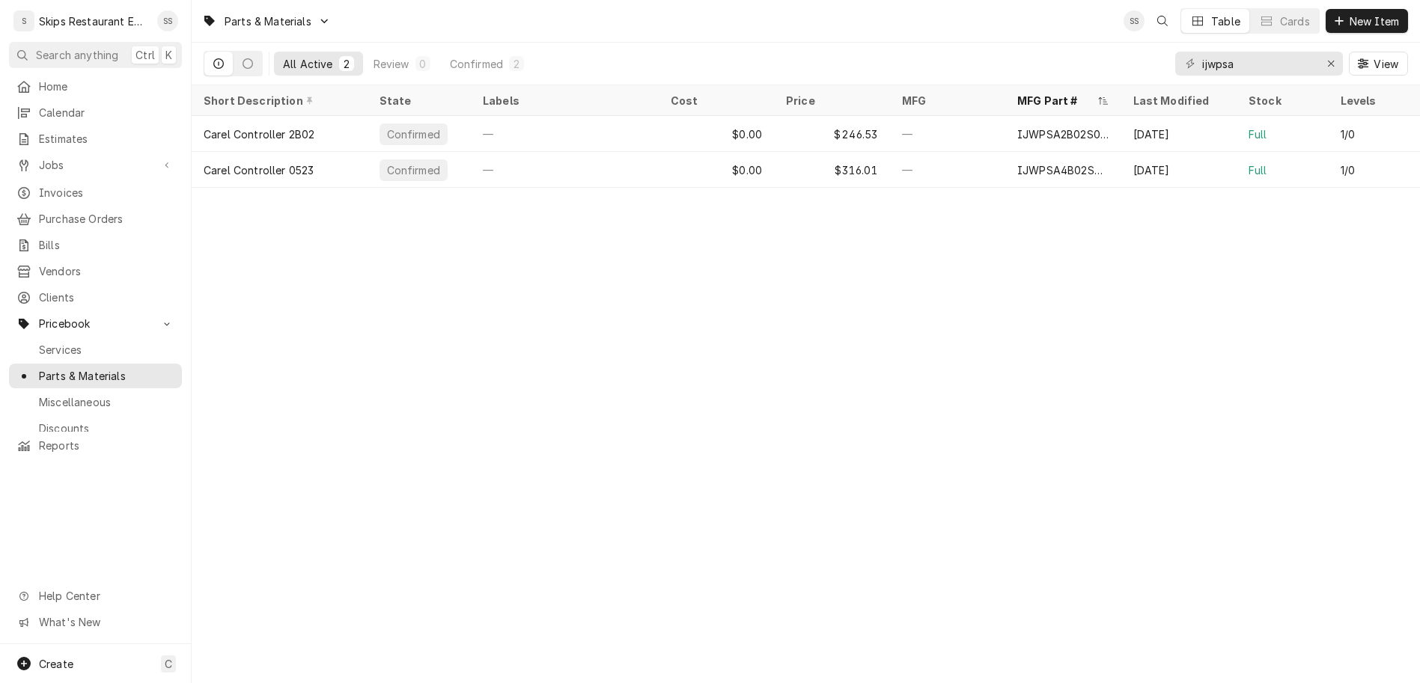
click at [1195, 58] on icon "Dynamic Content Wrapper" at bounding box center [1190, 63] width 9 height 10
drag, startPoint x: 1288, startPoint y: 40, endPoint x: 1231, endPoint y: 46, distance: 57.1
click at [1231, 52] on input "ijwpsa" at bounding box center [1258, 64] width 112 height 24
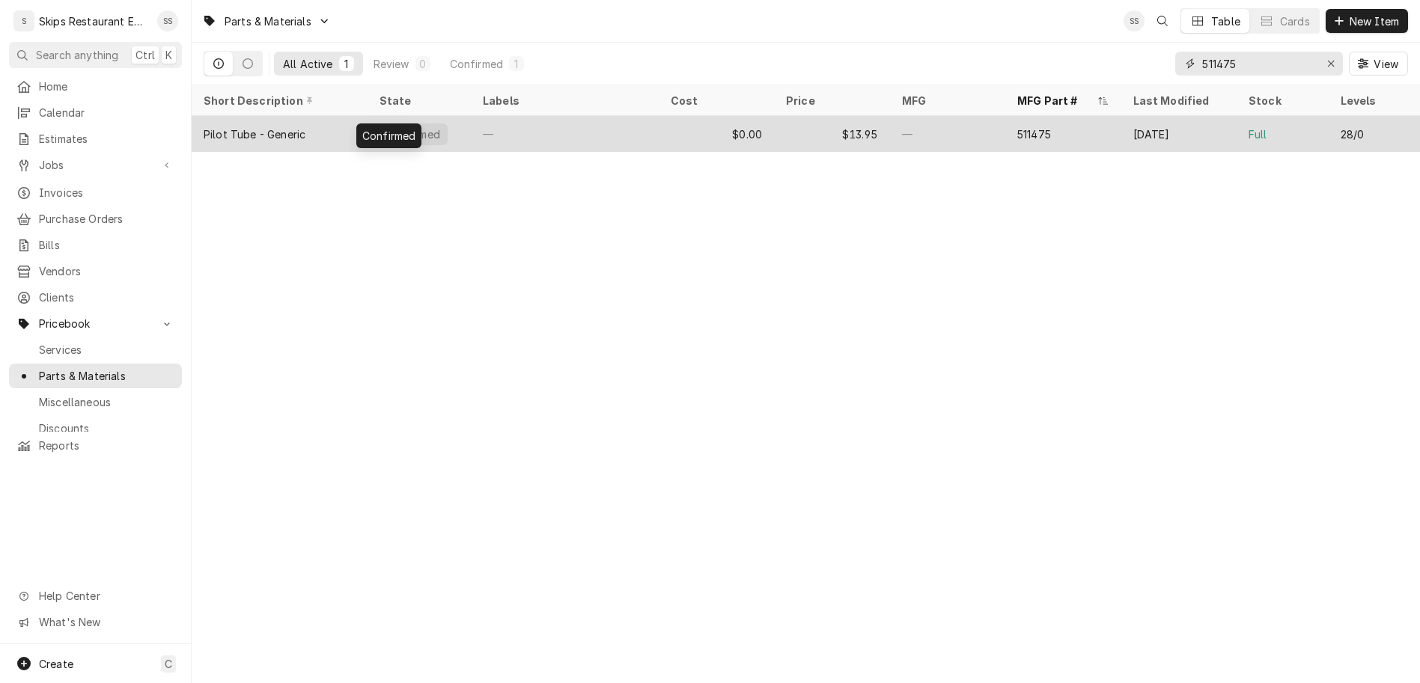
type input "511475"
click at [379, 123] on div "Confirmed" at bounding box center [413, 134] width 68 height 22
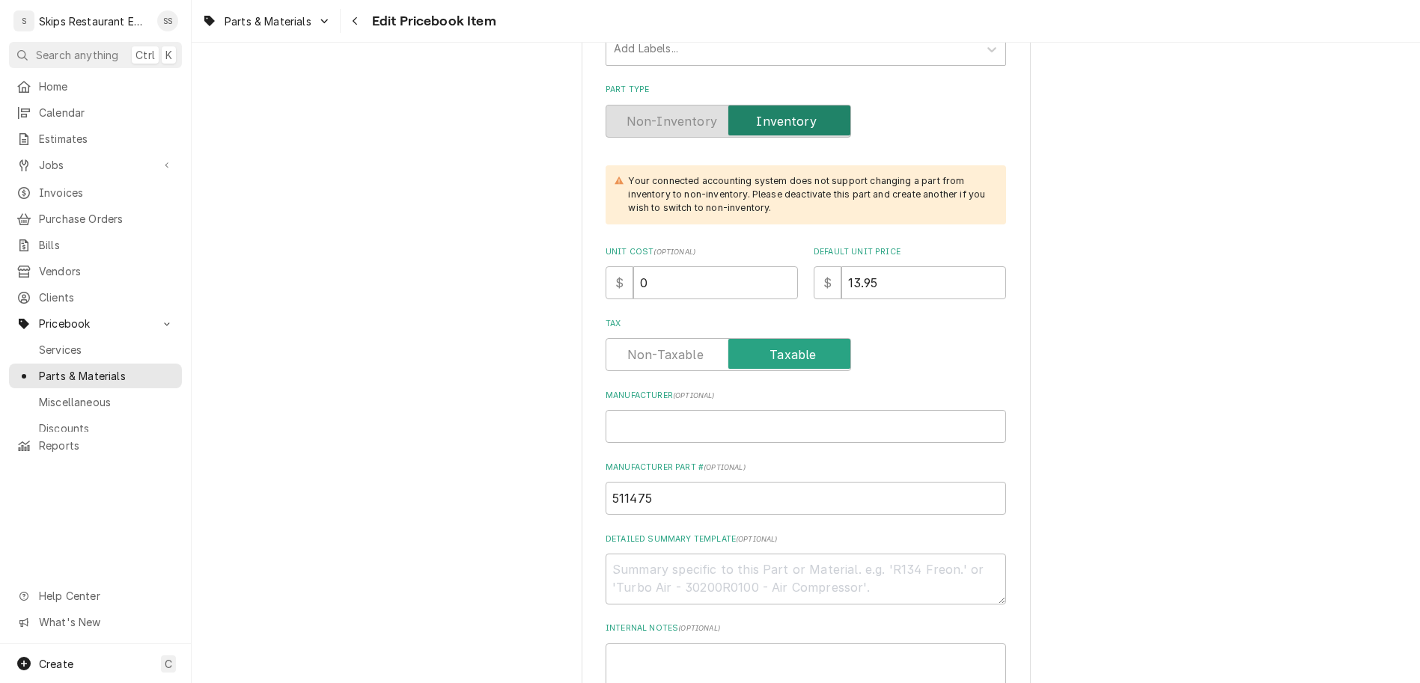
scroll to position [525, 0]
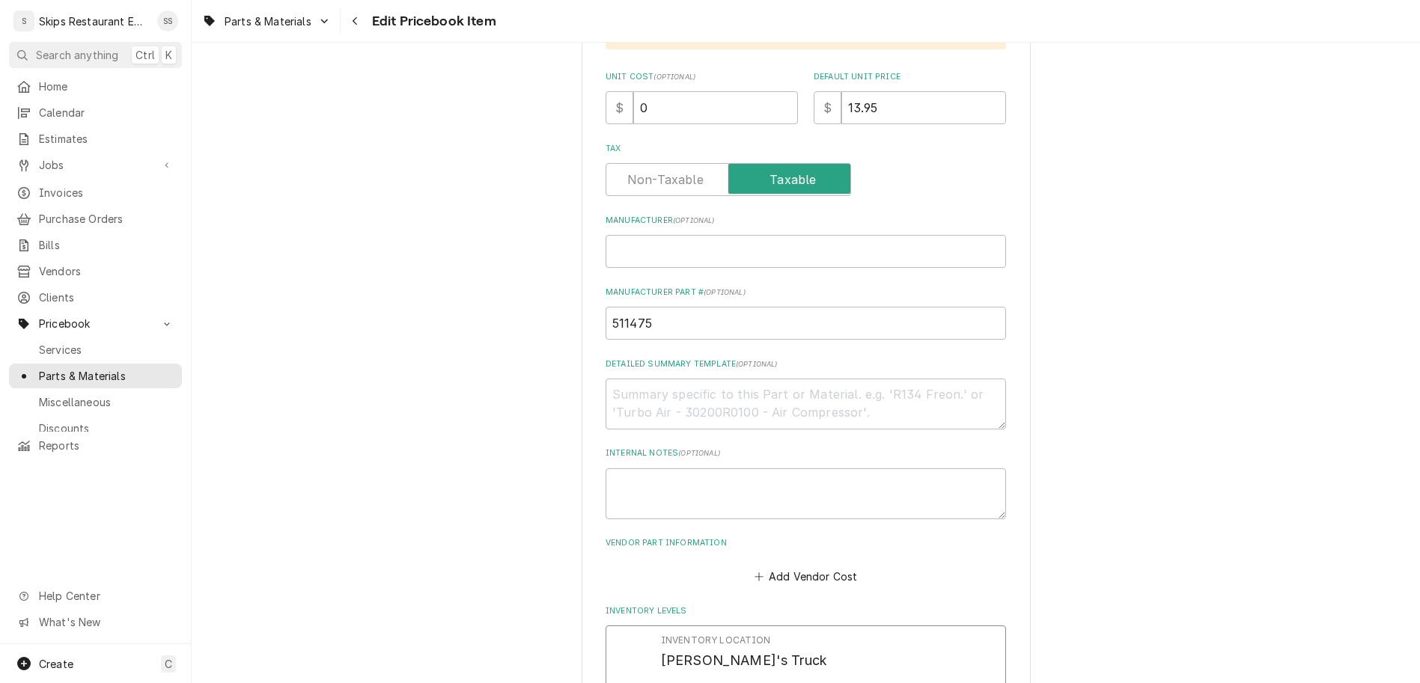
drag, startPoint x: 695, startPoint y: 438, endPoint x: 656, endPoint y: 442, distance: 39.9
type input "0"
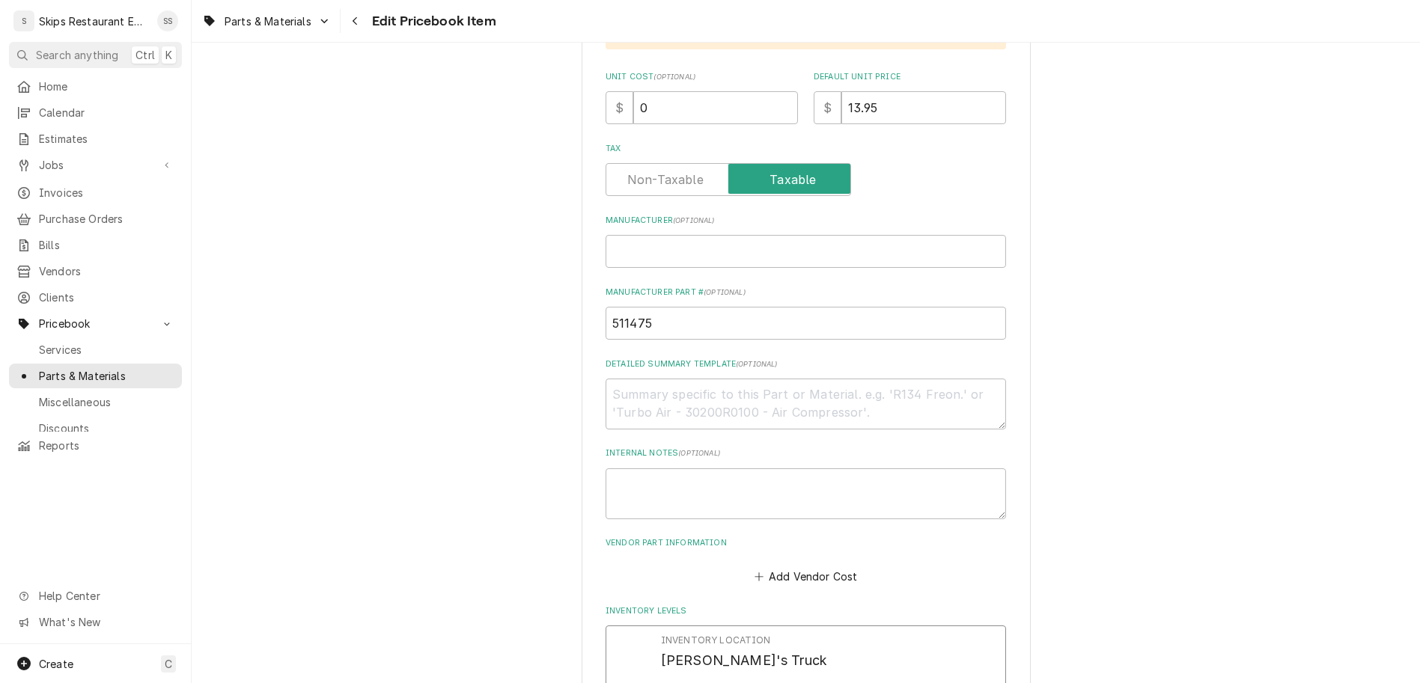
type textarea "x"
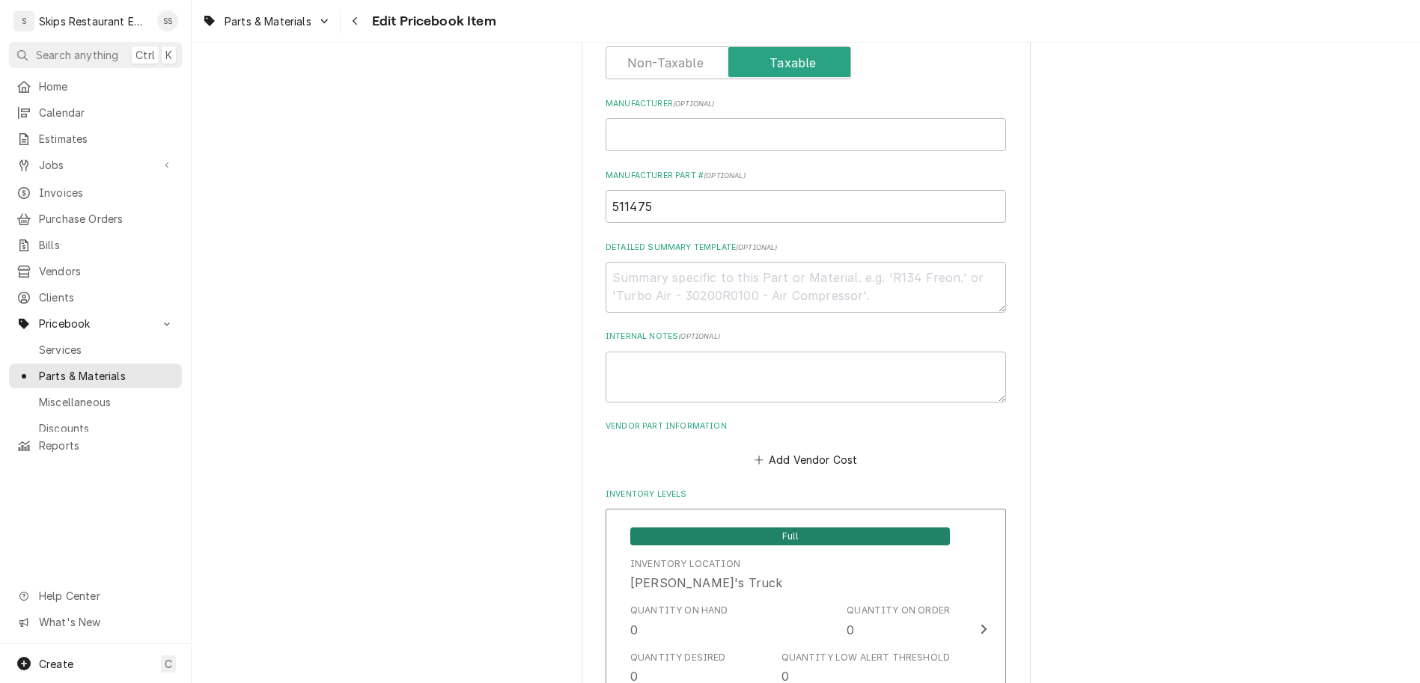
drag, startPoint x: 694, startPoint y: 513, endPoint x: 647, endPoint y: 513, distance: 46.4
type input "10"
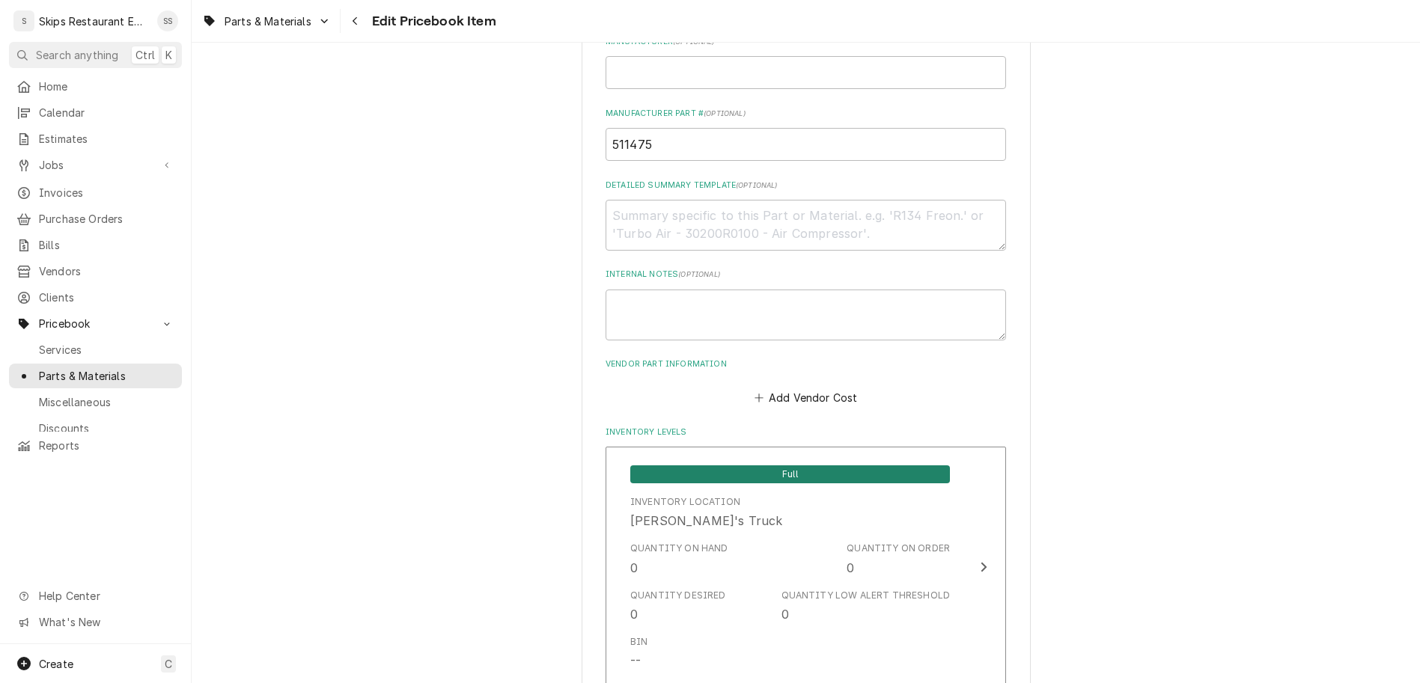
scroll to position [817, 0]
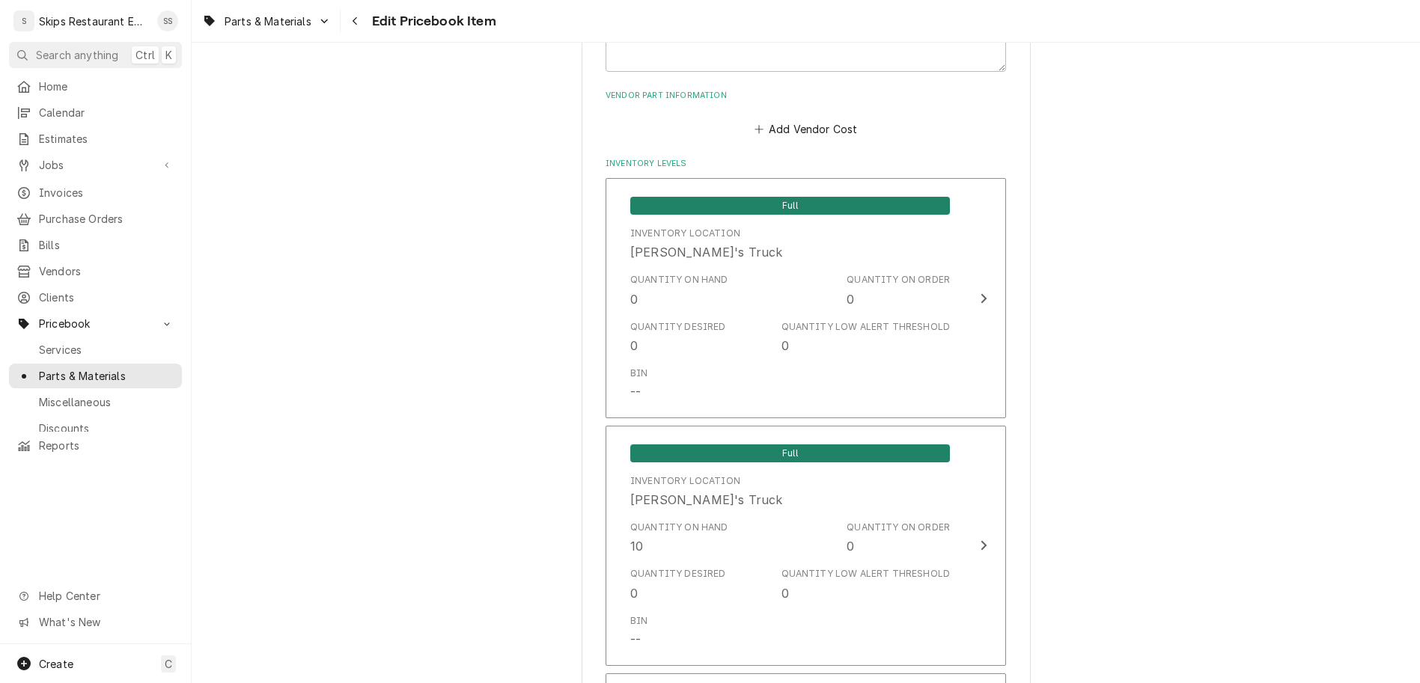
scroll to position [1007, 0]
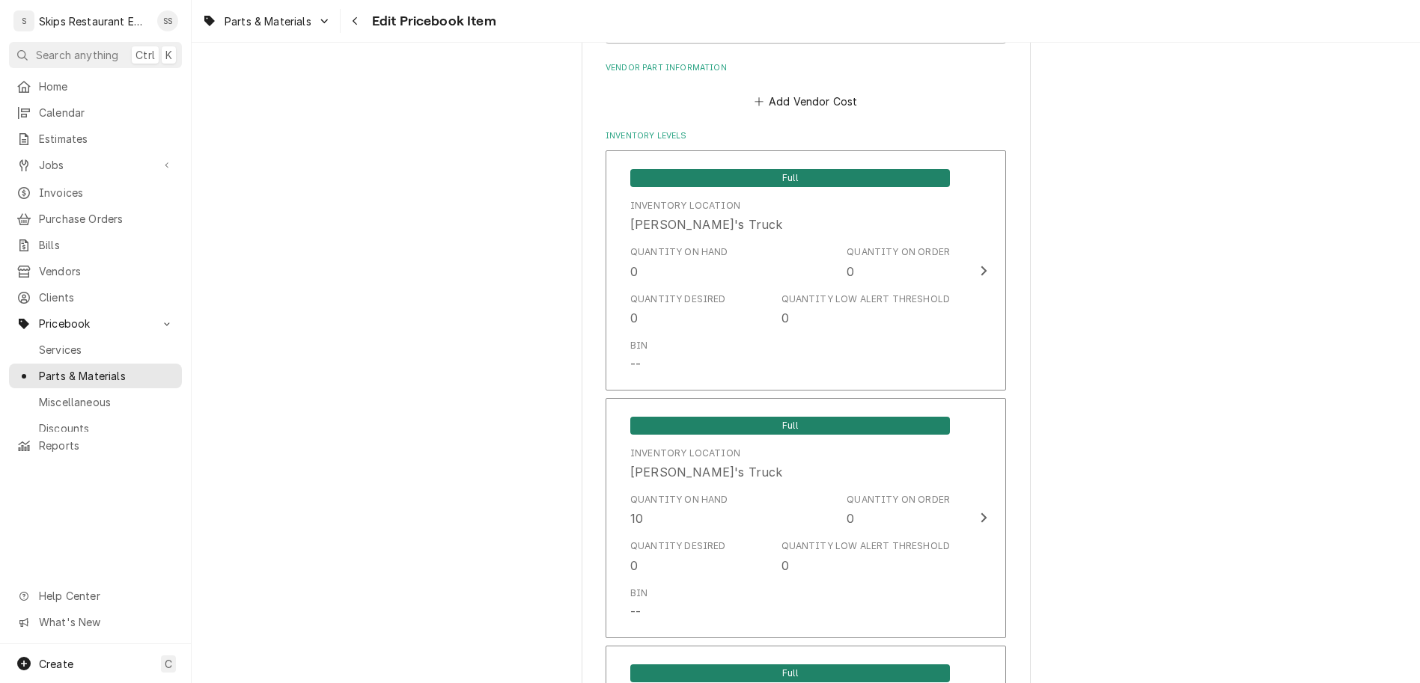
type textarea "x"
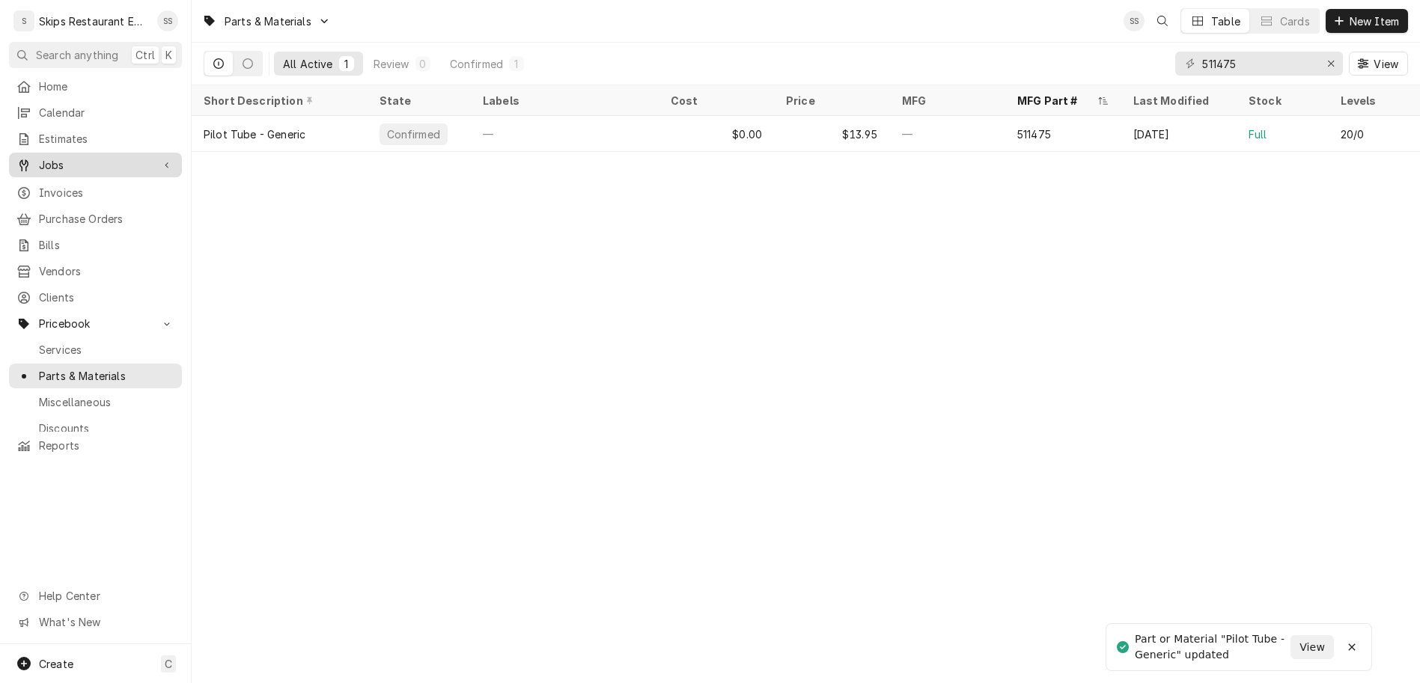
click at [39, 157] on span "Jobs" at bounding box center [95, 165] width 113 height 16
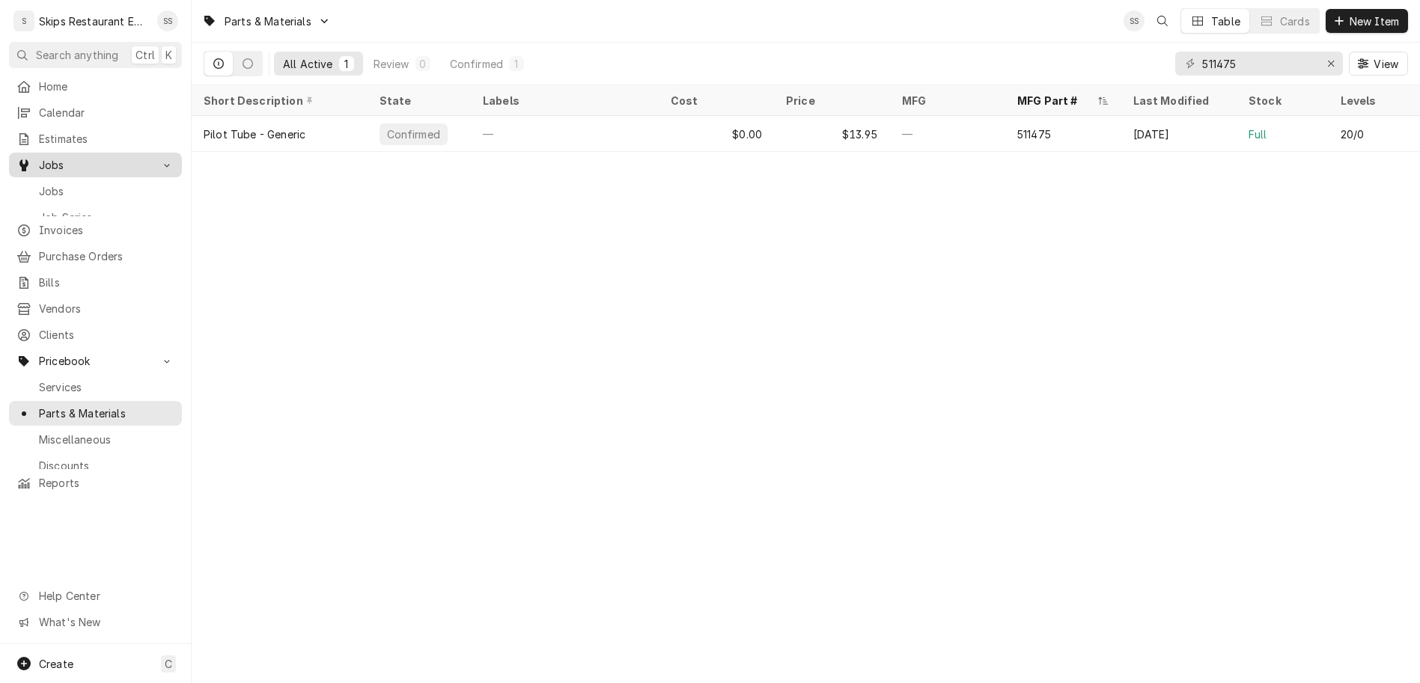
click at [39, 157] on span "Jobs" at bounding box center [95, 165] width 113 height 16
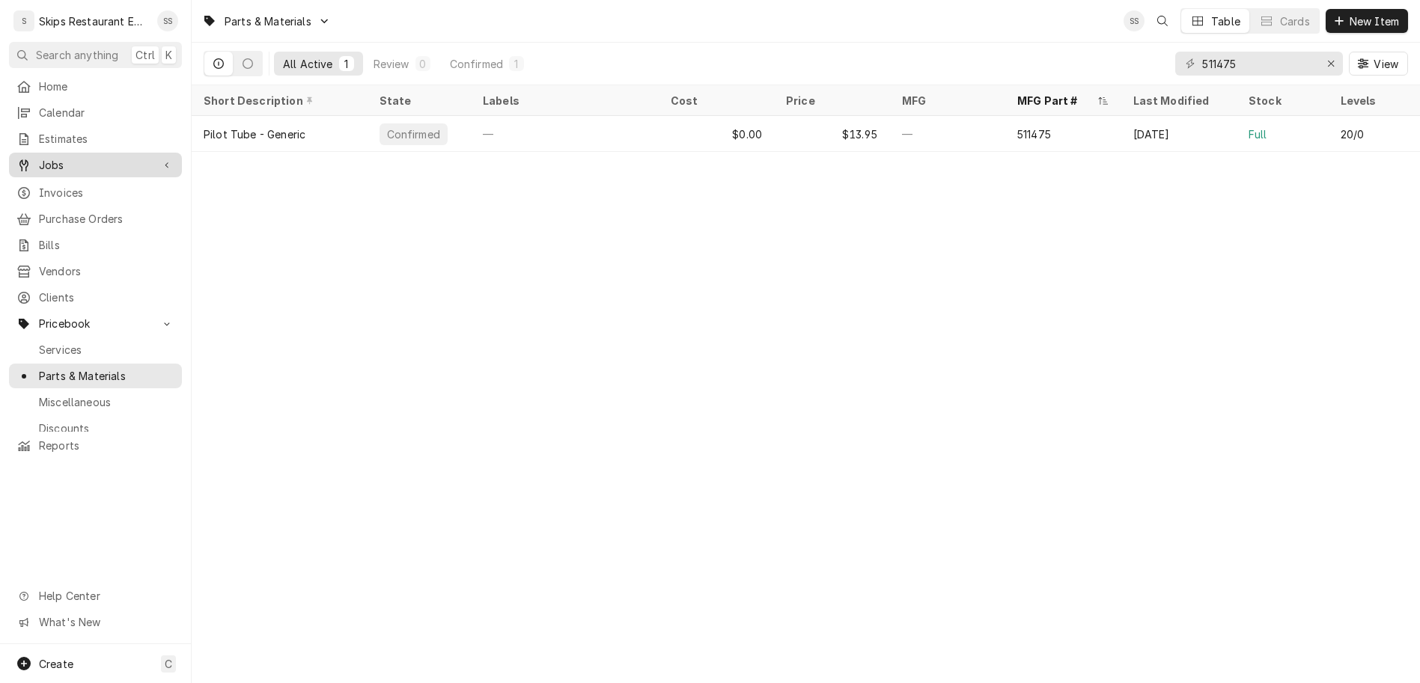
click at [39, 157] on span "Jobs" at bounding box center [95, 165] width 113 height 16
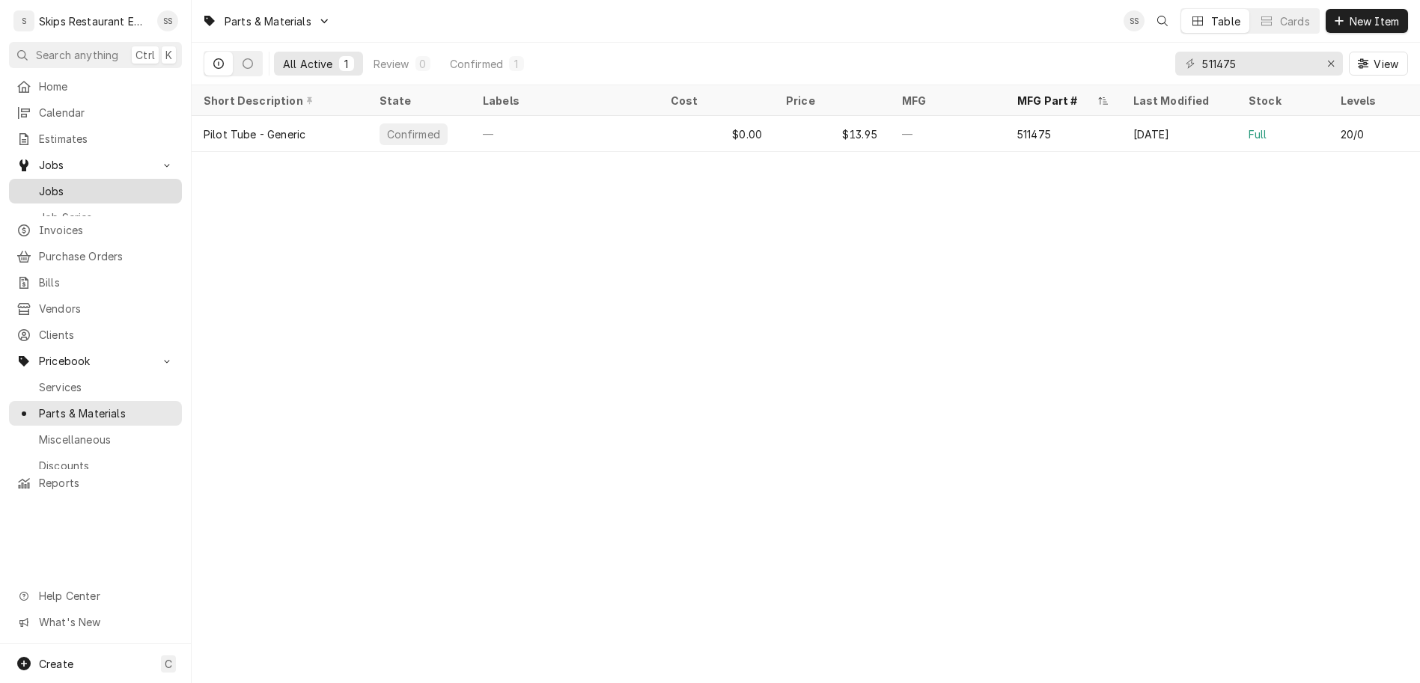
click at [39, 183] on span "Jobs" at bounding box center [106, 191] width 135 height 16
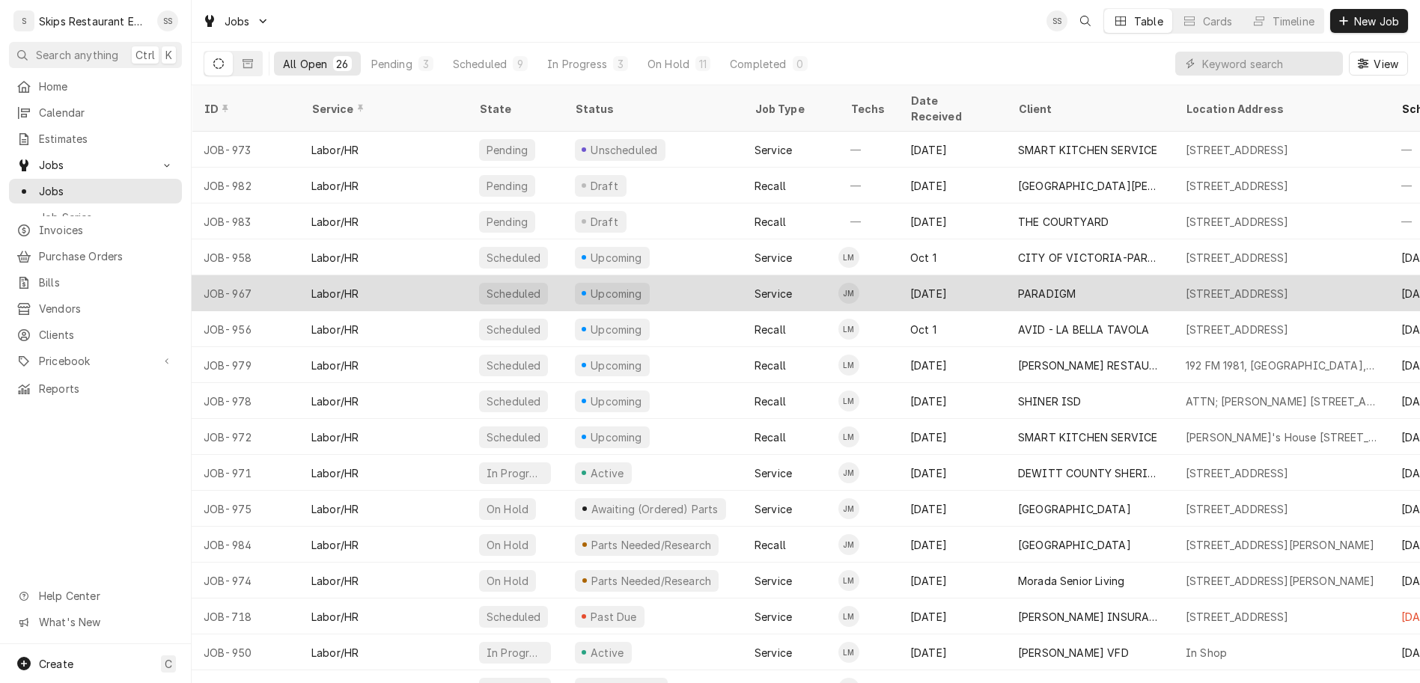
click at [1018, 286] on div "PARADIGM" at bounding box center [1047, 294] width 58 height 16
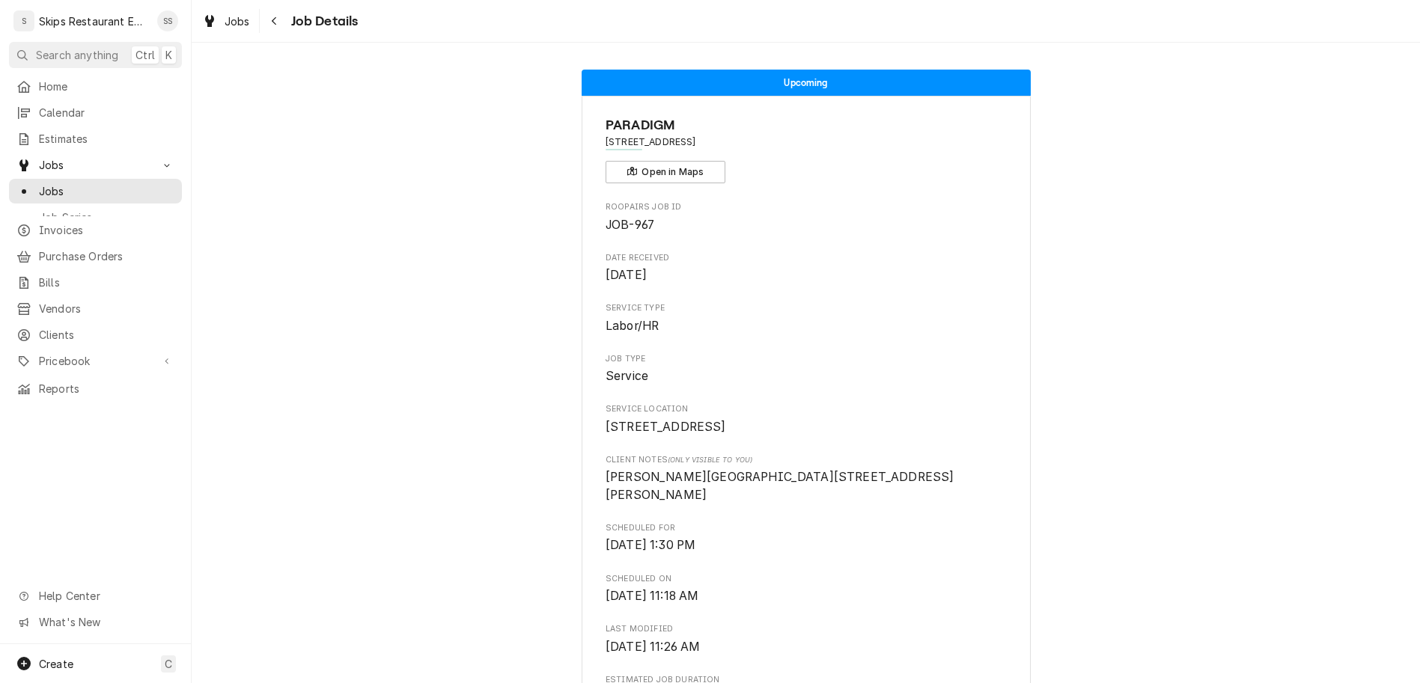
scroll to position [292, 0]
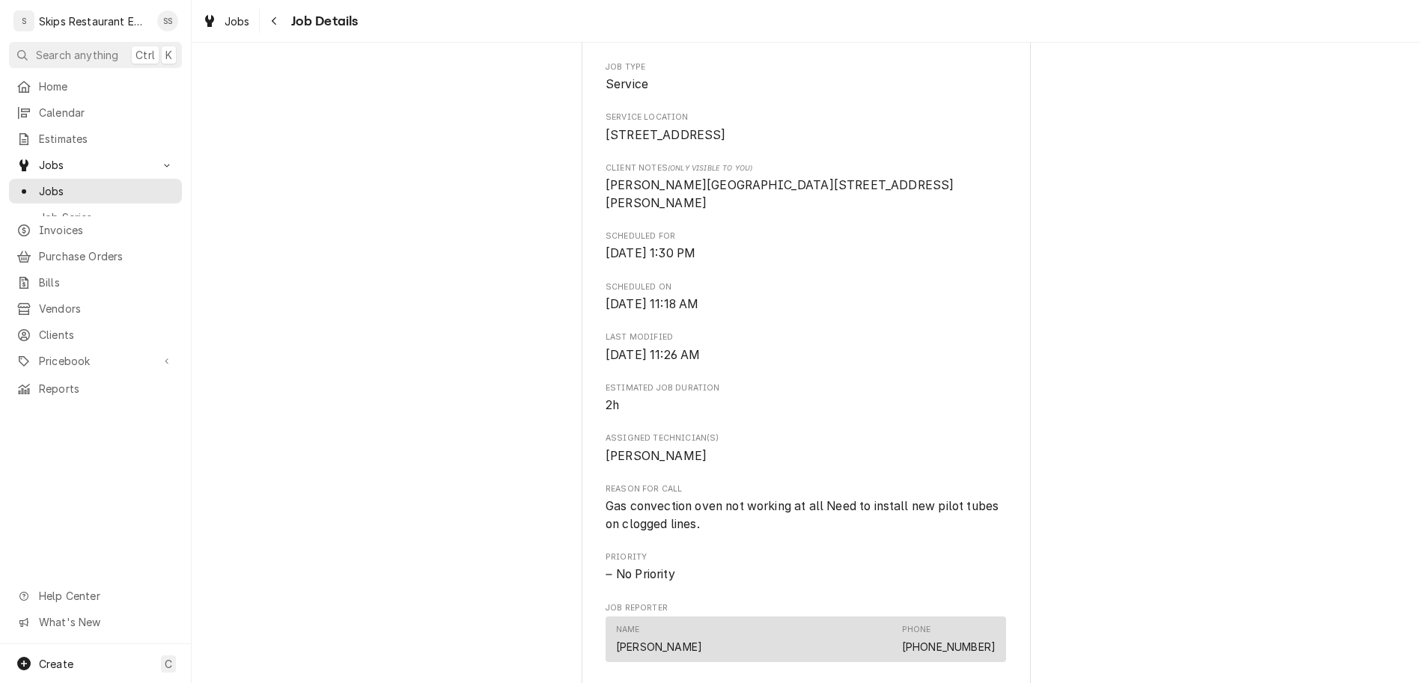
click at [802, 619] on div "Name [PERSON_NAME] Phone [PHONE_NUMBER]" at bounding box center [805, 639] width 379 height 40
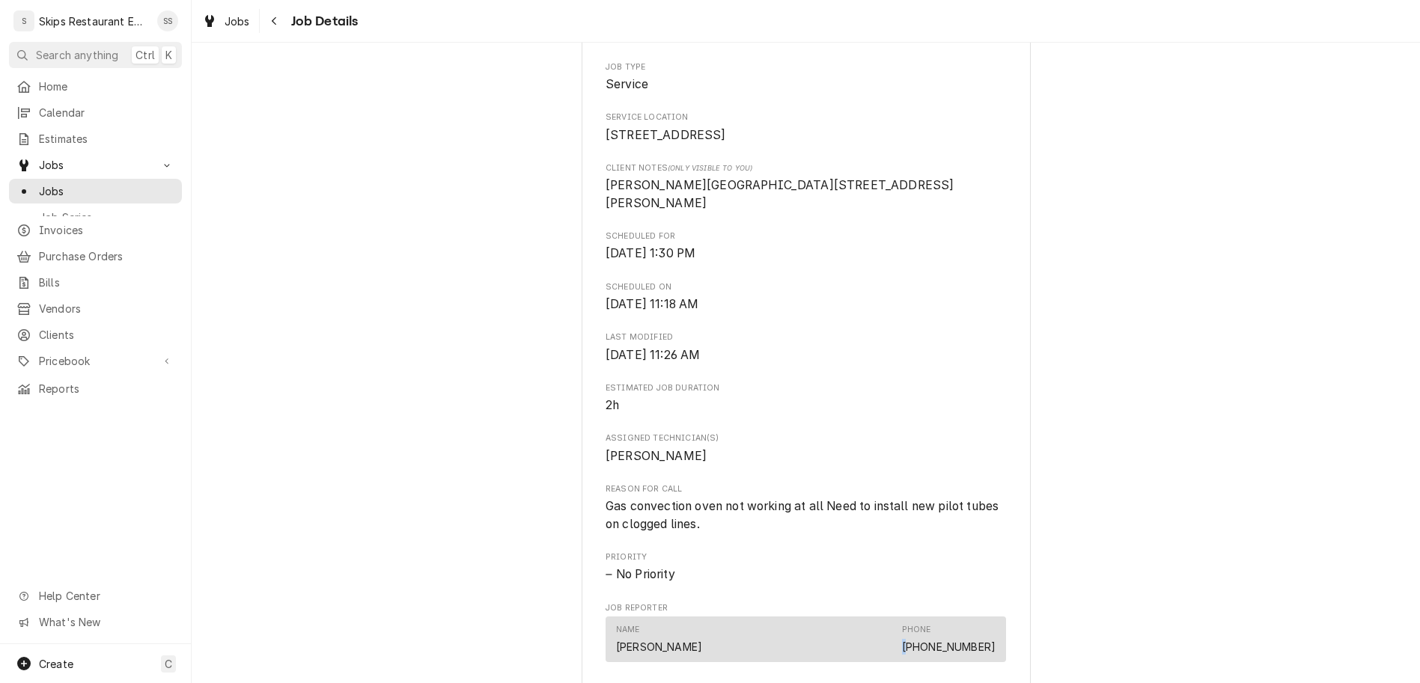
click at [902, 641] on link "[PHONE_NUMBER]" at bounding box center [949, 647] width 94 height 13
click at [977, 408] on div "Upcoming PARADIGM 106 Del Norte Dr, El Campo, TX 77437 Open in Maps Roopairs Jo…" at bounding box center [806, 524] width 1228 height 1516
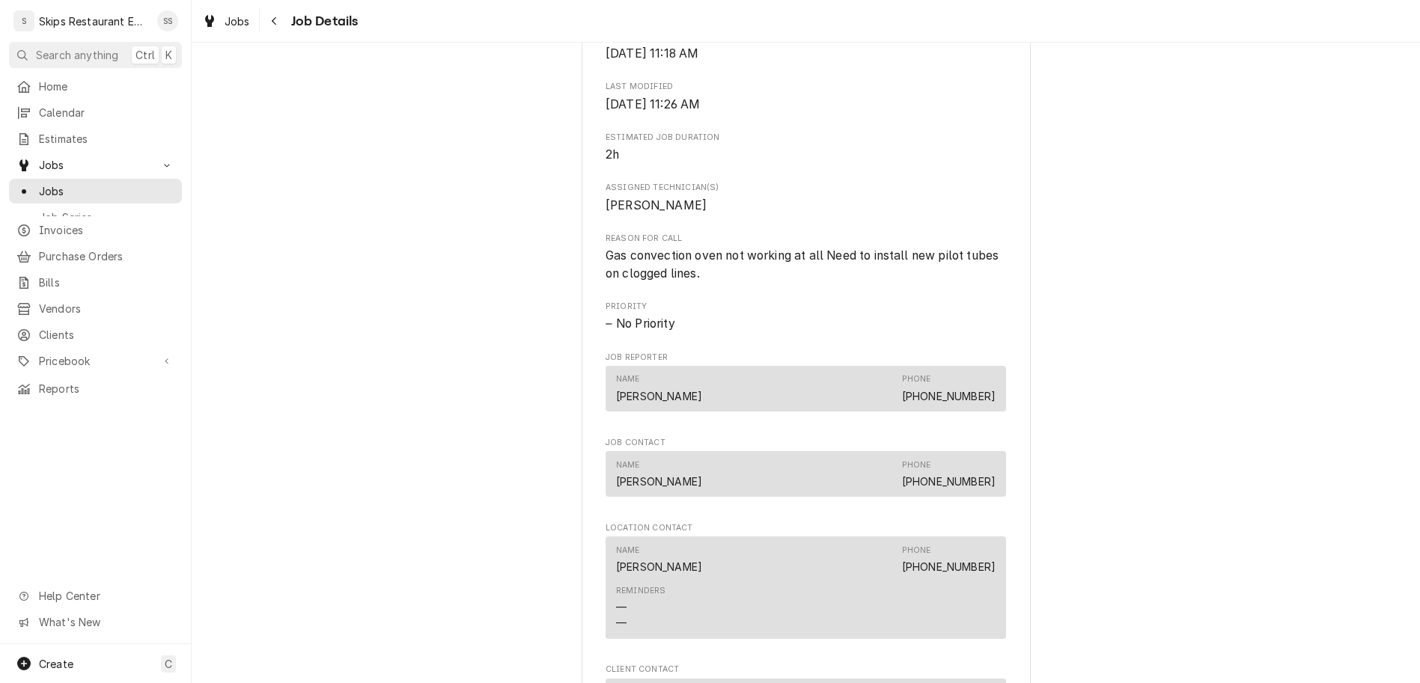
scroll to position [584, 0]
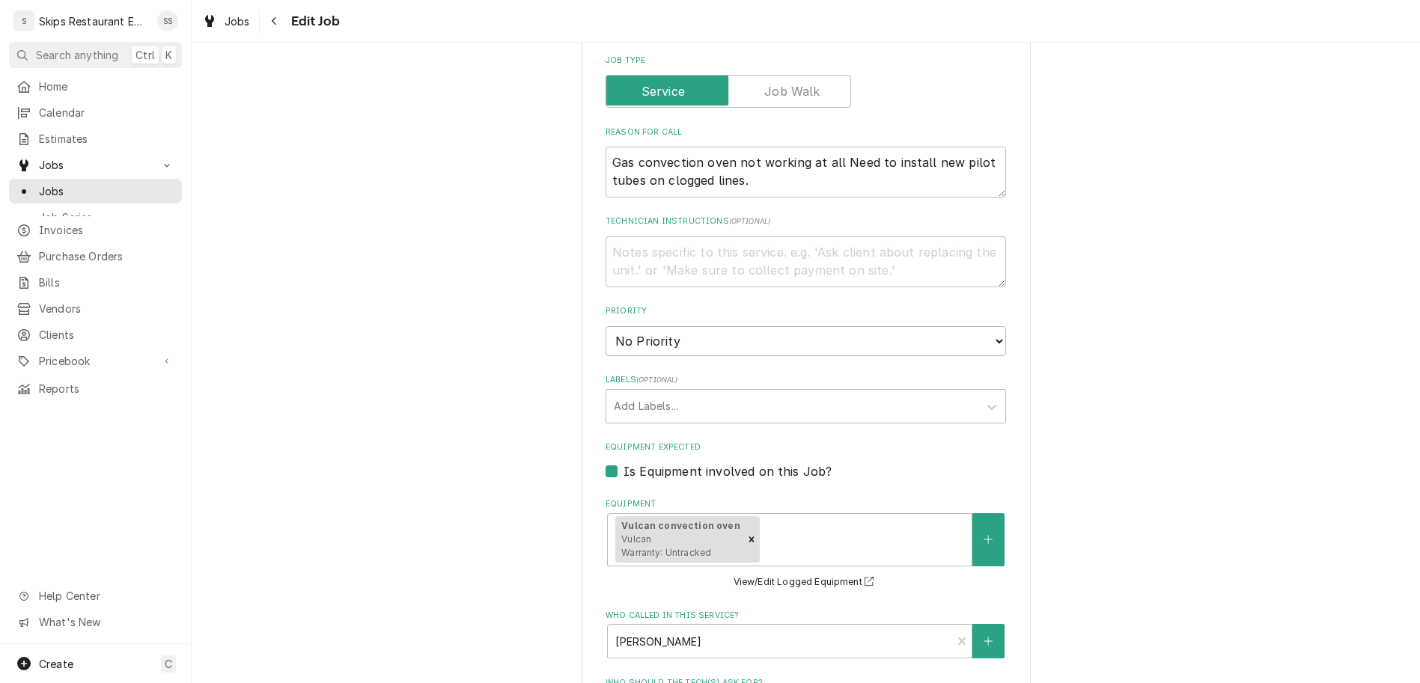
scroll to position [642, 0]
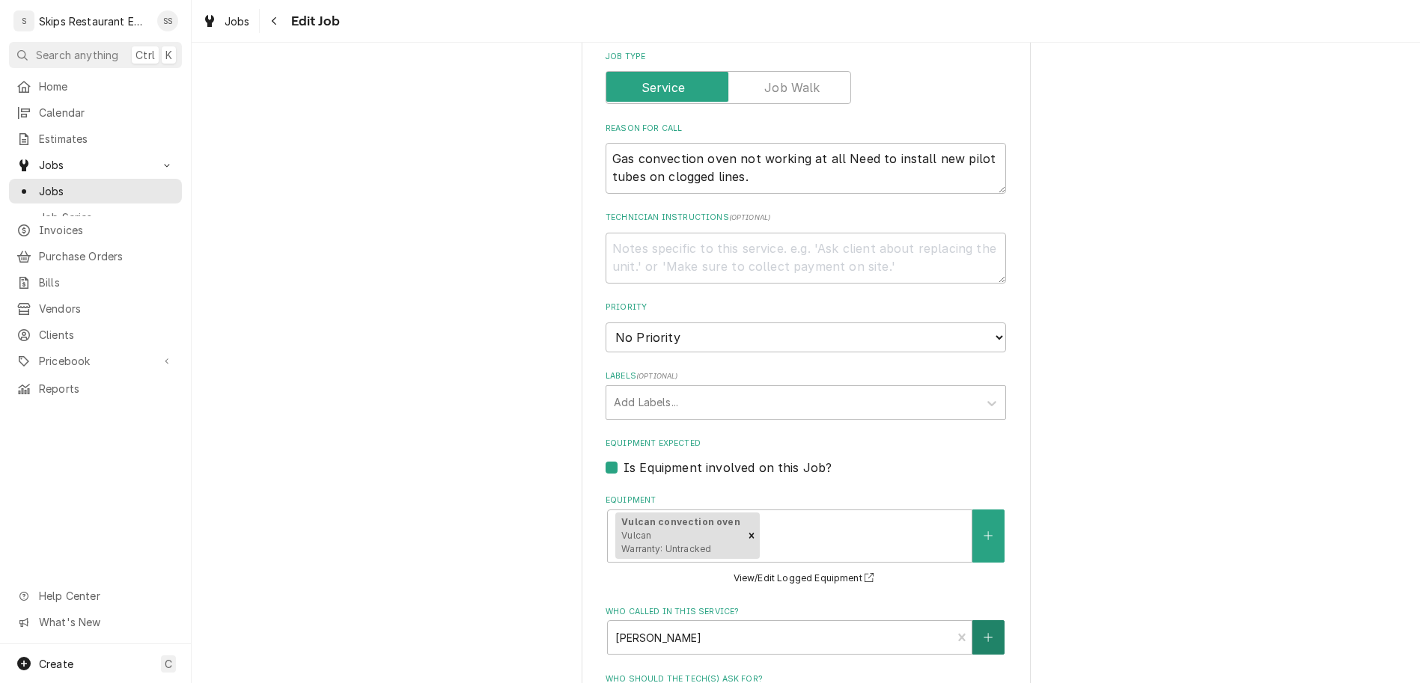
click at [983, 632] on icon "Create New Contact" at bounding box center [987, 637] width 9 height 10
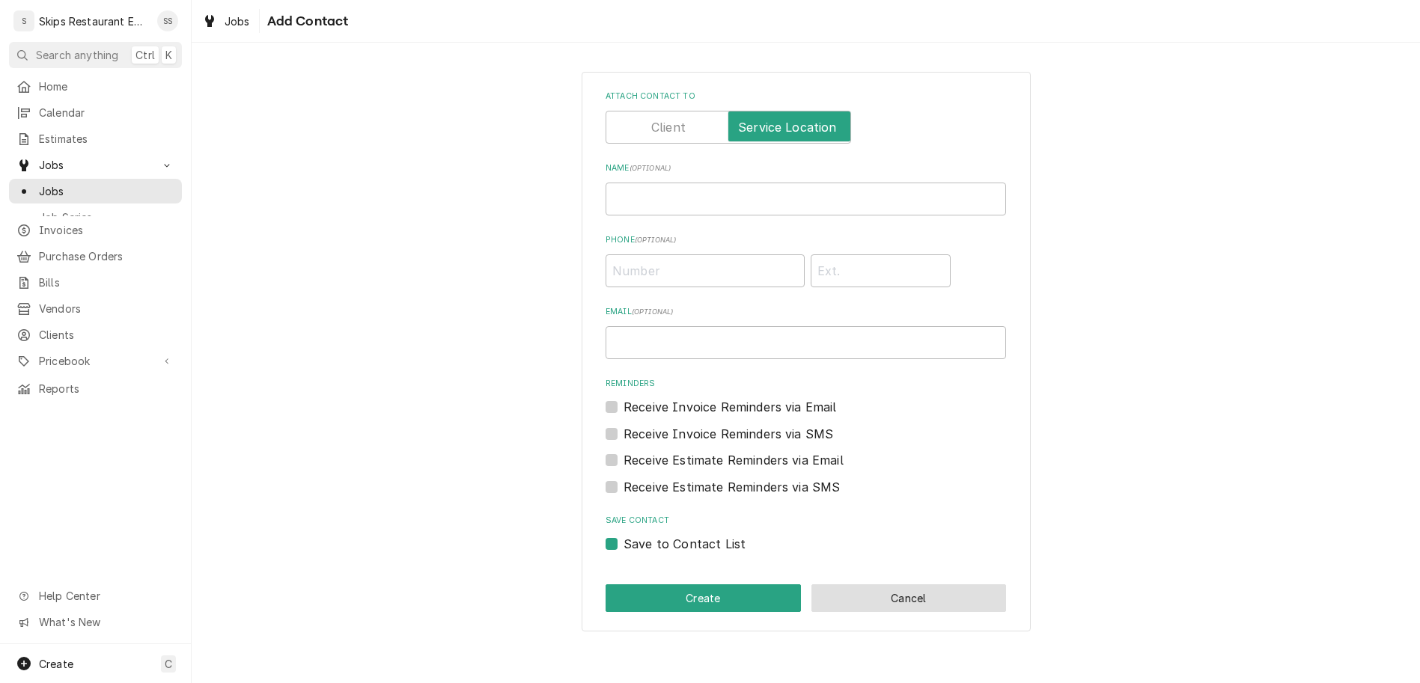
click at [833, 585] on button "Cancel" at bounding box center [908, 599] width 195 height 28
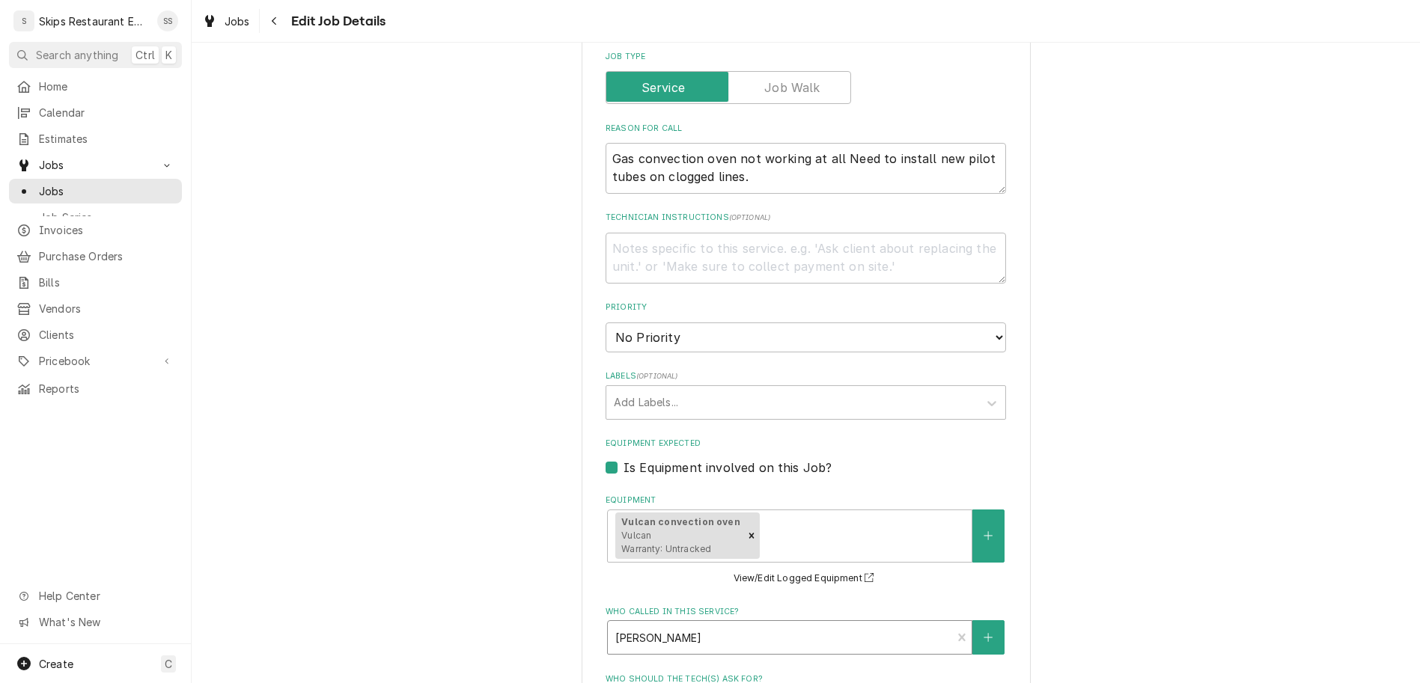
click at [659, 624] on div "Who called in this service?" at bounding box center [779, 637] width 329 height 27
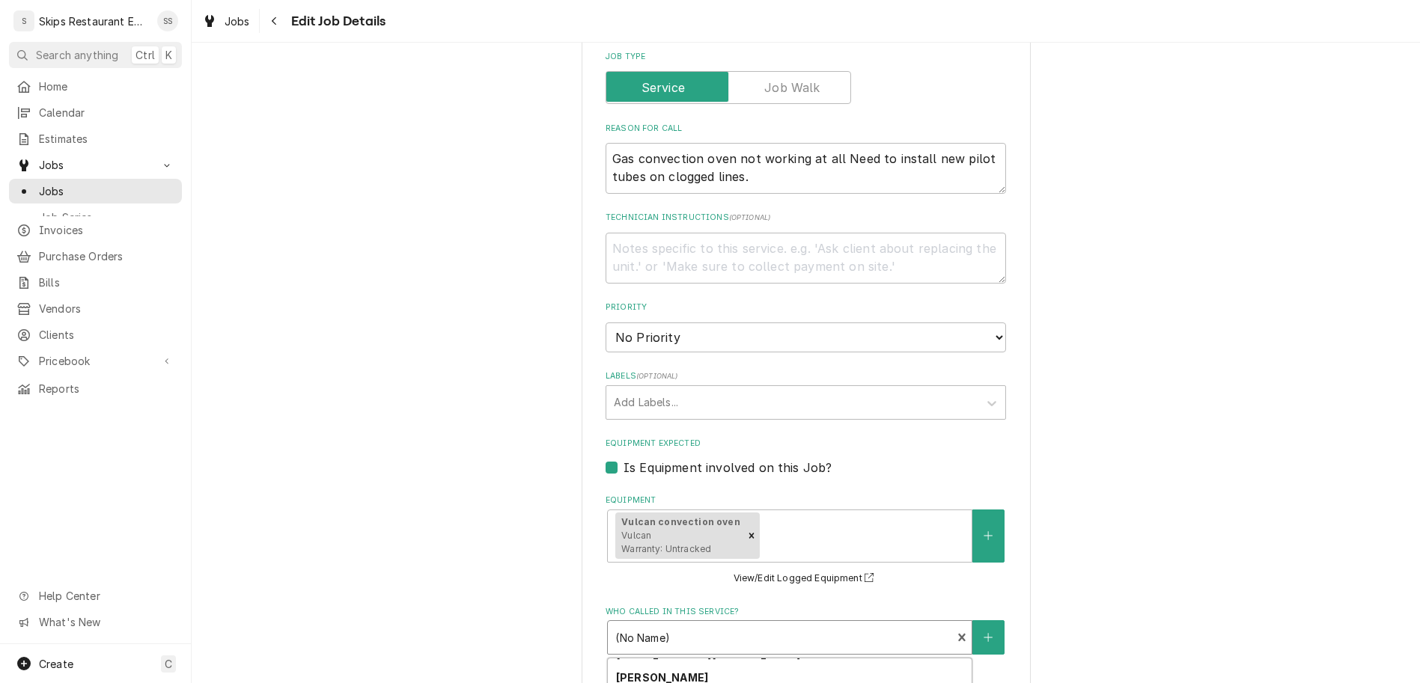
scroll to position [154, 0]
type textarea "x"
click at [775, 662] on button "Edit Contact" at bounding box center [805, 671] width 73 height 19
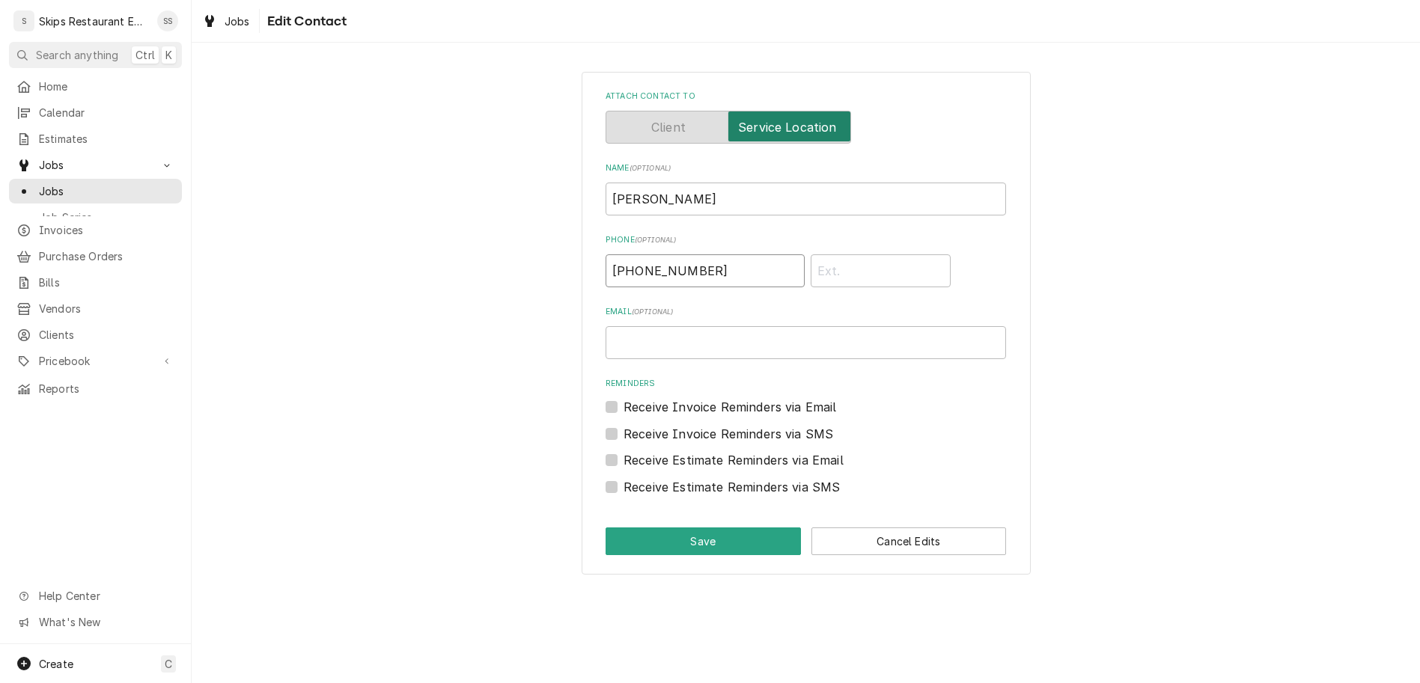
drag, startPoint x: 707, startPoint y: 206, endPoint x: 592, endPoint y: 200, distance: 114.7
click at [592, 200] on div "Attach contact to Name ( optional ) Norman Phone ( optional ) (979) 616-8751 Em…" at bounding box center [806, 322] width 1228 height 529
click at [642, 254] on input "[PHONE_NUMBER]" at bounding box center [704, 270] width 199 height 33
type input "1"
type input "[PHONE_NUMBER]"
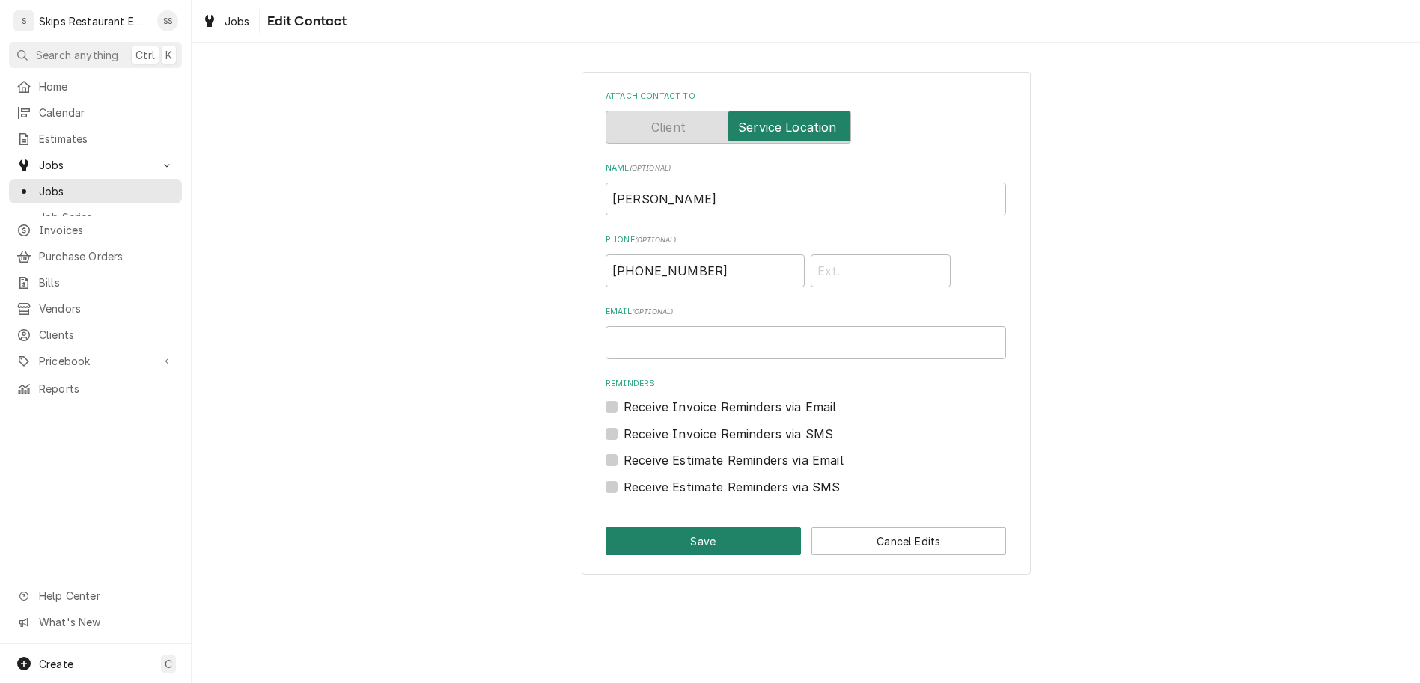
click at [700, 528] on button "Save" at bounding box center [702, 542] width 195 height 28
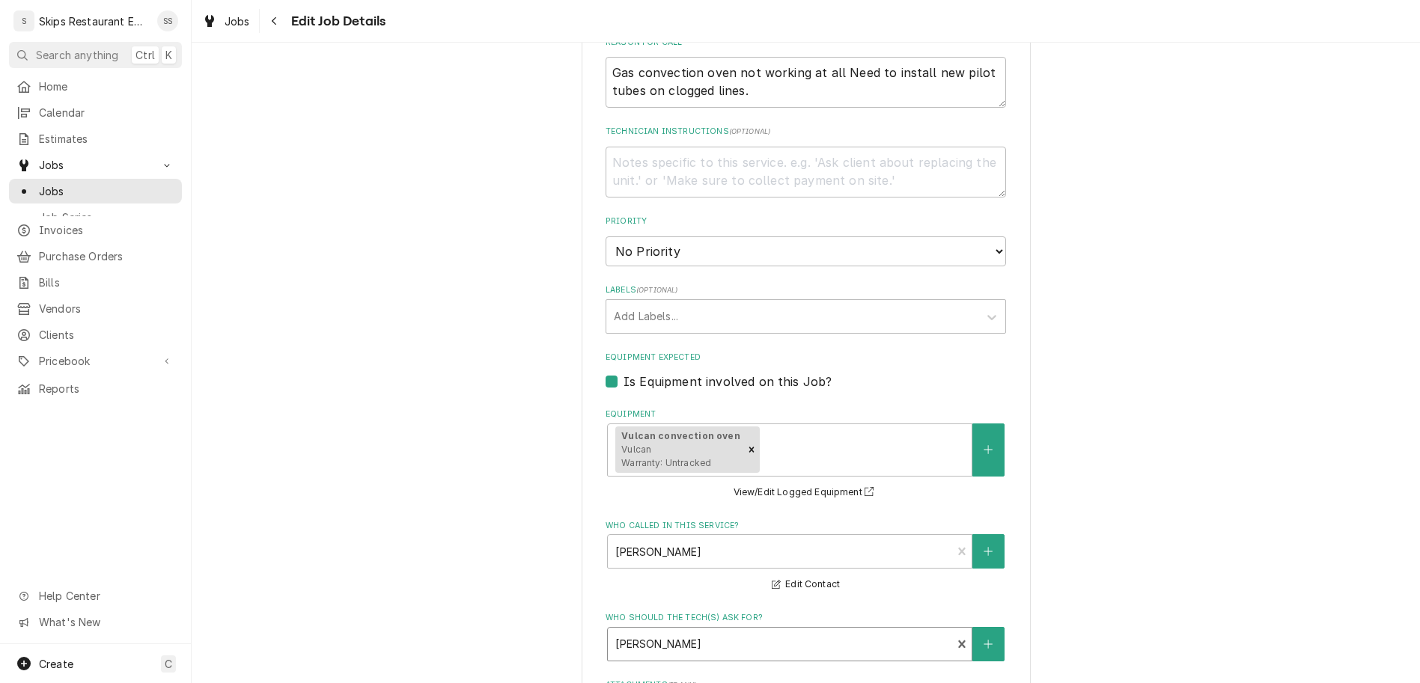
type textarea "x"
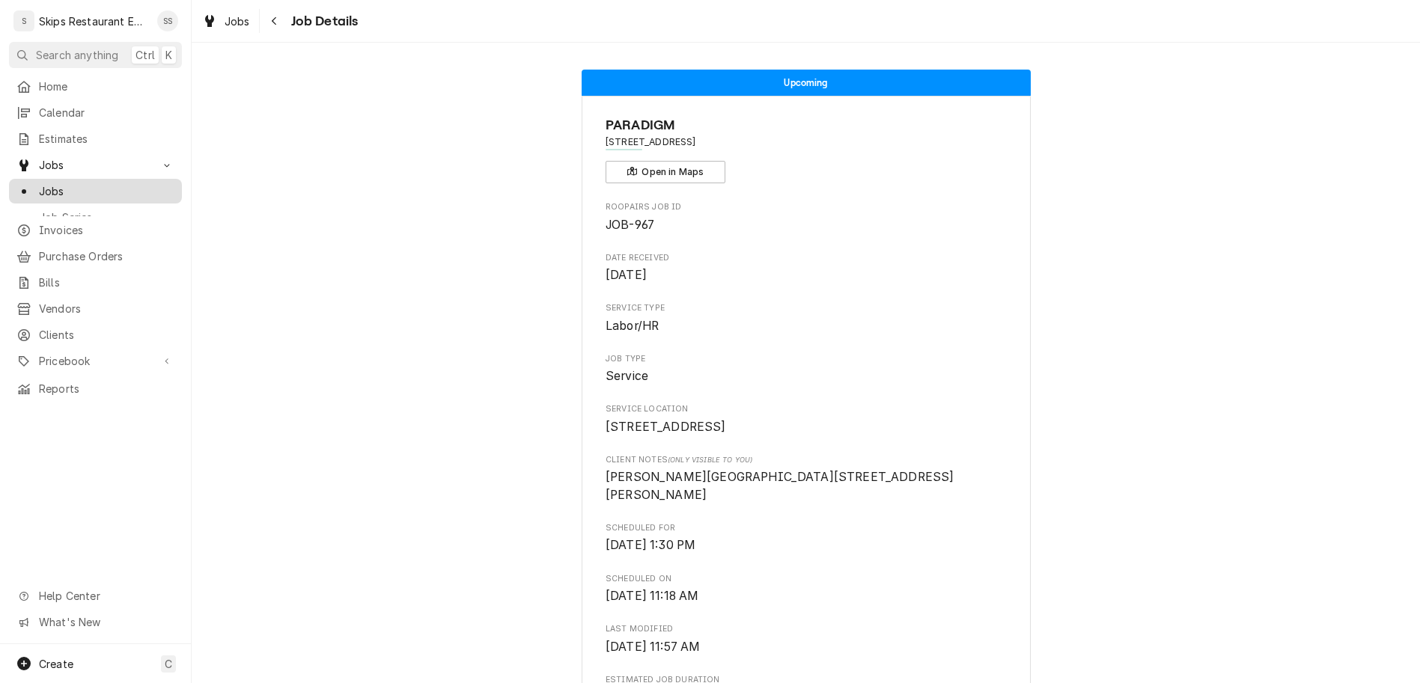
click at [39, 183] on span "Jobs" at bounding box center [106, 191] width 135 height 16
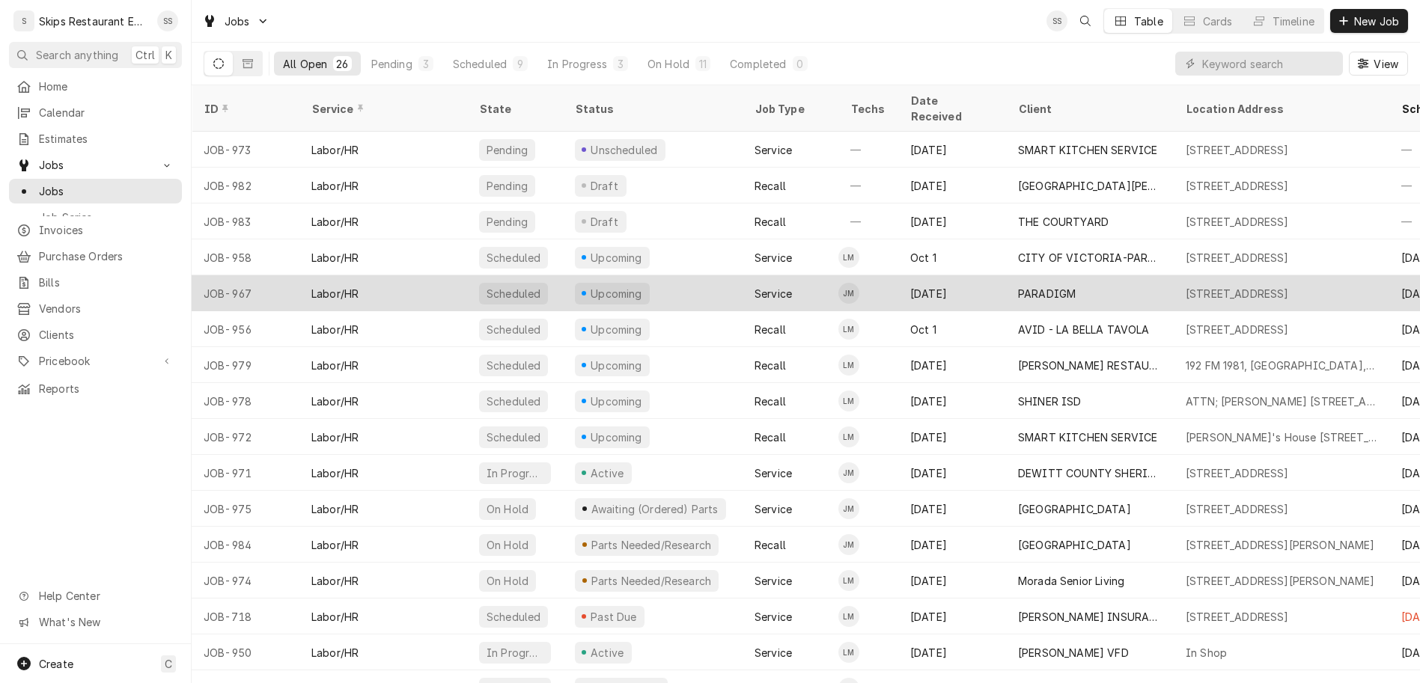
click at [1018, 286] on div "PARADIGM" at bounding box center [1047, 294] width 58 height 16
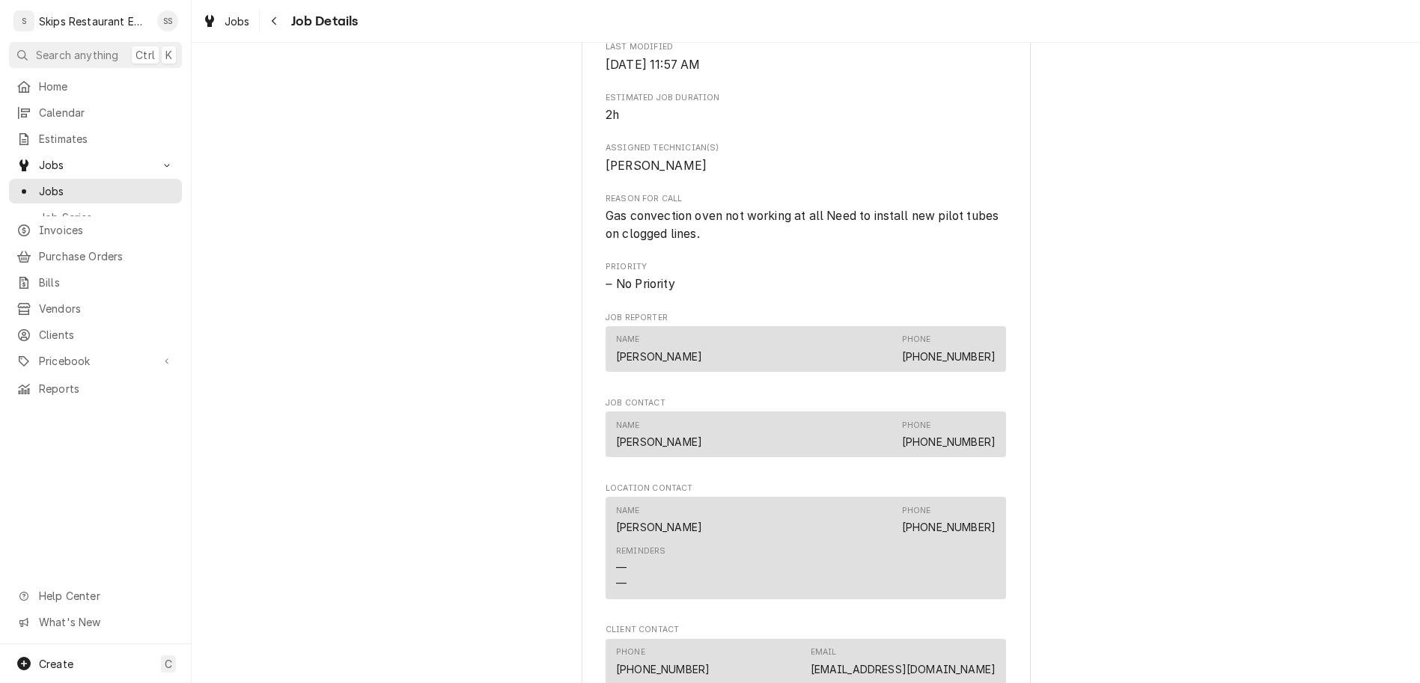
scroll to position [584, 0]
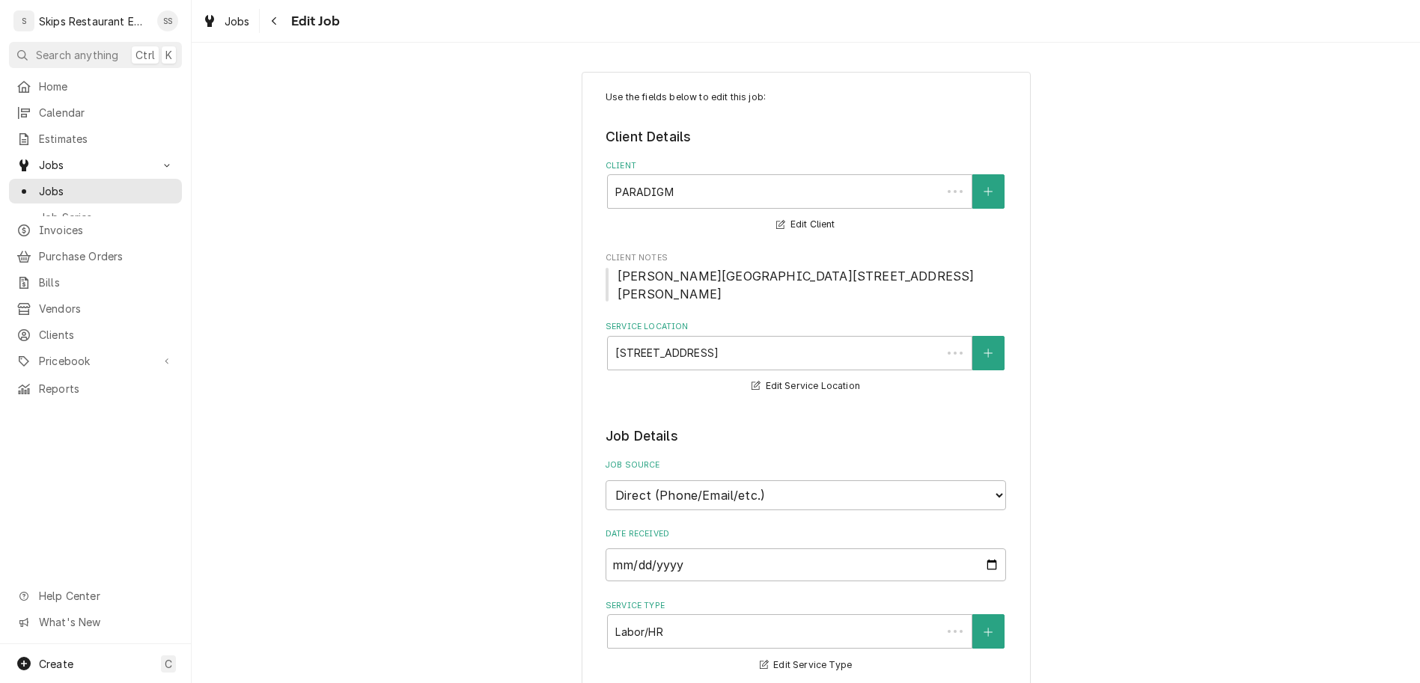
type textarea "x"
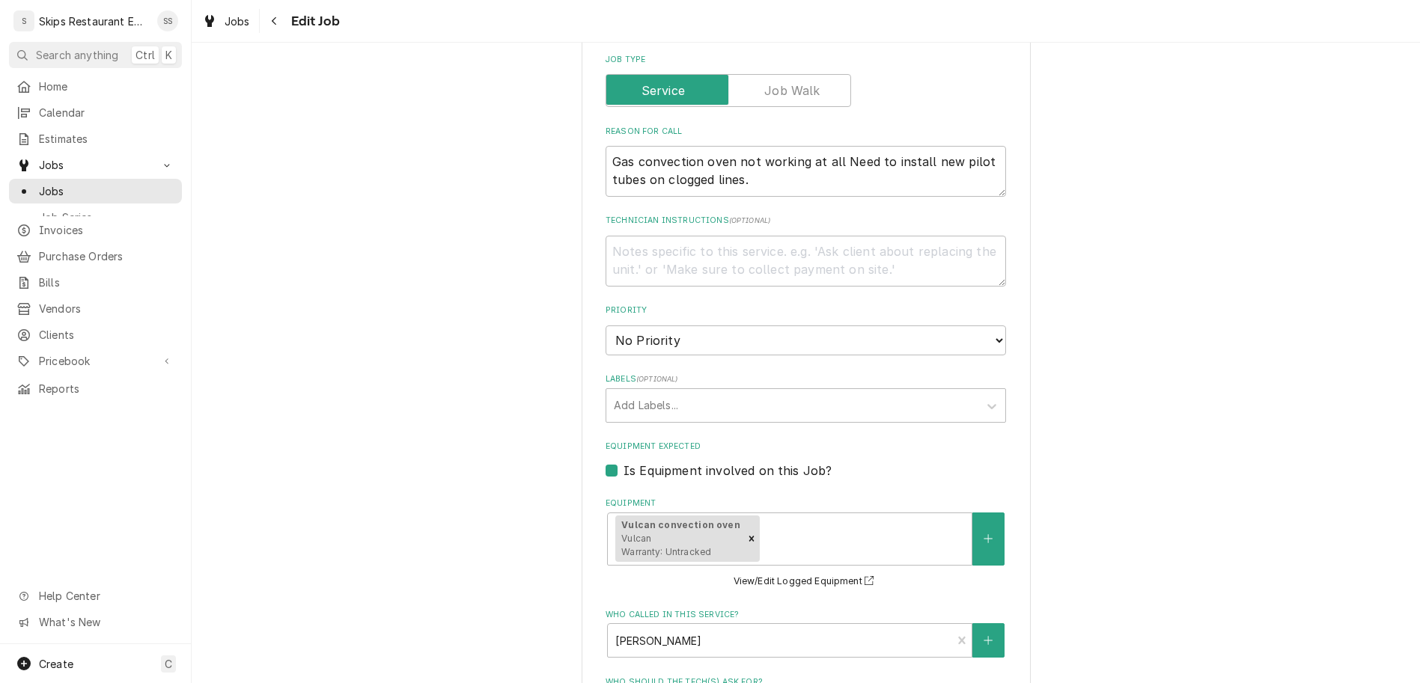
scroll to position [642, 0]
select select "10:00:00"
click option "10:00 AM" at bounding box center [0, 0] width 0 height 0
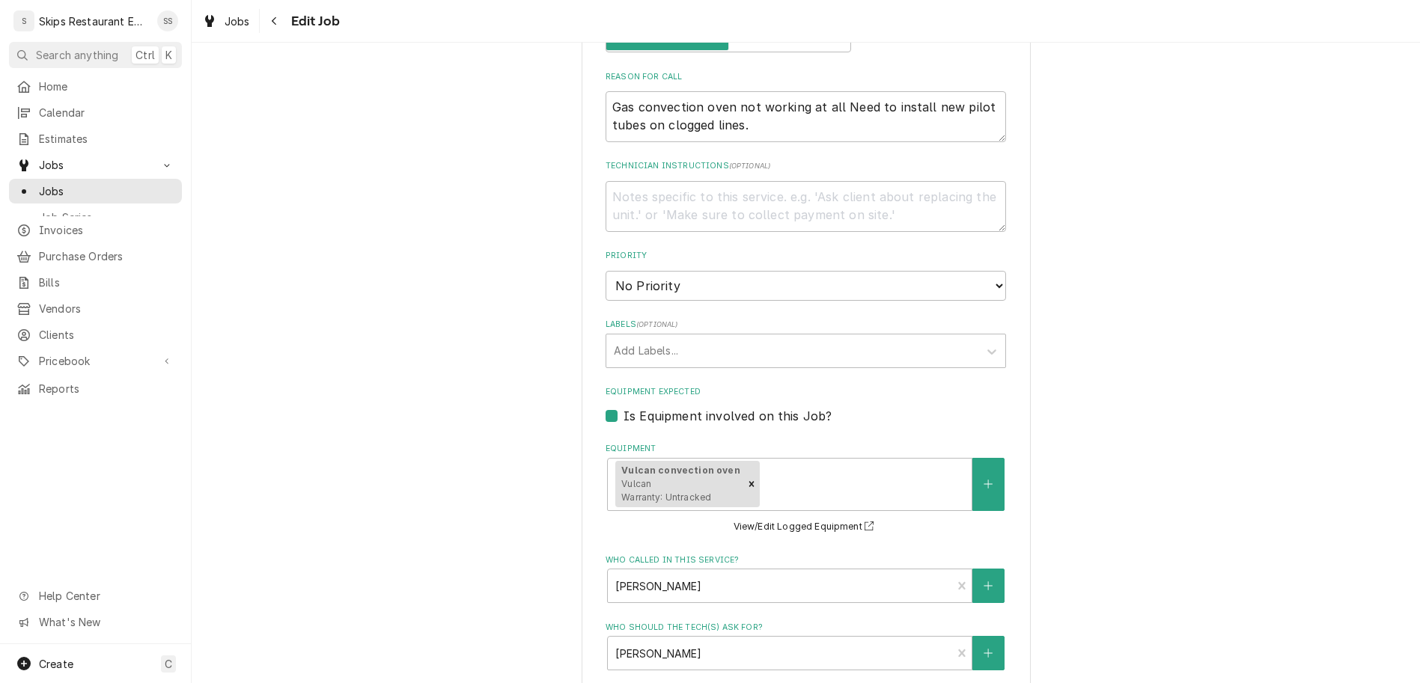
scroll to position [710, 0]
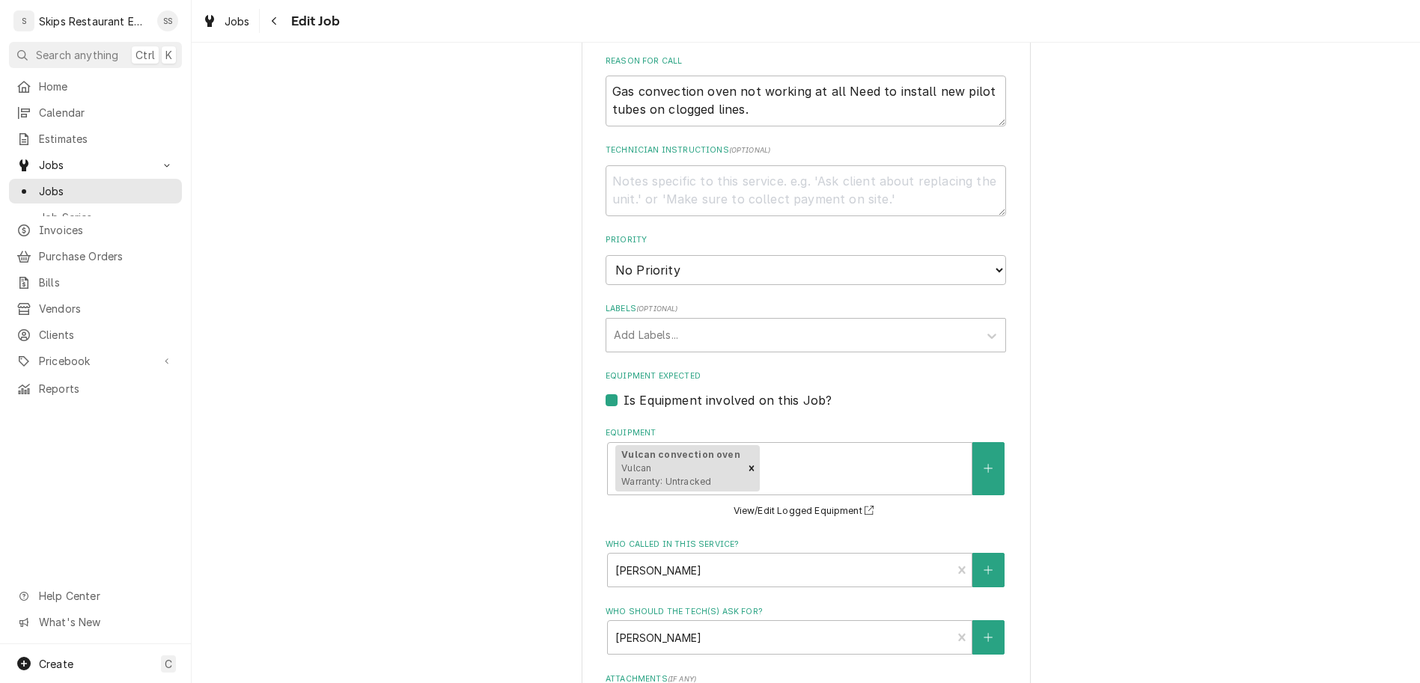
type textarea "x"
